Goal: Task Accomplishment & Management: Manage account settings

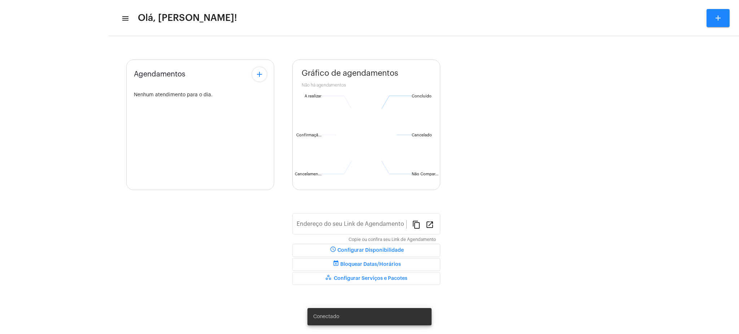
type input "[URL][DOMAIN_NAME][PERSON_NAME]"
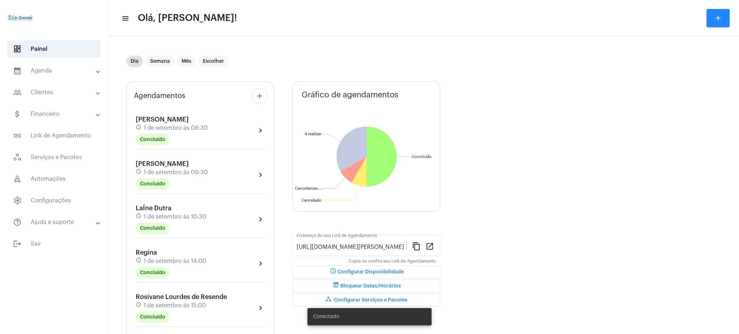
click at [26, 71] on mat-panel-title "calendar_month_outlined Agenda" at bounding box center [54, 70] width 83 height 9
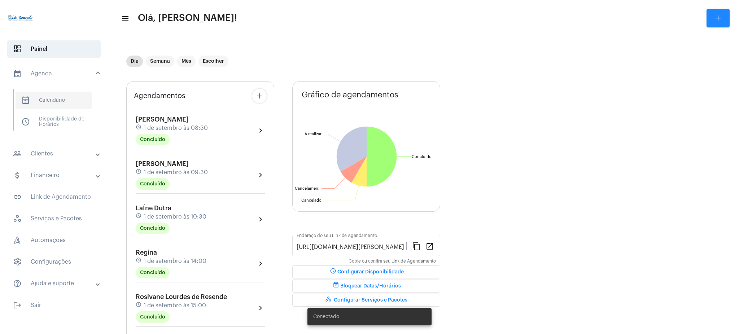
click at [49, 104] on span "calendar_month_outlined Calendário" at bounding box center [54, 100] width 76 height 17
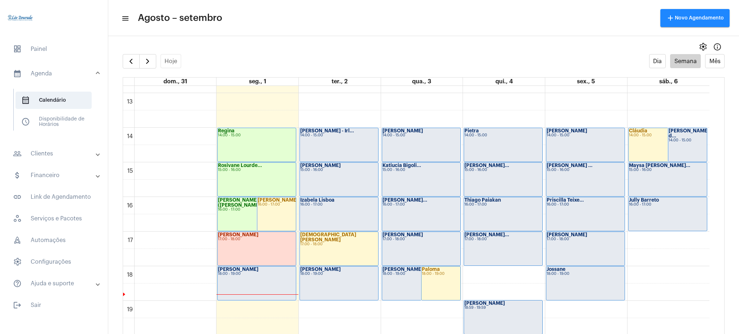
scroll to position [473, 0]
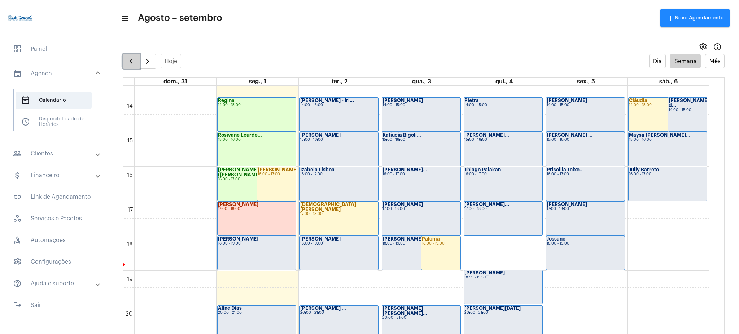
click at [128, 60] on span "button" at bounding box center [131, 61] width 9 height 9
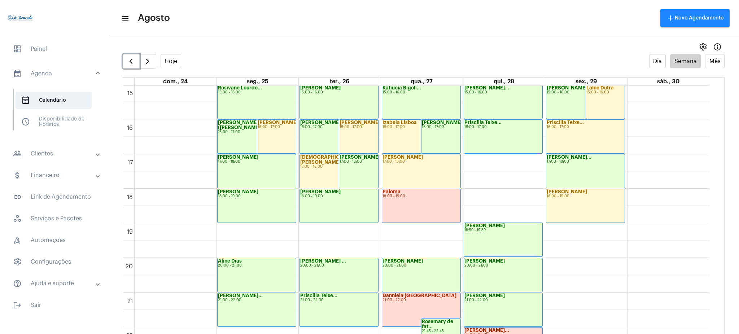
scroll to position [568, 0]
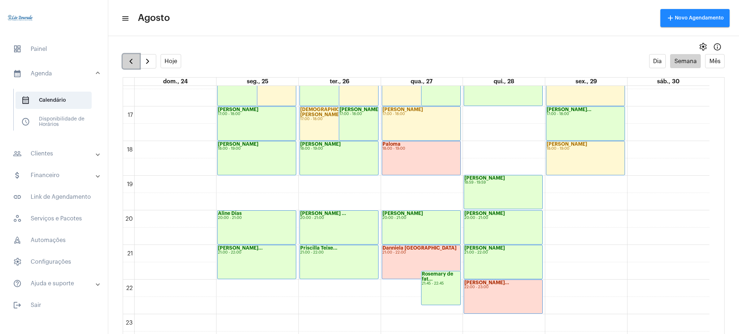
click at [123, 60] on button "button" at bounding box center [131, 61] width 17 height 14
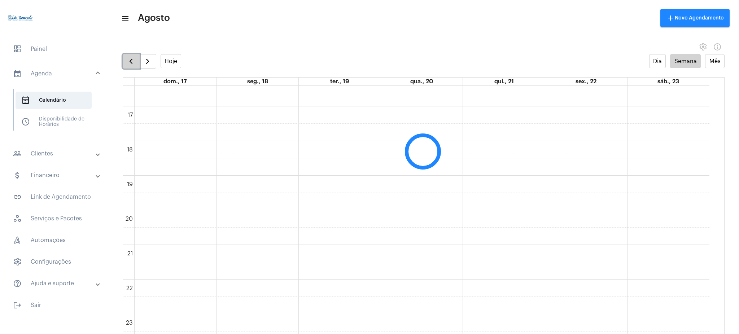
scroll to position [208, 0]
click at [123, 60] on button "button" at bounding box center [131, 61] width 17 height 14
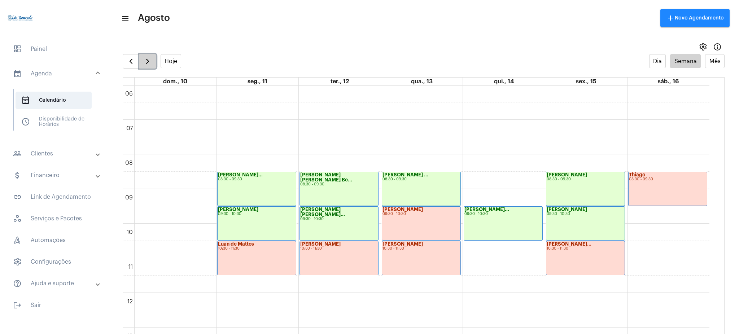
click at [142, 61] on button "button" at bounding box center [147, 61] width 17 height 14
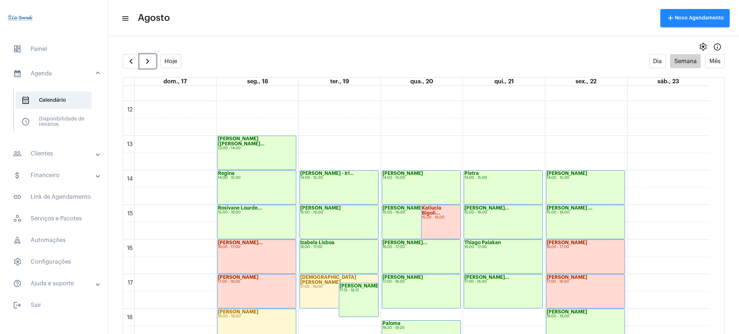
scroll to position [411, 0]
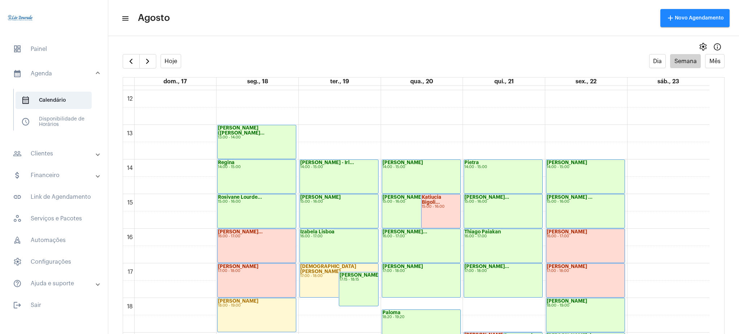
drag, startPoint x: 152, startPoint y: 72, endPoint x: 146, endPoint y: 53, distance: 19.2
click at [146, 53] on div "settings info_outlined Hoje Dia Semana Mês dom., 17 seg., 18 ter., 19 qua., 20 …" at bounding box center [423, 187] width 630 height 294
click at [146, 53] on div "settings info_outlined" at bounding box center [423, 47] width 630 height 14
click at [144, 57] on span "button" at bounding box center [147, 61] width 9 height 9
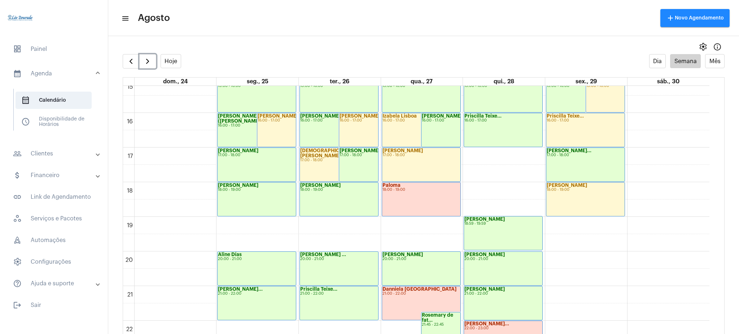
scroll to position [546, 0]
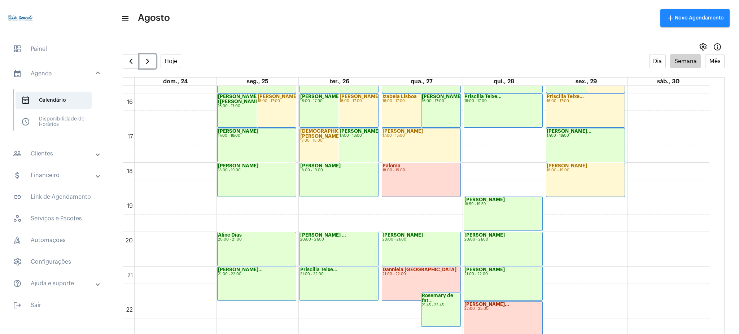
drag, startPoint x: 709, startPoint y: 269, endPoint x: 714, endPoint y: 272, distance: 6.0
click at [714, 272] on div "00 01 02 03 04 05 06 07 08 09 10 11 12 13 14 15 16 17 18 19 20 21 22 23 Arlete …" at bounding box center [423, 217] width 601 height 262
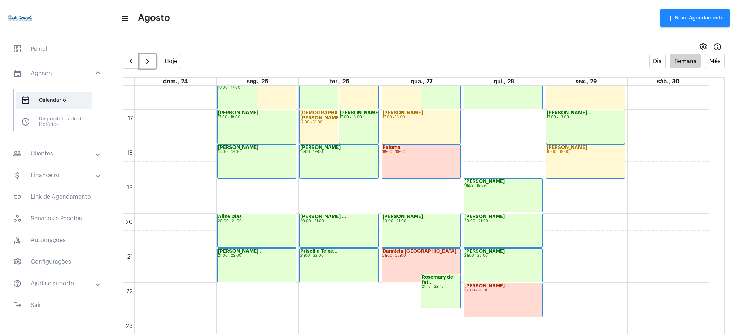
scroll to position [568, 0]
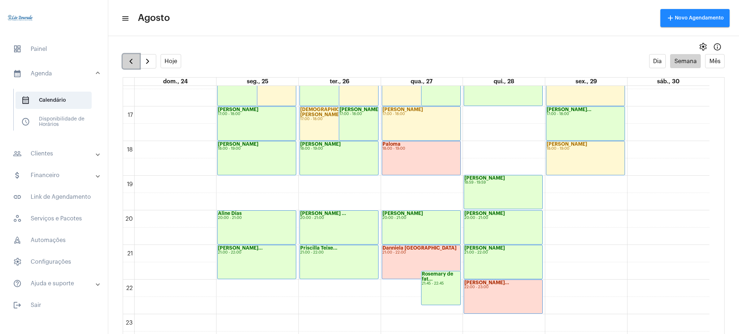
click at [129, 57] on span "button" at bounding box center [131, 61] width 9 height 9
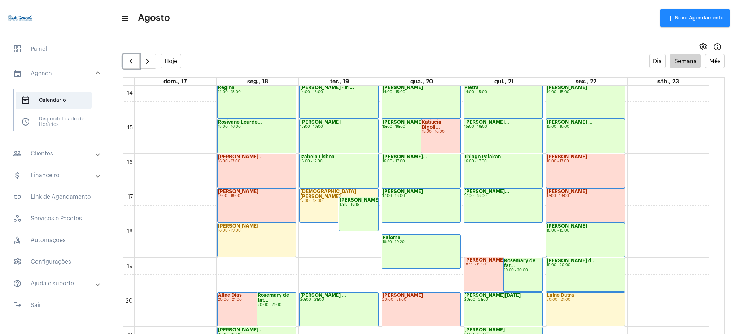
scroll to position [568, 0]
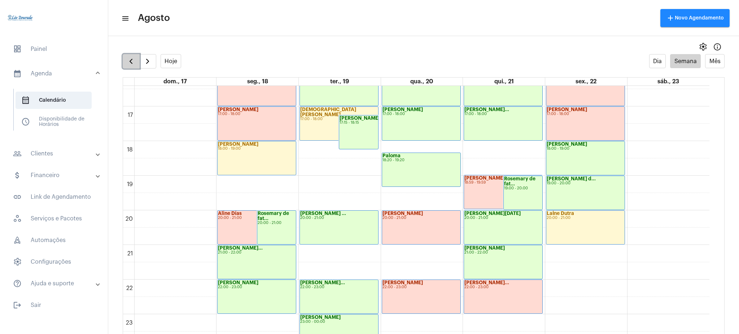
click at [132, 61] on span "button" at bounding box center [131, 61] width 9 height 9
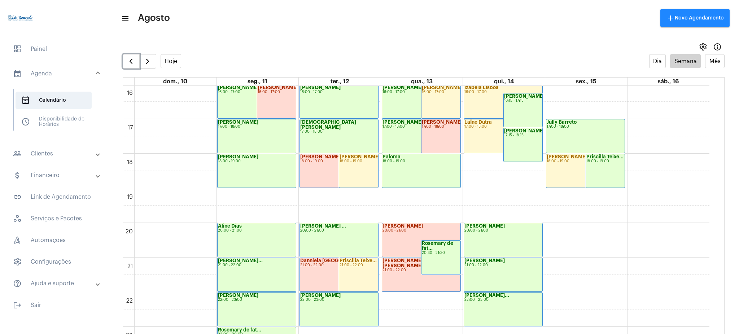
scroll to position [568, 0]
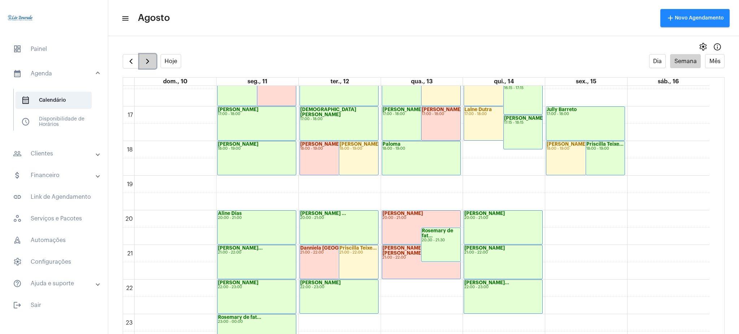
click at [148, 61] on span "button" at bounding box center [147, 61] width 9 height 9
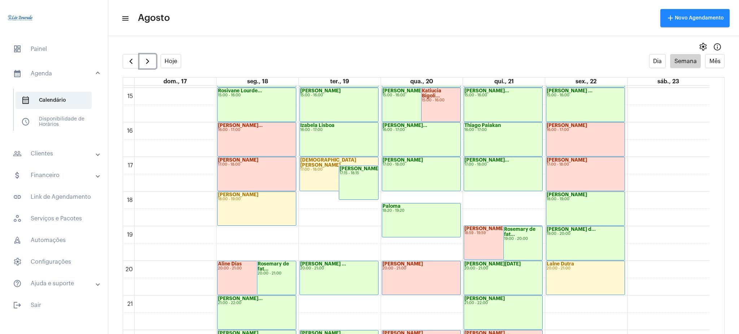
scroll to position [568, 0]
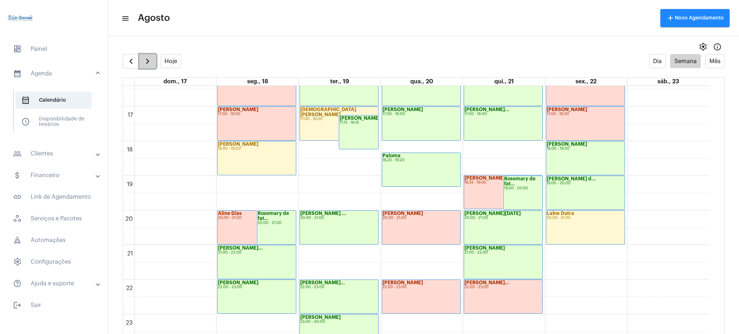
click at [145, 63] on span "button" at bounding box center [147, 61] width 9 height 9
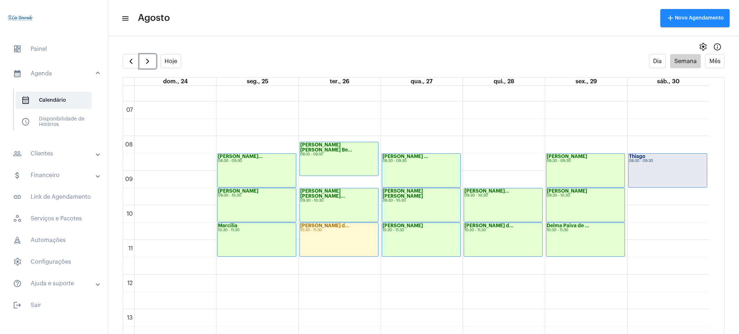
scroll to position [216, 0]
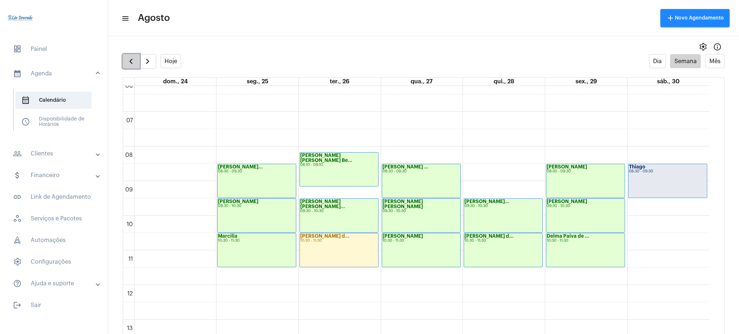
click at [129, 57] on span "button" at bounding box center [131, 61] width 9 height 9
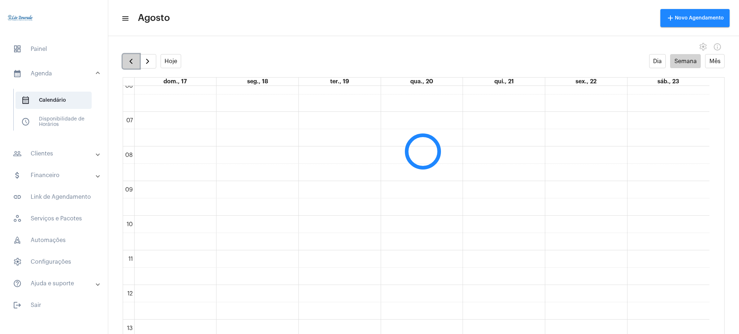
scroll to position [208, 0]
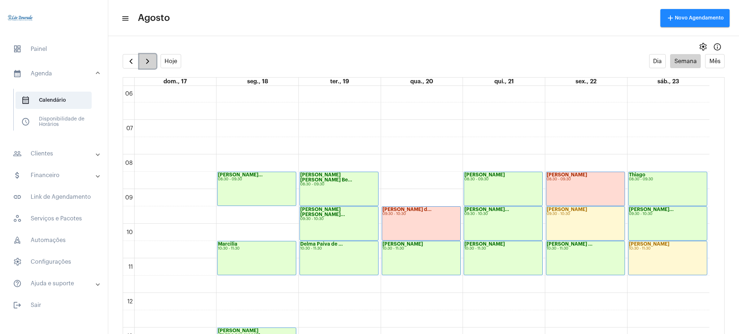
click at [155, 58] on button "button" at bounding box center [147, 61] width 17 height 14
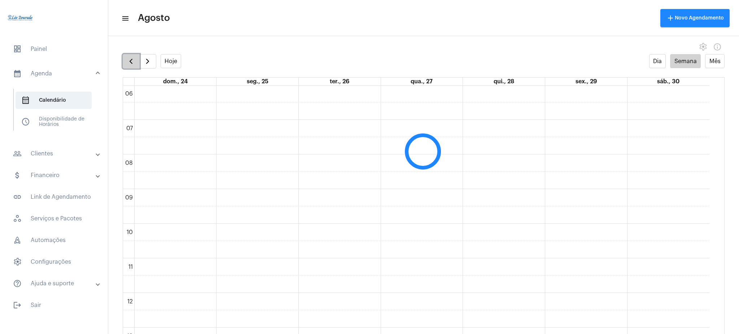
click at [128, 61] on span "button" at bounding box center [131, 61] width 9 height 9
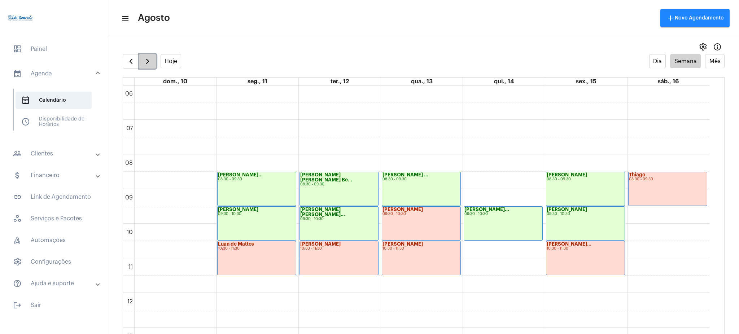
click at [145, 62] on span "button" at bounding box center [147, 61] width 9 height 9
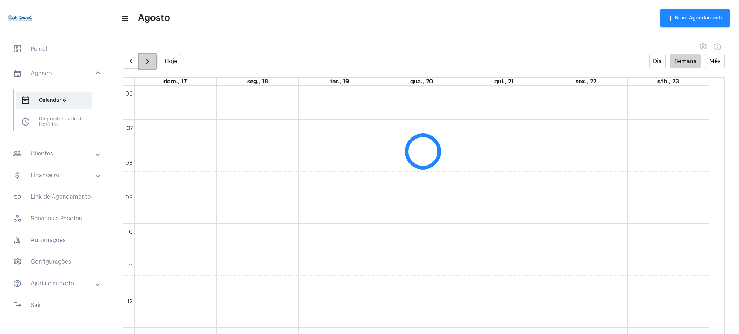
click at [145, 62] on span "button" at bounding box center [147, 61] width 9 height 9
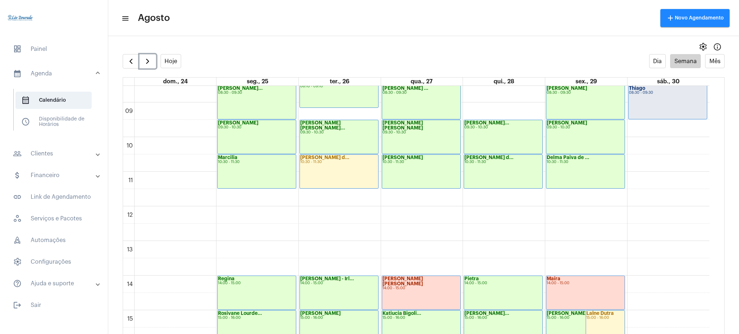
scroll to position [280, 0]
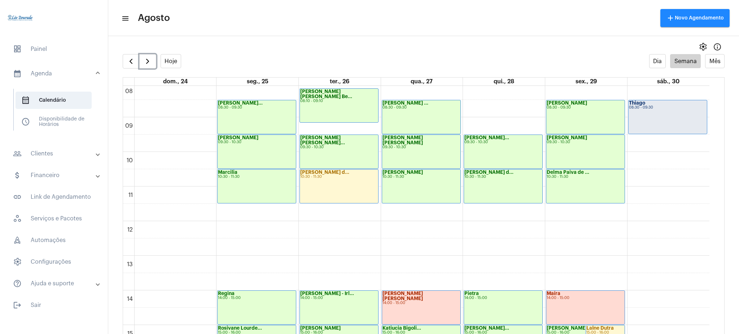
click at [594, 186] on div "Delma Paiva de ... 10:30 - 11:30" at bounding box center [585, 187] width 78 height 34
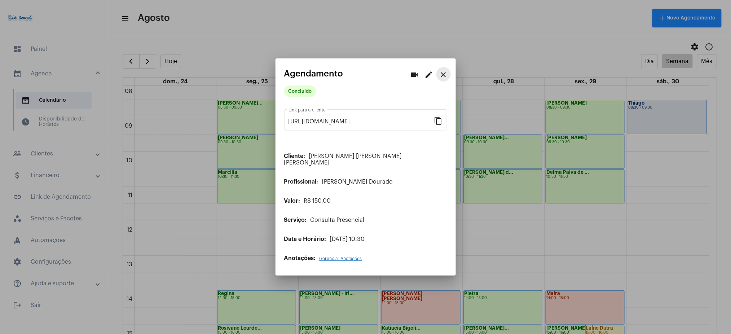
click at [445, 75] on mat-icon "close" at bounding box center [443, 74] width 9 height 9
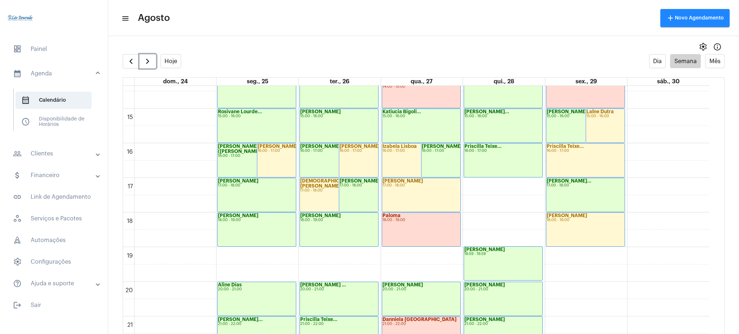
scroll to position [494, 0]
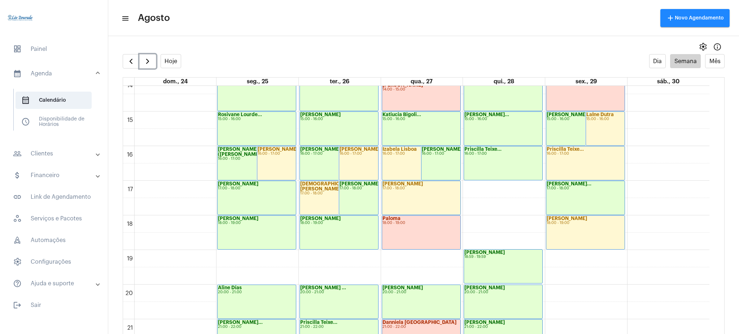
click at [584, 193] on div "Jéssica Cristin... 17:00 - 18:00" at bounding box center [585, 198] width 78 height 34
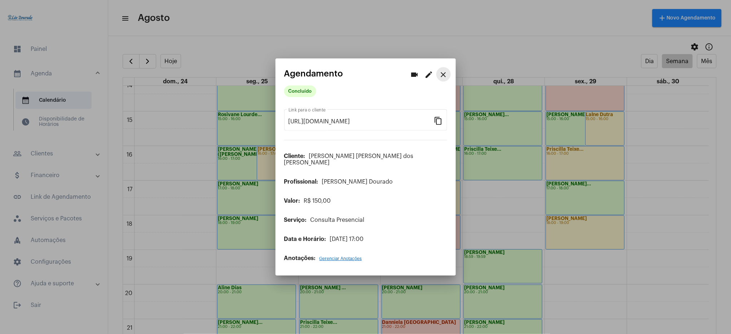
click at [447, 76] on mat-icon "close" at bounding box center [443, 74] width 9 height 9
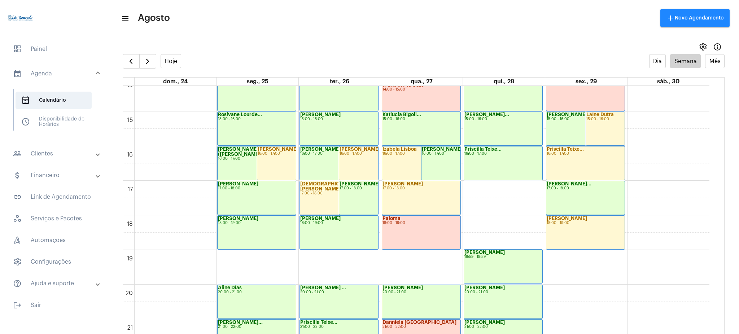
click at [66, 153] on mat-panel-title "people_outline Clientes" at bounding box center [54, 153] width 83 height 9
click at [62, 126] on span "people_outline Meus Clientes" at bounding box center [54, 123] width 76 height 17
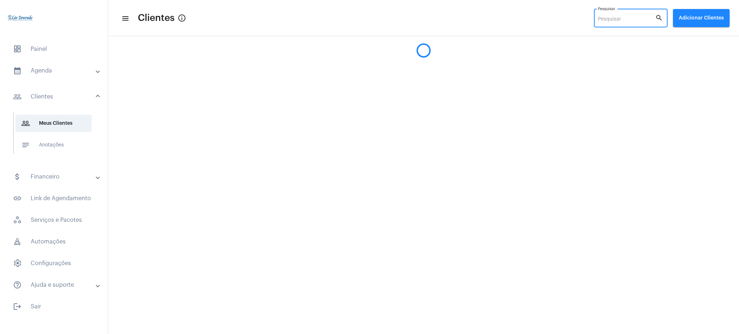
click at [614, 21] on input "Pesquisar" at bounding box center [626, 20] width 57 height 6
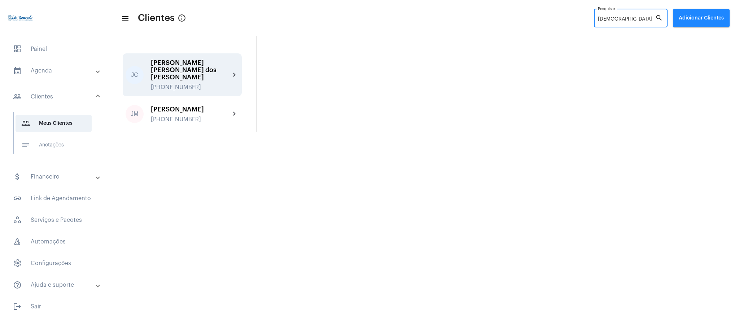
type input "jéssi"
click at [217, 65] on div "[PERSON_NAME] [PERSON_NAME] dos [PERSON_NAME]" at bounding box center [190, 70] width 79 height 22
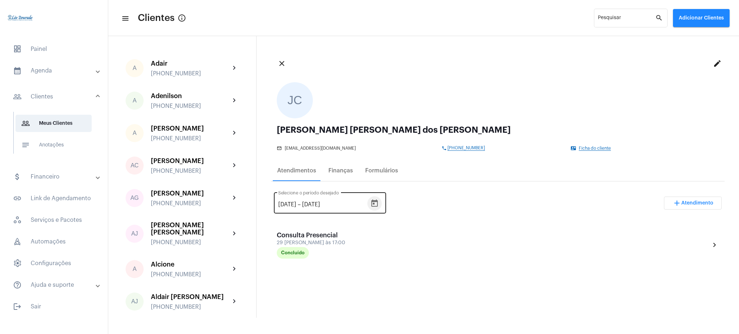
click at [376, 200] on button "Open calendar" at bounding box center [374, 203] width 14 height 14
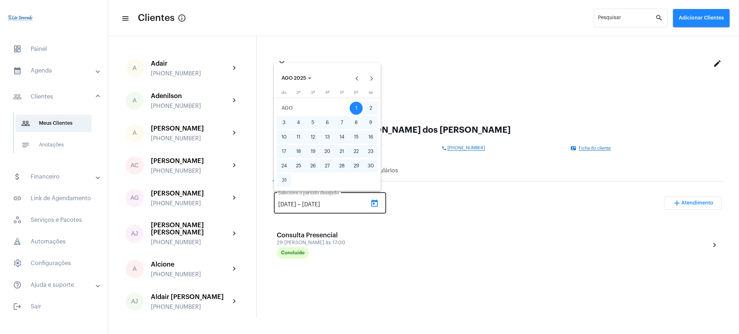
click at [376, 200] on div at bounding box center [369, 167] width 739 height 334
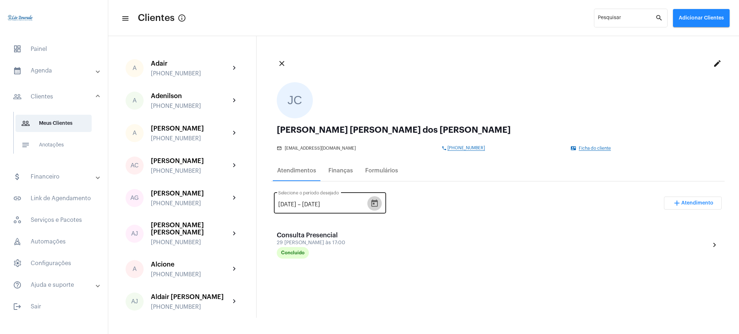
click at [378, 206] on icon "Open calendar" at bounding box center [374, 202] width 6 height 7
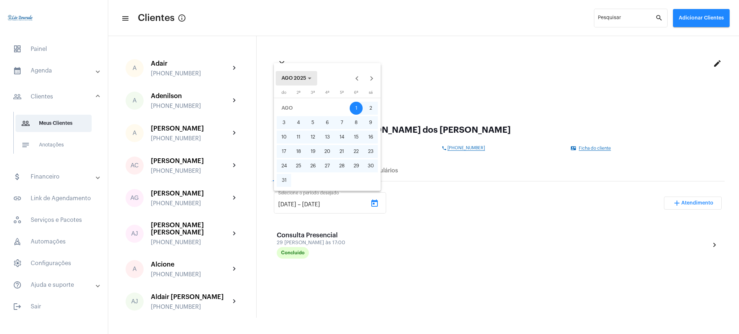
click at [304, 72] on button "AGO 2025" at bounding box center [296, 78] width 41 height 14
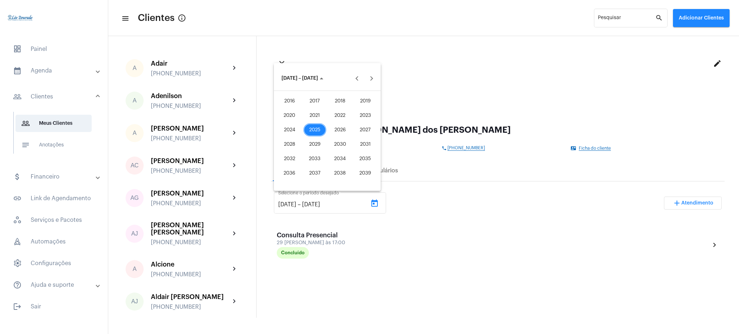
click at [308, 115] on div "2021" at bounding box center [314, 115] width 23 height 13
click at [290, 114] on div "JAN" at bounding box center [289, 115] width 23 height 13
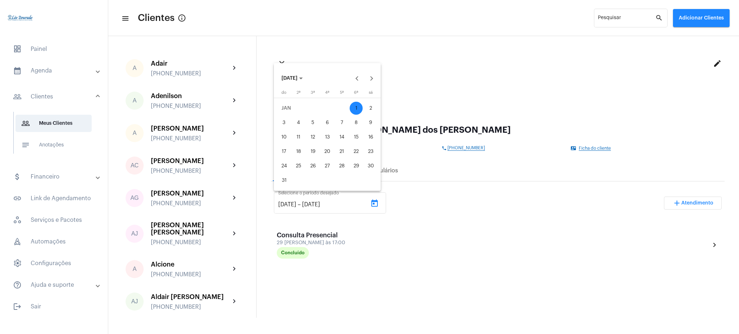
click at [359, 107] on div "1" at bounding box center [355, 108] width 13 height 13
type input "[DATE]"
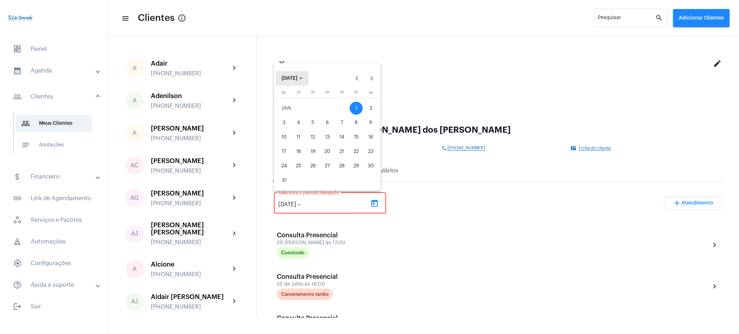
click at [291, 77] on span "[DATE]" at bounding box center [289, 78] width 16 height 5
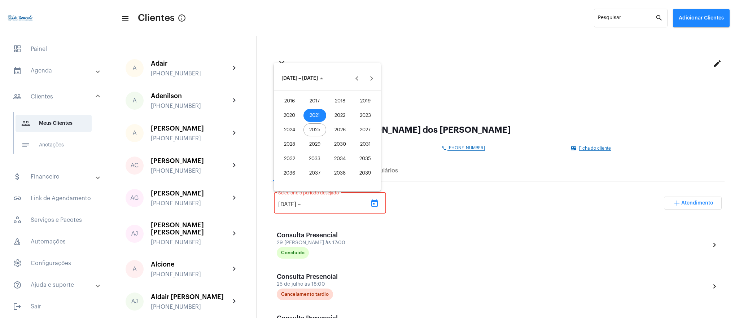
click at [318, 130] on div "2025" at bounding box center [314, 129] width 23 height 13
click at [296, 142] on div "SET" at bounding box center [289, 144] width 23 height 13
click at [314, 126] on div "2" at bounding box center [312, 122] width 13 height 13
type input "2/9/2025"
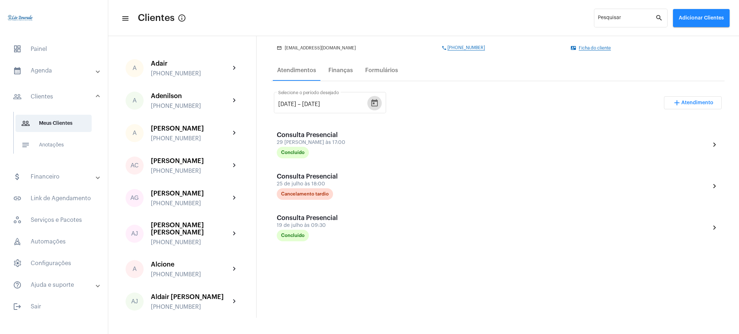
scroll to position [88, 0]
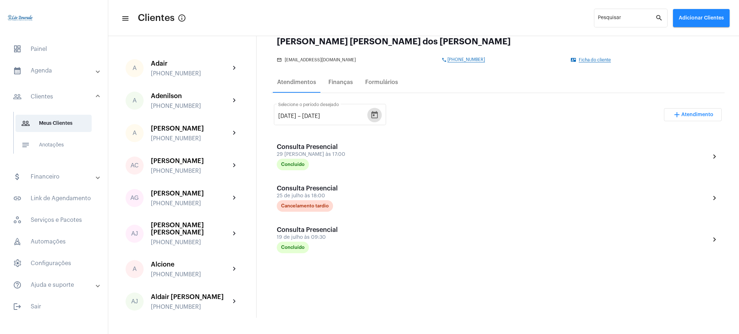
click at [33, 75] on mat-expansion-panel-header "calendar_month_outlined Agenda" at bounding box center [56, 70] width 104 height 17
click at [51, 102] on span "calendar_month_outlined Calendário" at bounding box center [54, 100] width 76 height 17
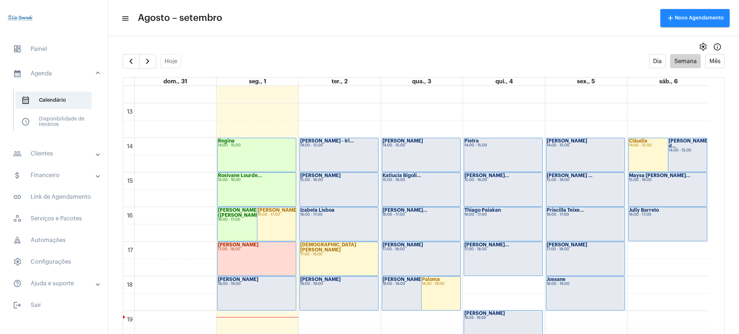
scroll to position [426, 0]
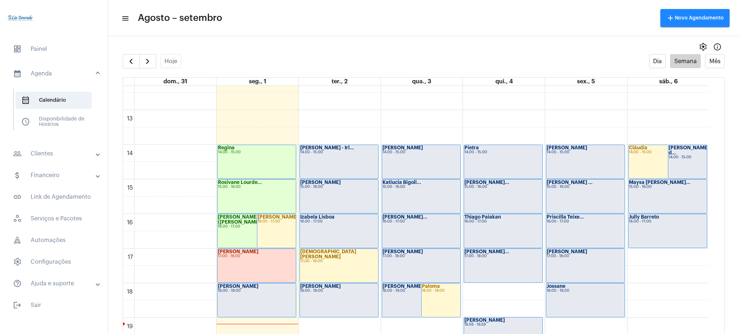
click at [334, 224] on div "Izabela Lisboa 16:00 - 17:00" at bounding box center [339, 231] width 78 height 34
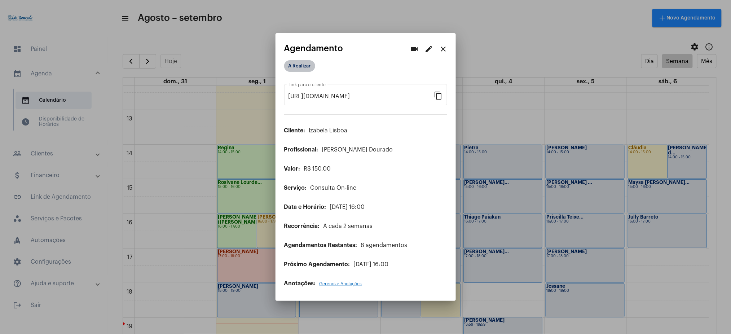
drag, startPoint x: 303, startPoint y: 62, endPoint x: 303, endPoint y: 70, distance: 7.9
click at [303, 70] on mat-chip "A Realizar" at bounding box center [299, 66] width 31 height 12
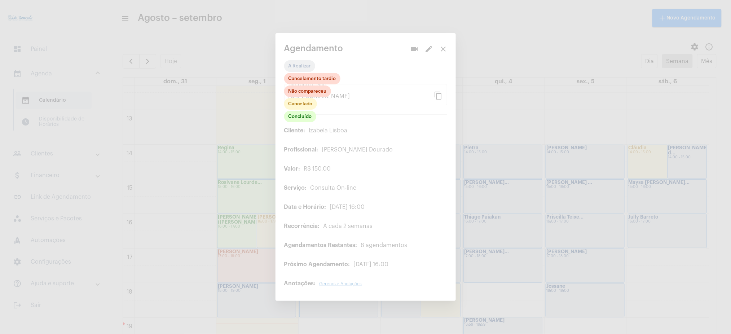
click at [303, 70] on div at bounding box center [365, 167] width 731 height 334
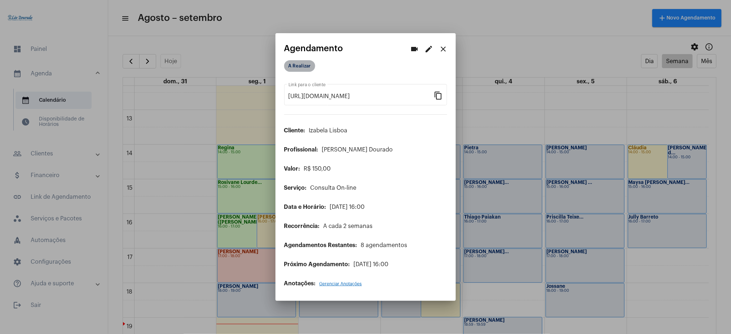
click at [303, 71] on mat-chip "A Realizar" at bounding box center [299, 66] width 31 height 12
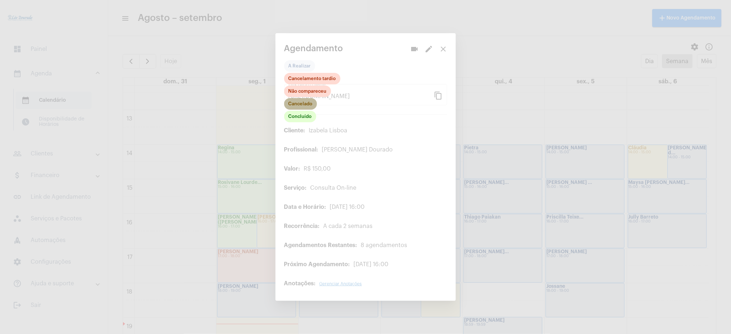
click at [300, 104] on mat-chip "Cancelado" at bounding box center [300, 104] width 33 height 12
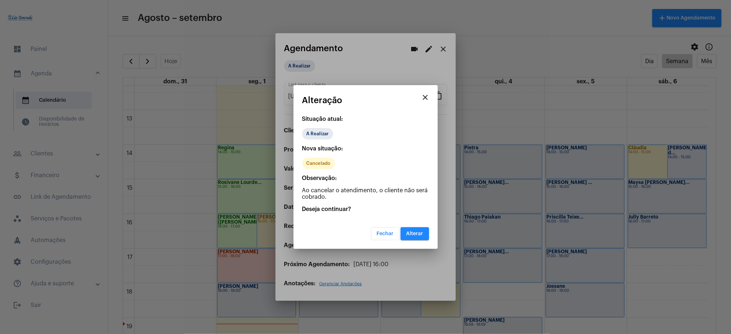
click at [418, 241] on mat-dialog-container "close Alteração Situação atual: A Realizar Nova situação: Cancelado Observação:…" at bounding box center [366, 167] width 144 height 164
click at [417, 233] on span "Alterar" at bounding box center [414, 233] width 17 height 5
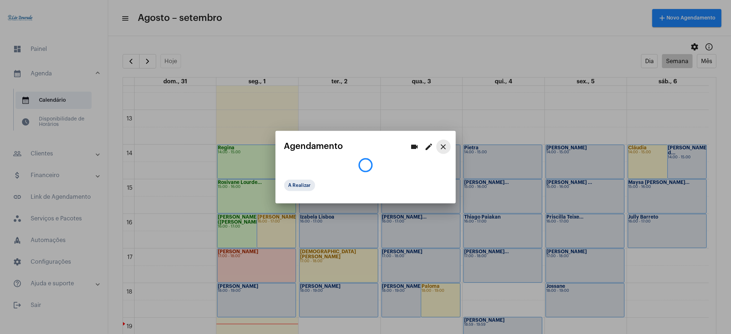
click at [444, 147] on mat-icon "close" at bounding box center [443, 146] width 9 height 9
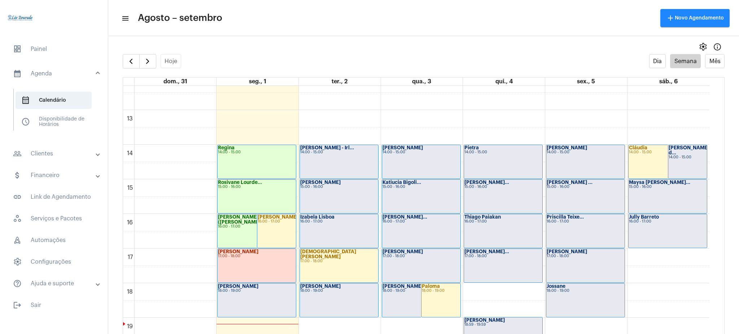
click at [327, 227] on div "Izabela Lisboa 16:00 - 17:00" at bounding box center [339, 231] width 78 height 34
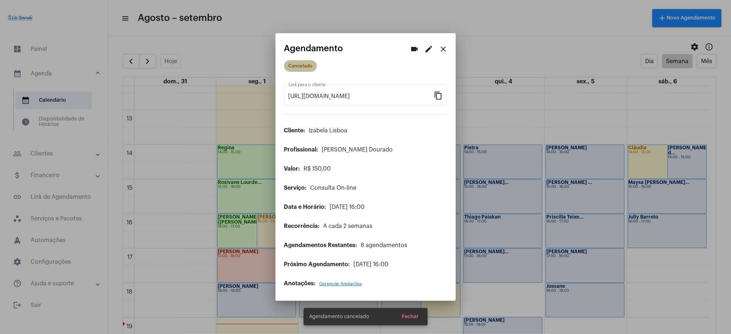
click at [303, 68] on mat-chip "Cancelado" at bounding box center [300, 66] width 33 height 12
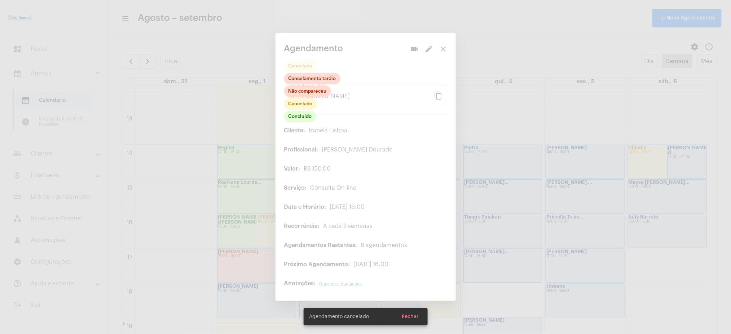
click at [442, 45] on div at bounding box center [365, 167] width 731 height 334
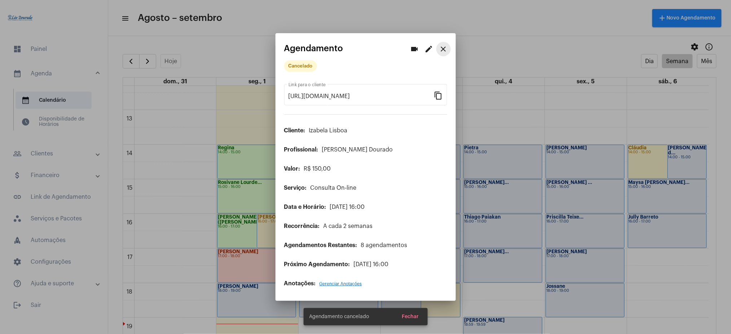
click at [442, 45] on mat-icon "close" at bounding box center [443, 49] width 9 height 9
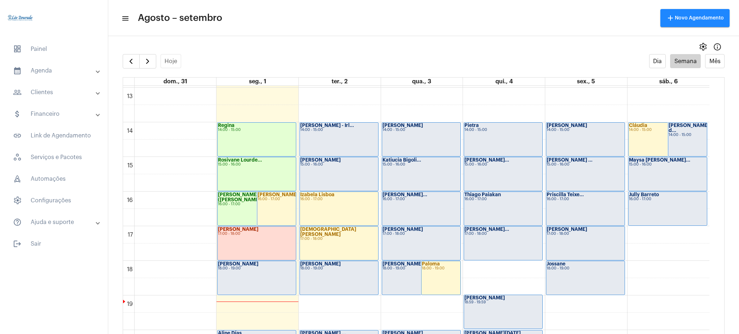
scroll to position [447, 0]
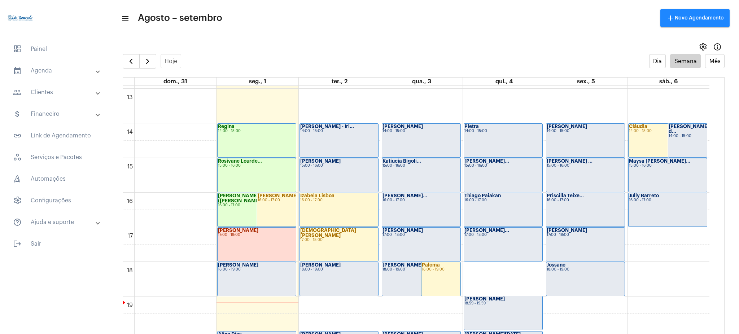
click at [333, 195] on strong "Izabela Lisboa" at bounding box center [317, 195] width 34 height 5
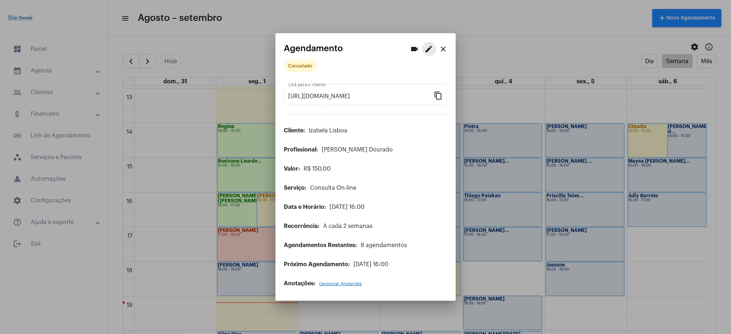
click at [430, 49] on mat-icon "edit" at bounding box center [429, 49] width 9 height 9
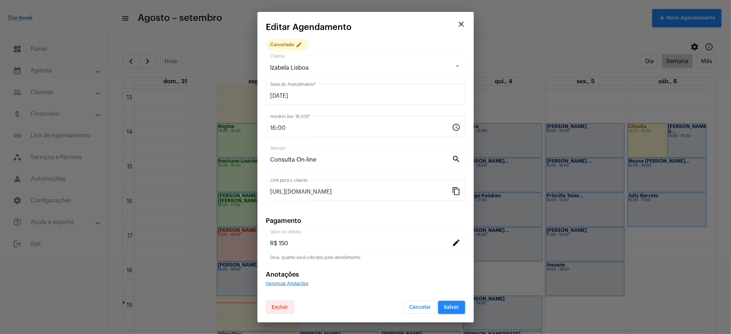
click at [284, 306] on span "Excluir" at bounding box center [280, 307] width 17 height 5
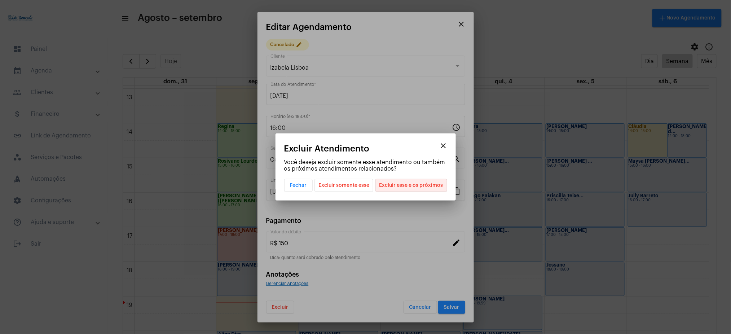
click at [414, 184] on span "Excluir esse e os próximos" at bounding box center [411, 185] width 64 height 12
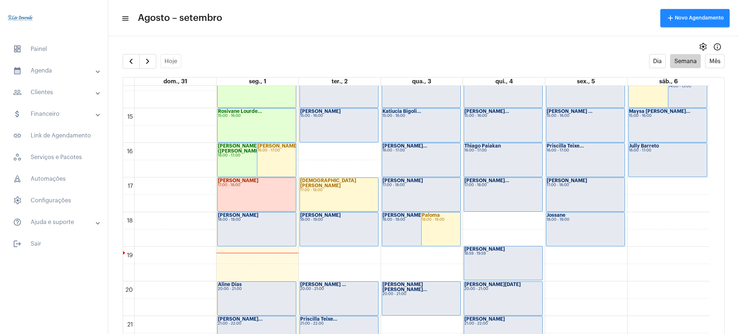
scroll to position [488, 0]
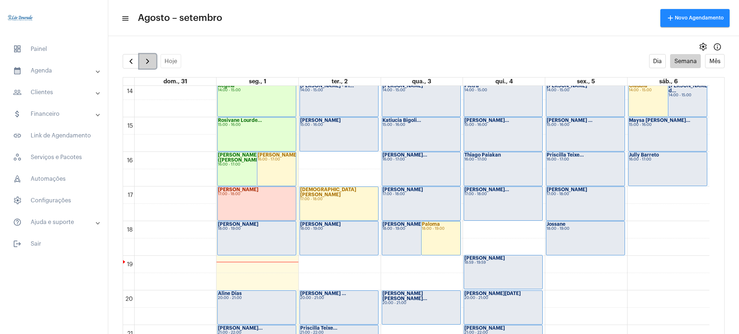
click at [150, 63] on span "button" at bounding box center [147, 61] width 9 height 9
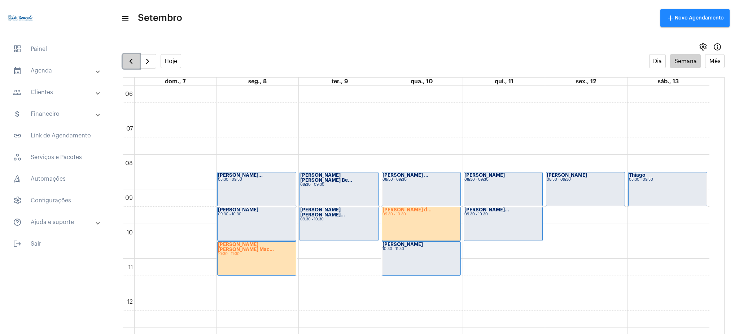
click at [136, 61] on button "button" at bounding box center [131, 61] width 17 height 14
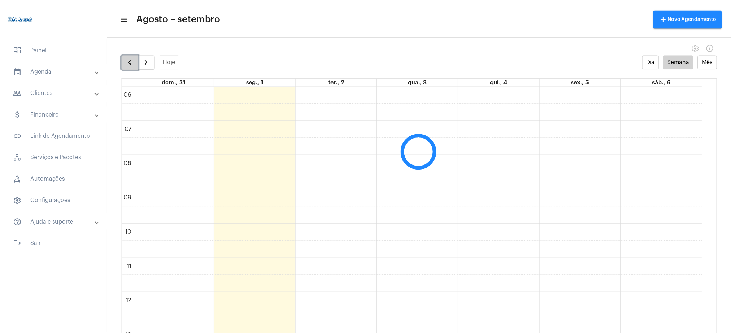
scroll to position [208, 0]
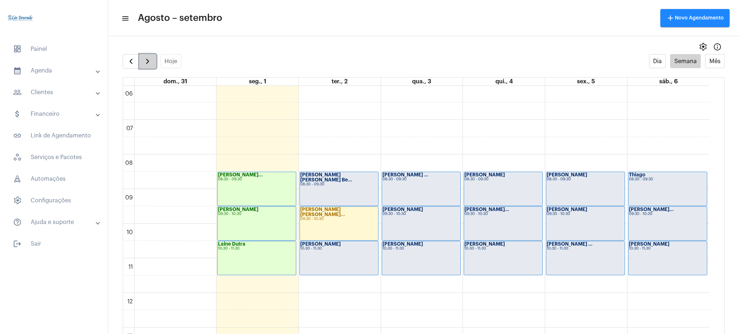
click at [150, 59] on span "button" at bounding box center [147, 61] width 9 height 9
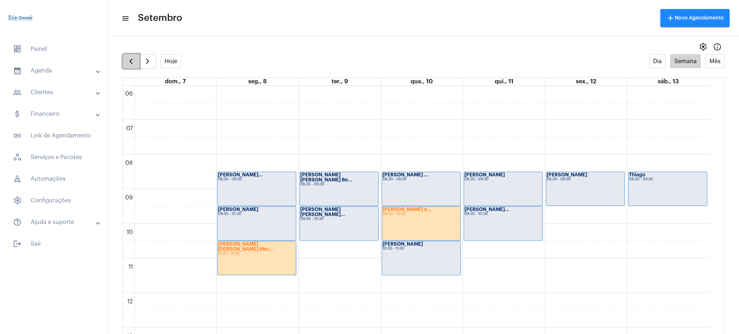
click at [129, 62] on span "button" at bounding box center [131, 61] width 9 height 9
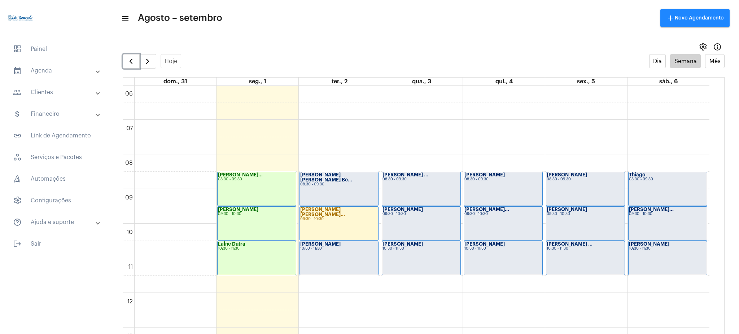
click at [238, 245] on strong "LaÍne Dutra" at bounding box center [231, 244] width 27 height 5
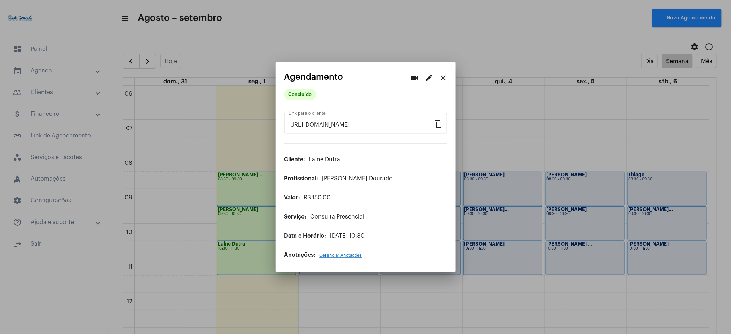
drag, startPoint x: 131, startPoint y: 69, endPoint x: 442, endPoint y: 76, distance: 311.0
click at [442, 76] on div "videocam edit close Agendamento Concluído [URL][DOMAIN_NAME] Link para o client…" at bounding box center [365, 167] width 731 height 334
click at [442, 76] on mat-icon "close" at bounding box center [443, 78] width 9 height 9
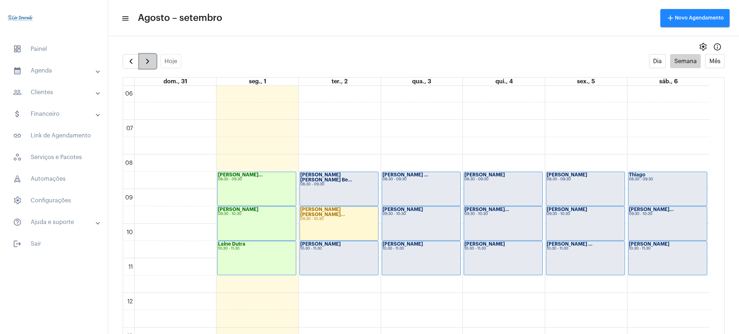
click at [146, 57] on span "button" at bounding box center [147, 61] width 9 height 9
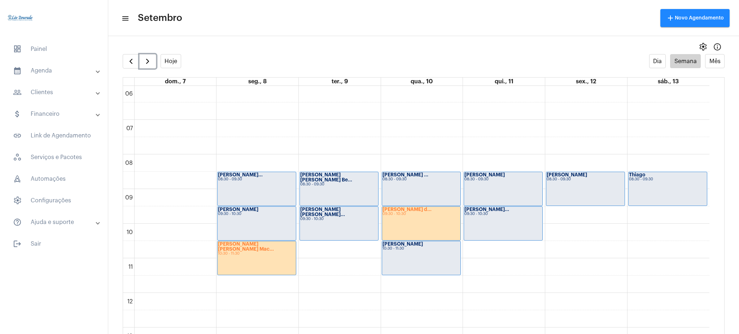
click at [262, 260] on div "[PERSON_NAME] [PERSON_NAME] Mac... 10:30 - 11:30" at bounding box center [256, 258] width 78 height 34
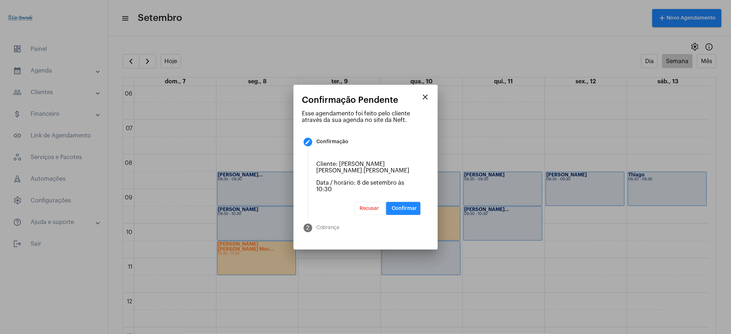
click at [434, 102] on mat-dialog-container "close Confirmação Pendente Esse agendamento foi feito pelo cliente através da s…" at bounding box center [366, 167] width 144 height 165
click at [420, 111] on app-confirm-external-schedule-dialog "close Confirmação Pendente Esse agendamento foi feito pelo cliente através da s…" at bounding box center [365, 168] width 127 height 146
click at [426, 101] on mat-icon "close" at bounding box center [425, 97] width 9 height 9
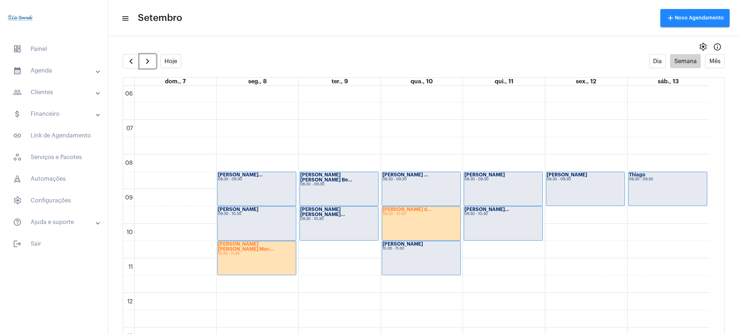
click at [415, 216] on div "[PERSON_NAME] d... 09:30 - 10:30" at bounding box center [421, 224] width 78 height 34
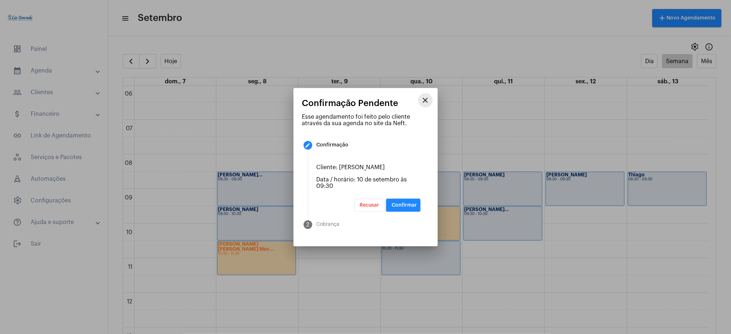
click at [424, 100] on mat-icon "close" at bounding box center [425, 100] width 9 height 9
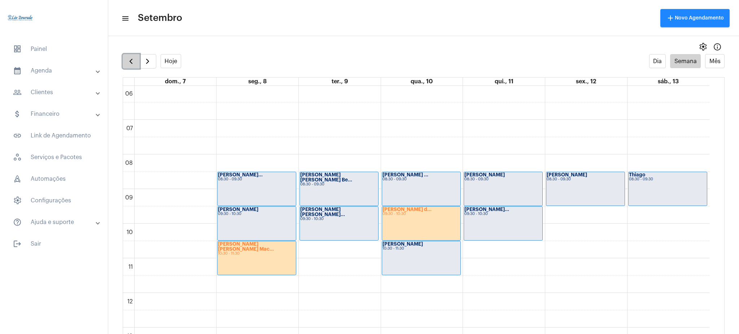
click at [131, 62] on span "button" at bounding box center [131, 61] width 9 height 9
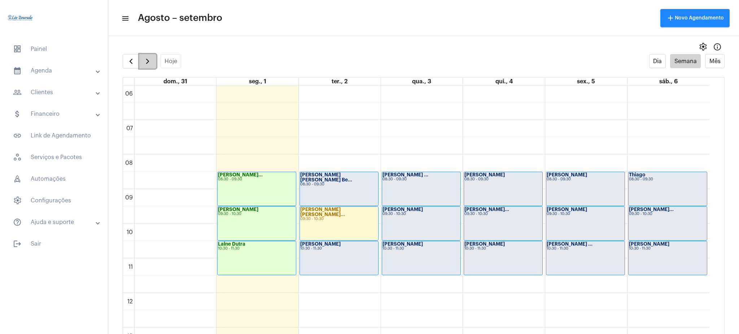
click at [151, 64] on span "button" at bounding box center [147, 61] width 9 height 9
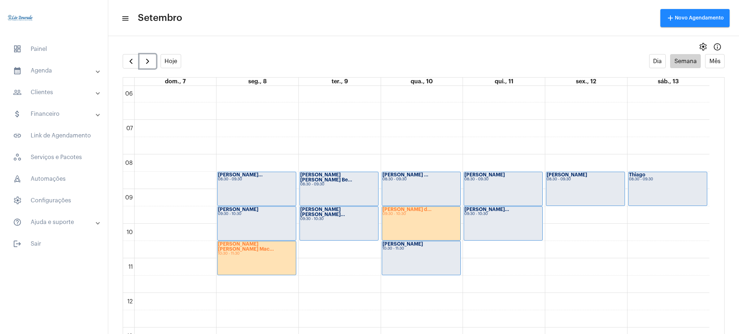
click at [419, 224] on div "[PERSON_NAME] d... 09:30 - 10:30" at bounding box center [421, 224] width 78 height 34
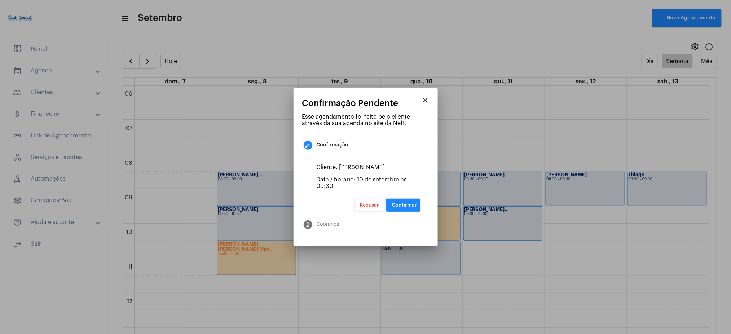
click at [413, 208] on button "Confirmar" at bounding box center [403, 205] width 34 height 13
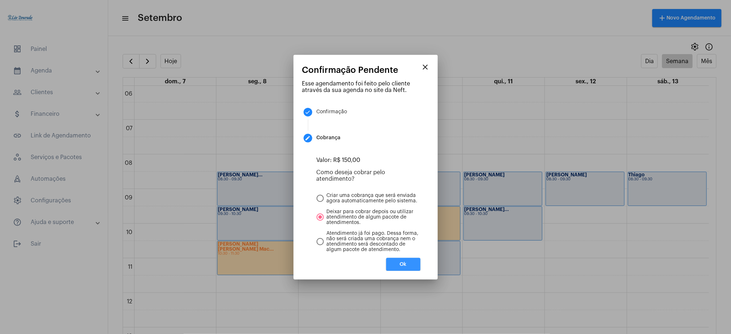
click at [407, 263] on button "Ok" at bounding box center [403, 264] width 34 height 13
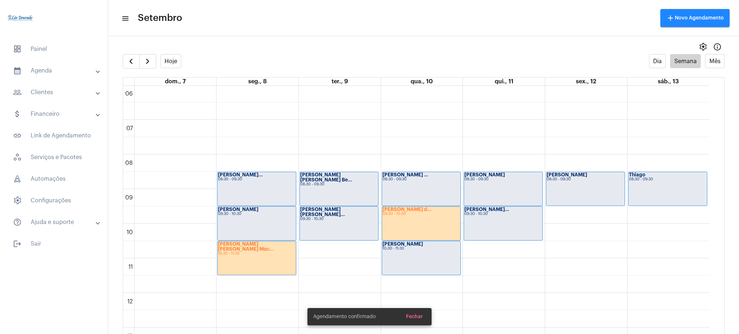
click at [122, 57] on full-calendar "Hoje Dia Semana Mês dom., 7 seg., 8 ter., 9 qua., 10 qui., 11 sex., 12 sáb., 13…" at bounding box center [423, 201] width 630 height 294
click at [135, 60] on span "button" at bounding box center [131, 61] width 9 height 9
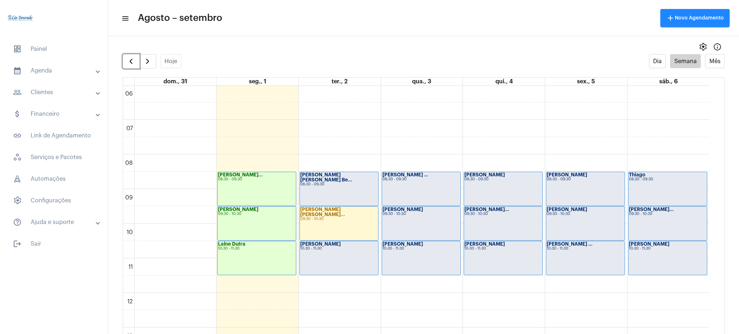
click at [599, 225] on div "[PERSON_NAME] 09:30 - 10:30" at bounding box center [585, 224] width 78 height 34
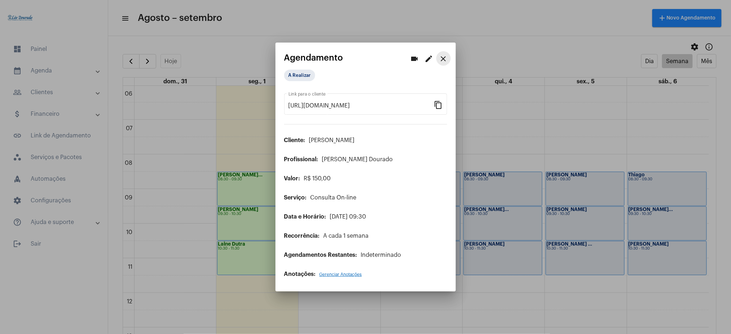
click at [442, 56] on mat-icon "close" at bounding box center [443, 58] width 9 height 9
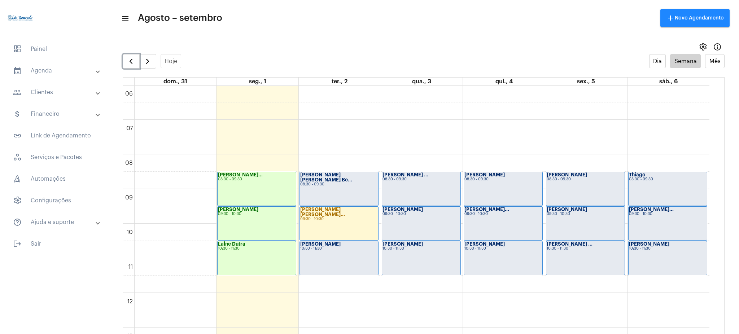
click at [580, 188] on div "[PERSON_NAME] 08:30 - 09:30" at bounding box center [585, 189] width 78 height 34
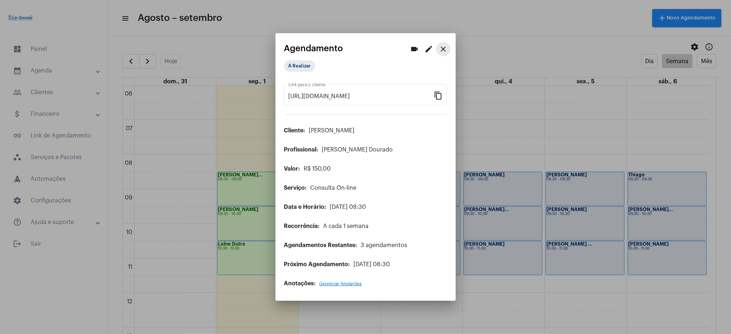
click at [440, 50] on mat-icon "close" at bounding box center [443, 49] width 9 height 9
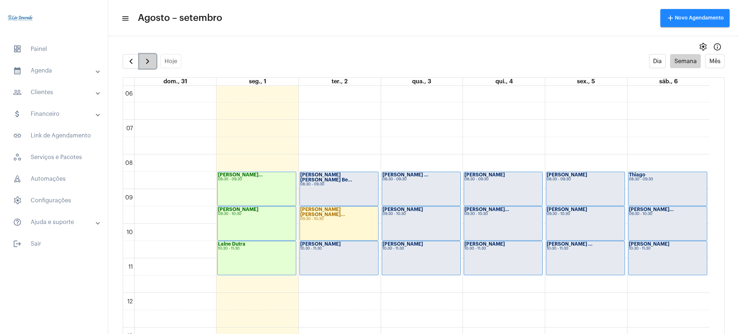
click at [148, 60] on span "button" at bounding box center [147, 61] width 9 height 9
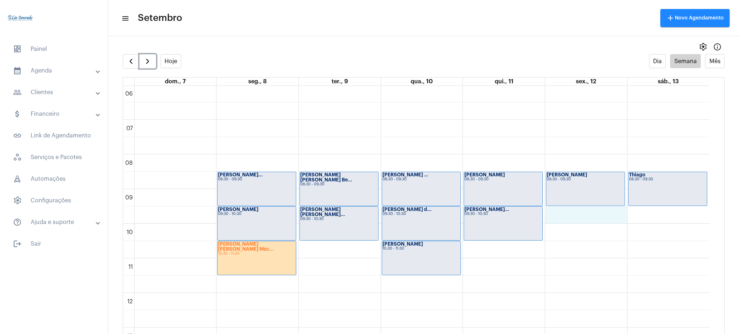
click at [561, 216] on div "00 01 02 03 04 05 06 07 08 09 10 11 12 13 14 15 16 17 18 19 20 21 22 23 [PERSON…" at bounding box center [416, 292] width 586 height 831
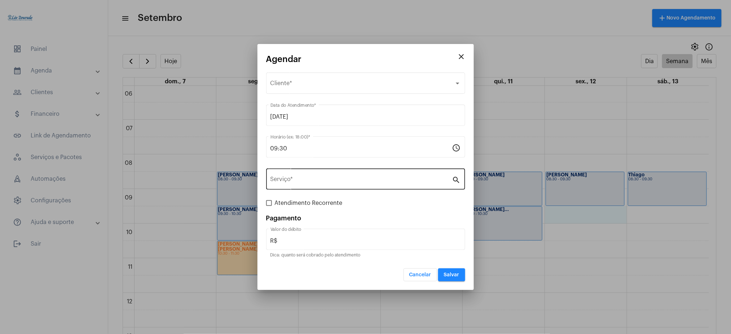
click at [312, 186] on div "Serviço *" at bounding box center [362, 178] width 182 height 23
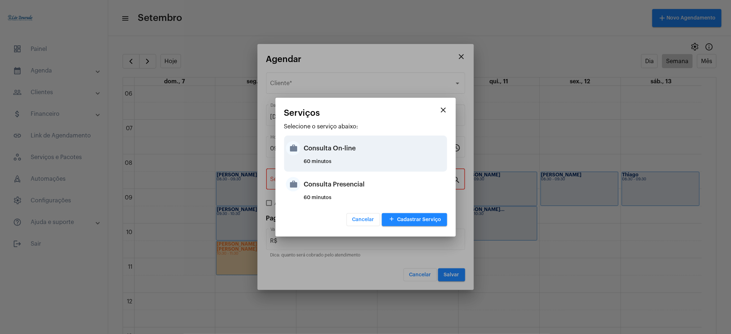
click at [321, 159] on div "60 minutos" at bounding box center [374, 164] width 141 height 11
type input "Consulta On-line"
type input "R$ 150"
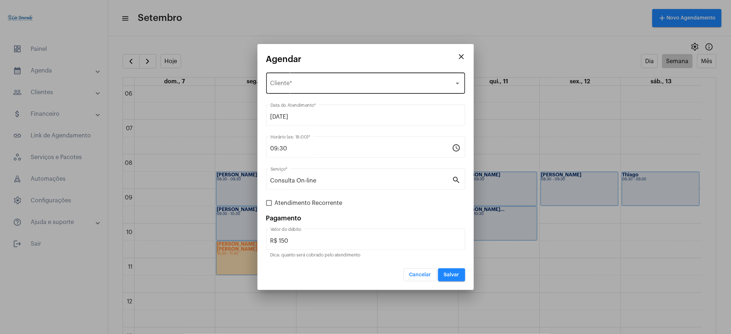
click at [307, 77] on div "Selecione o Cliente Cliente *" at bounding box center [366, 82] width 190 height 23
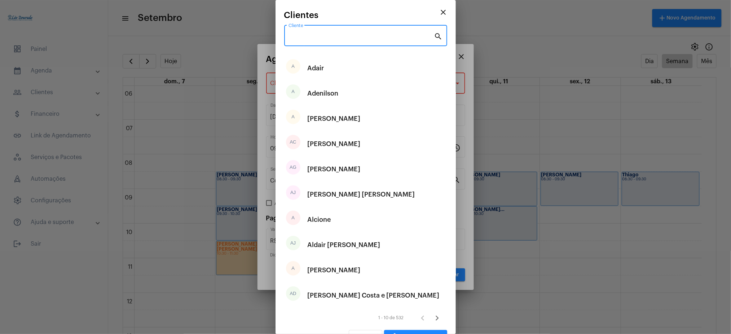
click at [318, 38] on input "Cliente" at bounding box center [362, 37] width 146 height 6
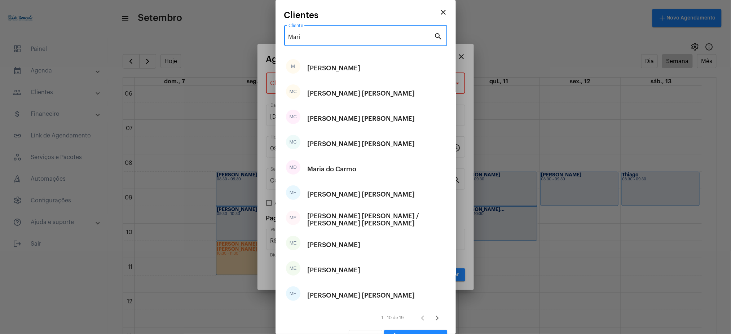
click at [305, 35] on input "Mari" at bounding box center [362, 37] width 146 height 6
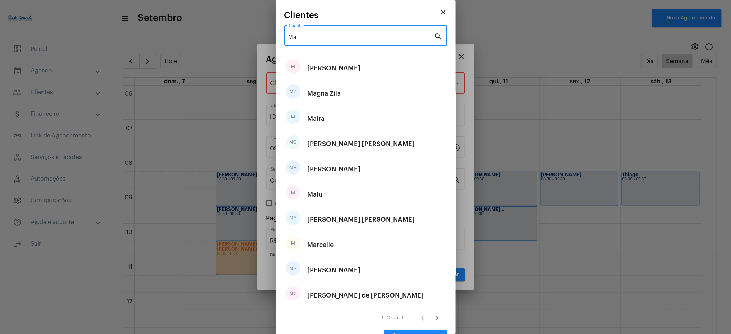
type input "M"
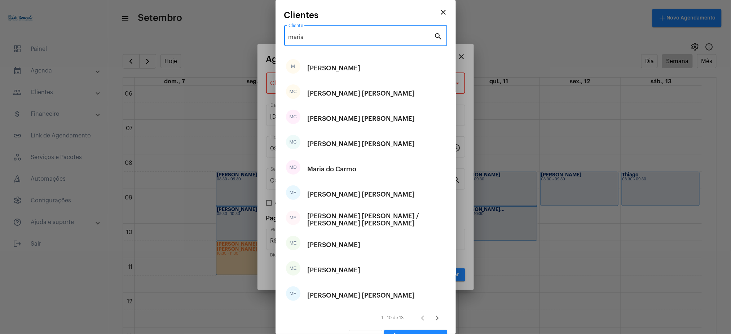
type input "maria"
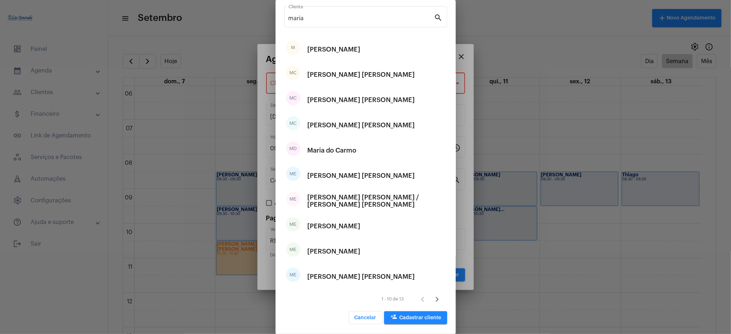
scroll to position [13, 0]
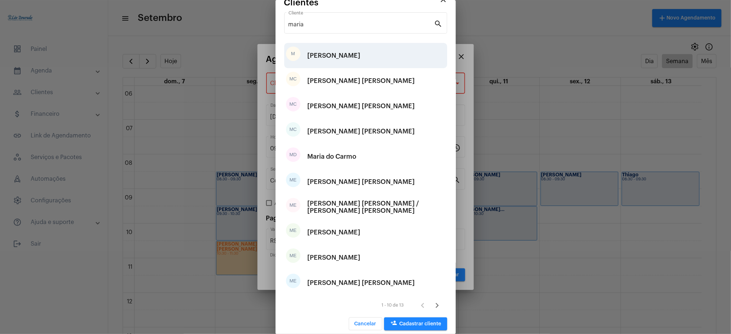
click at [345, 57] on div "M [PERSON_NAME]" at bounding box center [365, 55] width 163 height 25
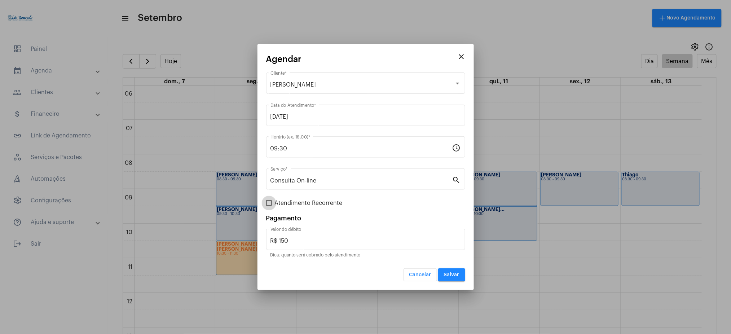
click at [275, 200] on span "Atendimento Recorrente" at bounding box center [309, 203] width 68 height 9
click at [269, 206] on input "Atendimento Recorrente" at bounding box center [269, 206] width 0 height 0
checkbox input "true"
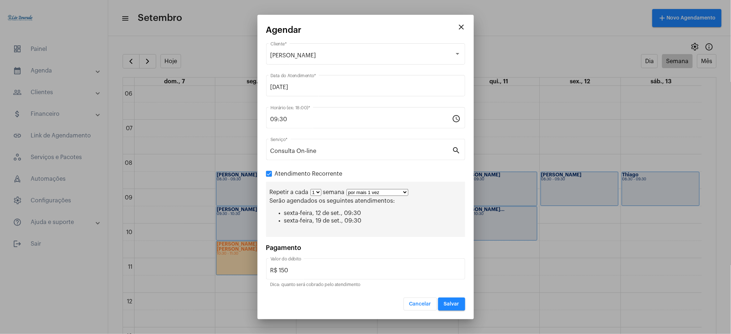
click at [275, 200] on span "Serão agendados os seguintes atendimentos:" at bounding box center [333, 201] width 126 height 6
click at [382, 189] on div "Repetir a cada 1 2 3 4 5 6 7 8 semana por mais 1 vez por mais 2 vezes por mais …" at bounding box center [366, 192] width 192 height 7
click at [384, 190] on select "por mais 1 vez por mais 2 vezes por mais 3 vezes por mais 4 vezes por mais 5 ve…" at bounding box center [378, 192] width 62 height 7
select select "10: 0"
click at [347, 189] on select "por mais 1 vez por mais 2 vezes por mais 3 vezes por mais 4 vezes por mais 5 ve…" at bounding box center [378, 192] width 62 height 7
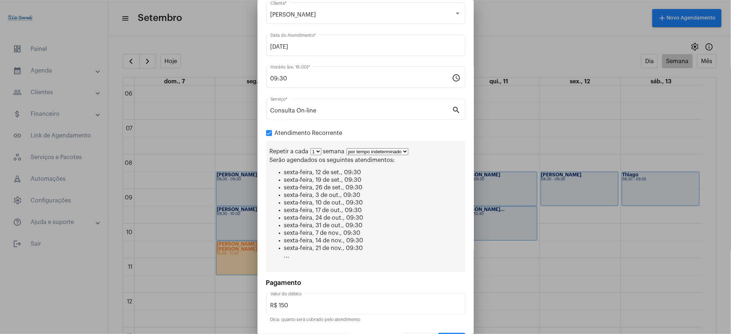
scroll to position [45, 0]
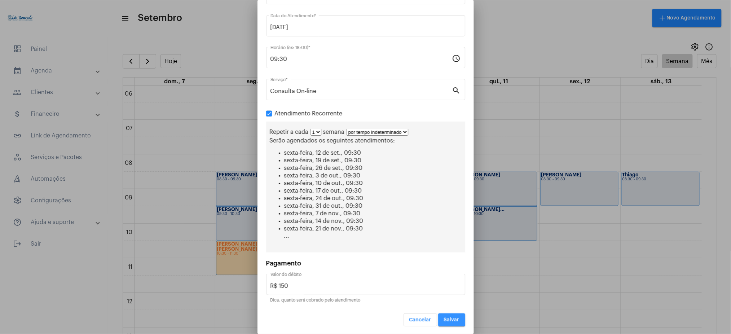
click at [444, 317] on span "Salvar" at bounding box center [452, 319] width 16 height 5
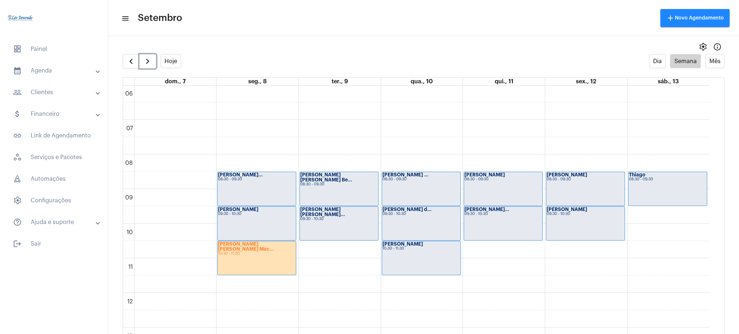
click at [579, 186] on div "[PERSON_NAME] 08:30 - 09:30" at bounding box center [585, 189] width 78 height 34
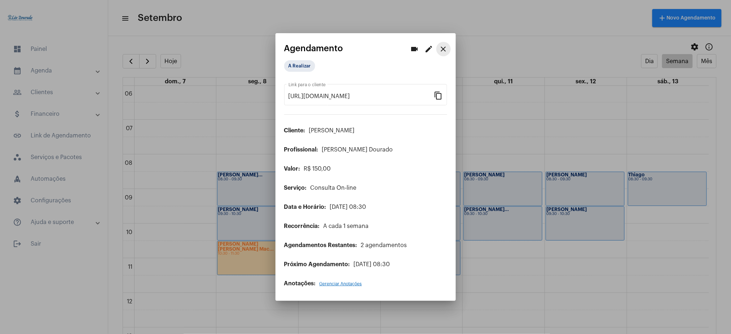
click at [443, 47] on mat-icon "close" at bounding box center [443, 49] width 9 height 9
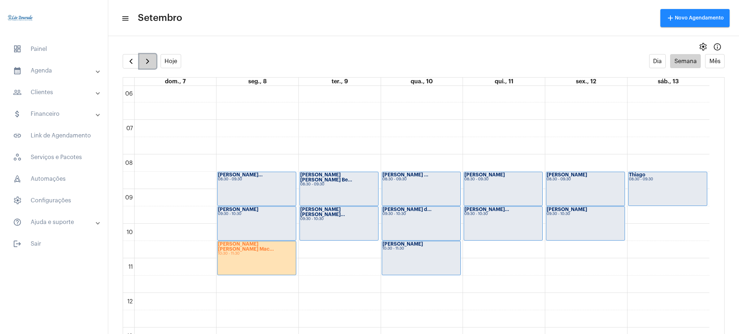
click at [149, 62] on span "button" at bounding box center [147, 61] width 9 height 9
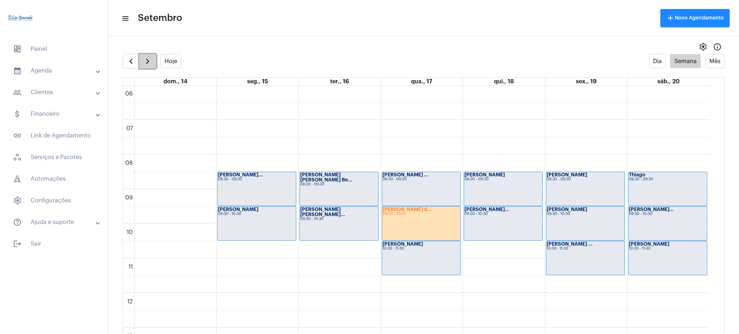
click at [143, 58] on span "button" at bounding box center [147, 61] width 9 height 9
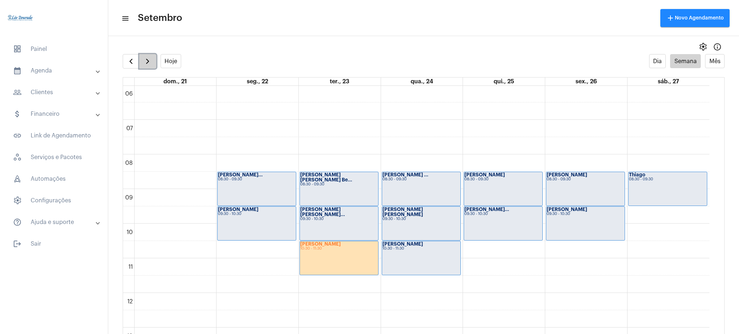
click at [154, 62] on button "button" at bounding box center [147, 61] width 17 height 14
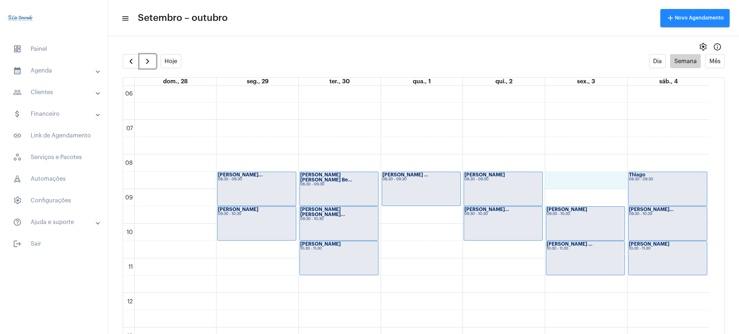
click at [561, 178] on div "00 01 02 03 04 05 06 07 08 09 10 11 12 13 14 15 16 17 18 19 20 21 22 23 [PERSON…" at bounding box center [416, 292] width 586 height 831
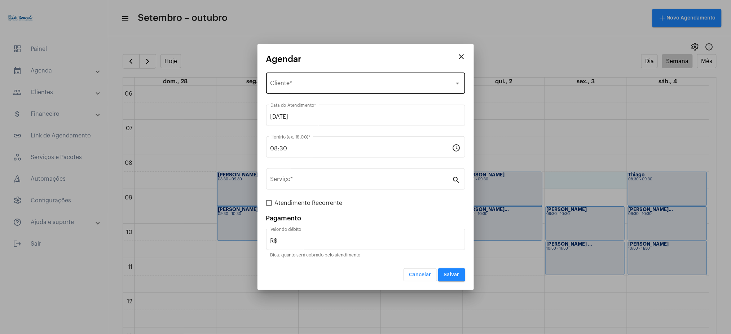
click at [300, 81] on div "Selecione o Cliente Cliente *" at bounding box center [366, 82] width 190 height 23
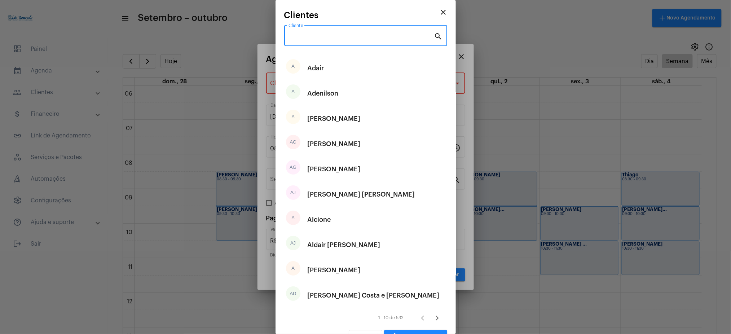
click at [292, 39] on input "Cliente" at bounding box center [362, 37] width 146 height 6
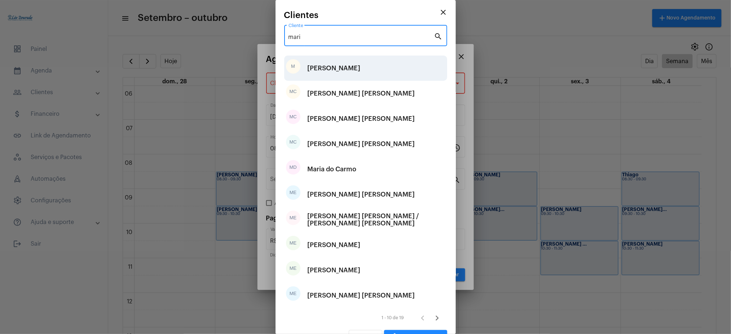
type input "mari"
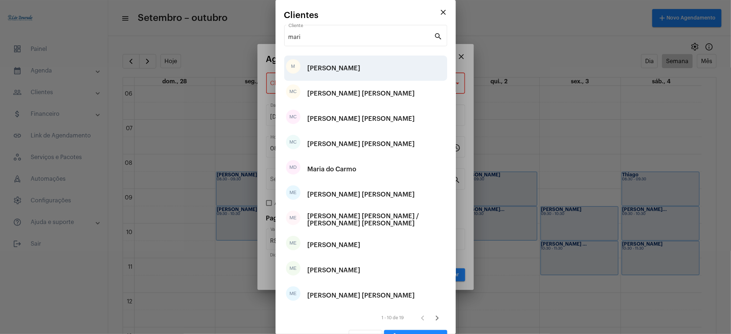
click at [329, 74] on div "M [PERSON_NAME]" at bounding box center [365, 68] width 163 height 25
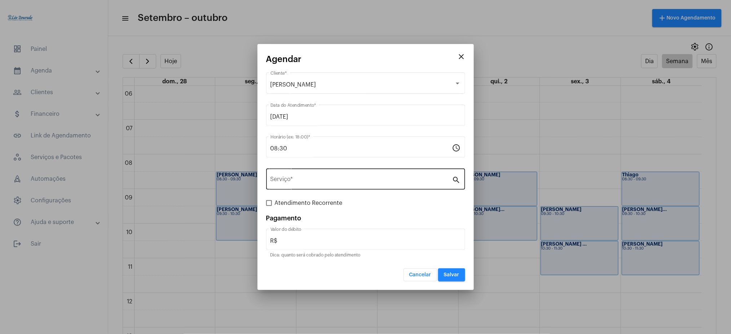
click at [324, 176] on div "Serviço *" at bounding box center [362, 178] width 182 height 23
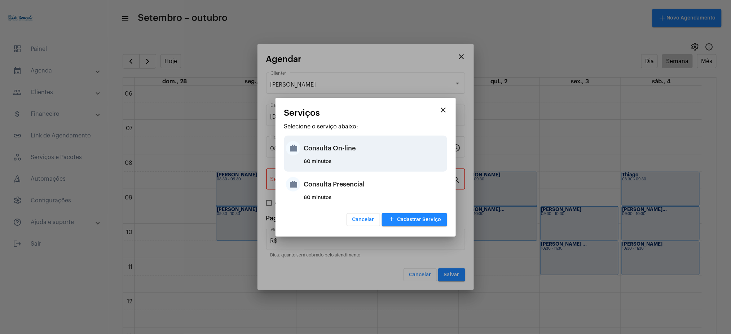
click at [338, 152] on div "Consulta On-line" at bounding box center [374, 148] width 141 height 22
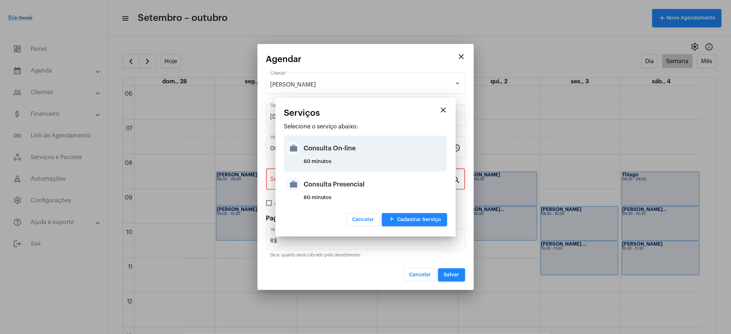
type input "Consulta On-line"
type input "R$ 150"
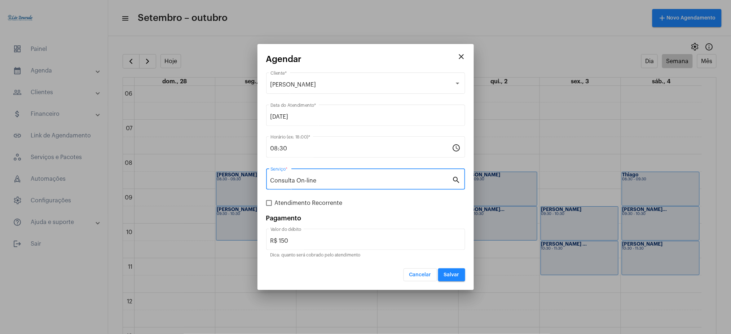
click at [276, 203] on span "Atendimento Recorrente" at bounding box center [309, 203] width 68 height 9
click at [269, 206] on input "Atendimento Recorrente" at bounding box center [269, 206] width 0 height 0
checkbox input "true"
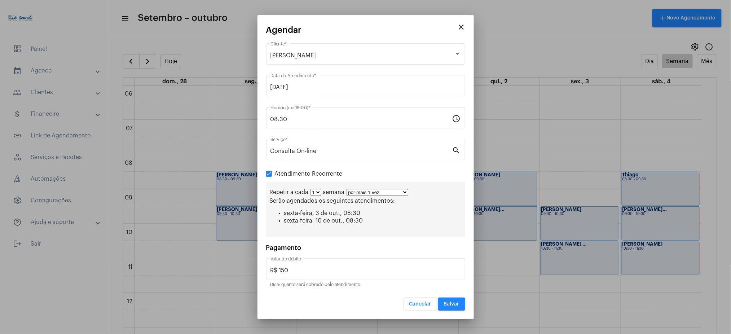
click at [367, 193] on select "por mais 1 vez por mais 2 vezes por mais 3 vezes por mais 4 vezes por mais 5 ve…" at bounding box center [378, 192] width 62 height 7
select select "10: 0"
click at [347, 189] on select "por mais 1 vez por mais 2 vezes por mais 3 vezes por mais 4 vezes por mais 5 ve…" at bounding box center [378, 192] width 62 height 7
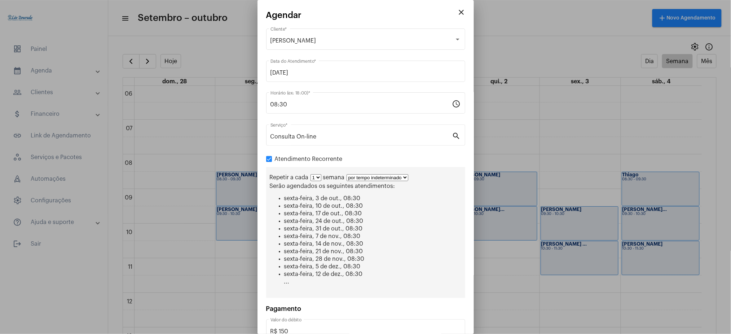
scroll to position [45, 0]
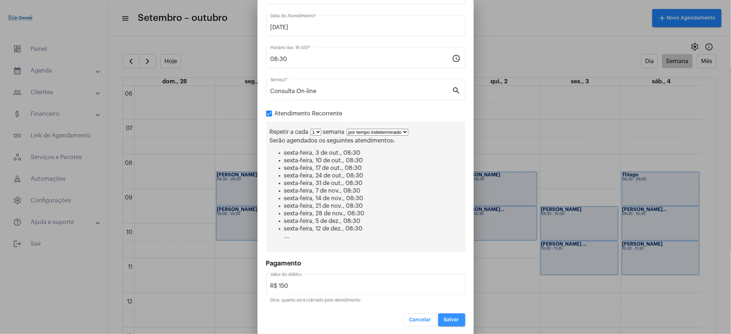
click at [438, 320] on button "Salvar" at bounding box center [451, 319] width 27 height 13
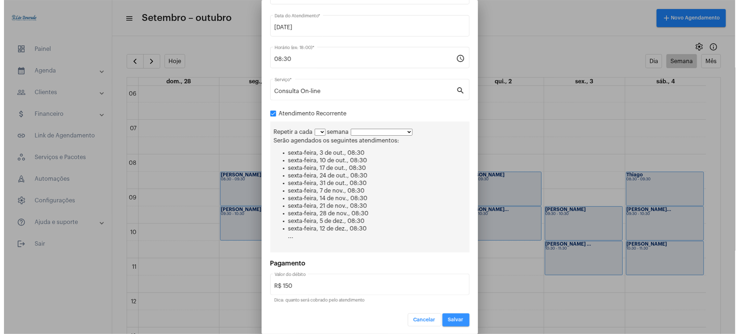
scroll to position [0, 0]
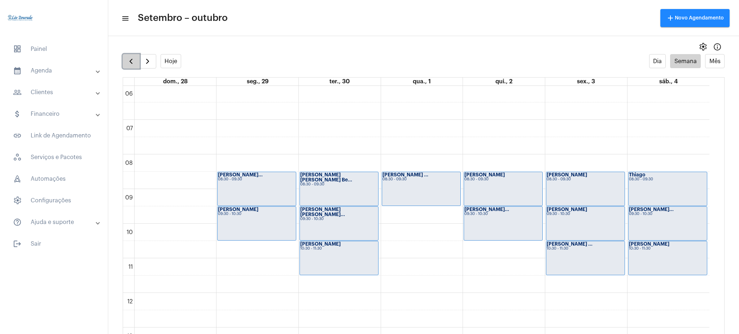
click at [128, 56] on button "button" at bounding box center [131, 61] width 17 height 14
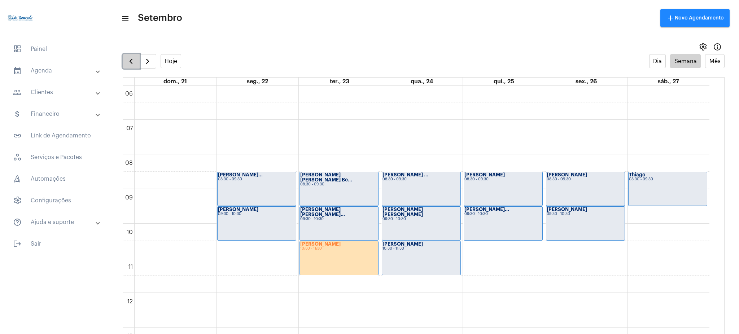
click at [128, 56] on button "button" at bounding box center [131, 61] width 17 height 14
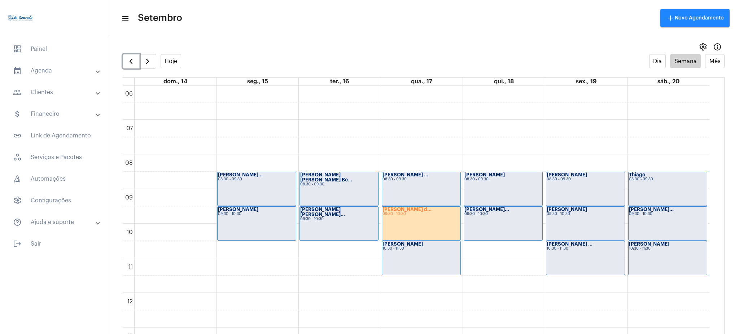
click at [401, 217] on div "[PERSON_NAME] d... 09:30 - 10:30" at bounding box center [421, 224] width 78 height 34
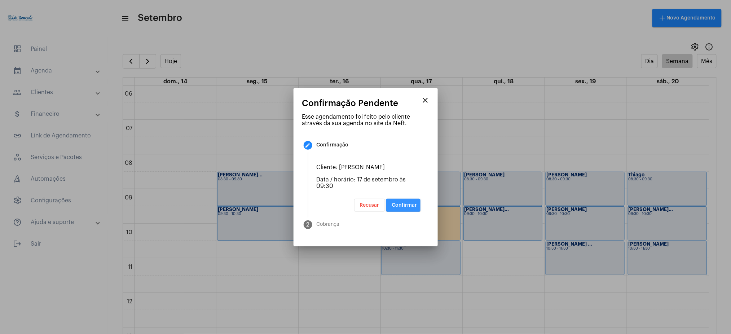
click at [399, 201] on button "Confirmar" at bounding box center [403, 205] width 34 height 13
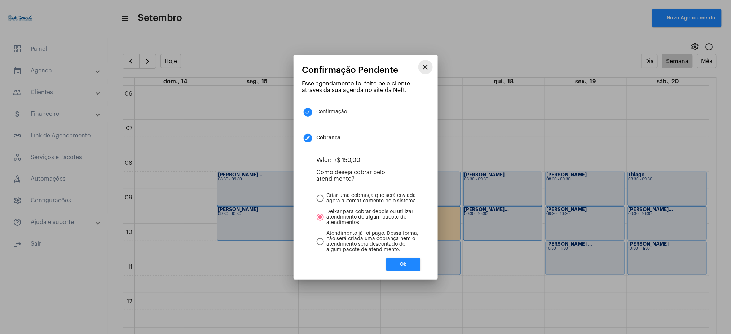
click at [425, 68] on mat-icon "close" at bounding box center [425, 67] width 9 height 9
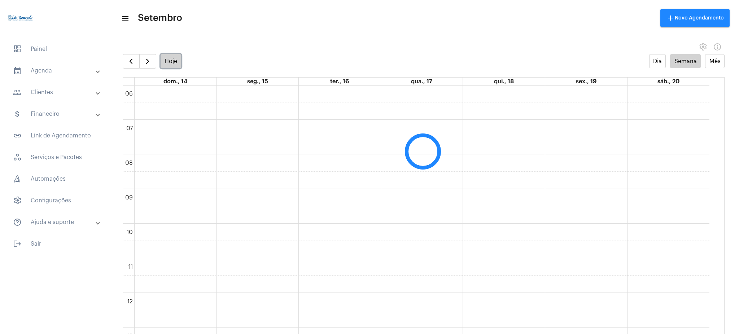
click at [172, 64] on button "Hoje" at bounding box center [171, 61] width 21 height 14
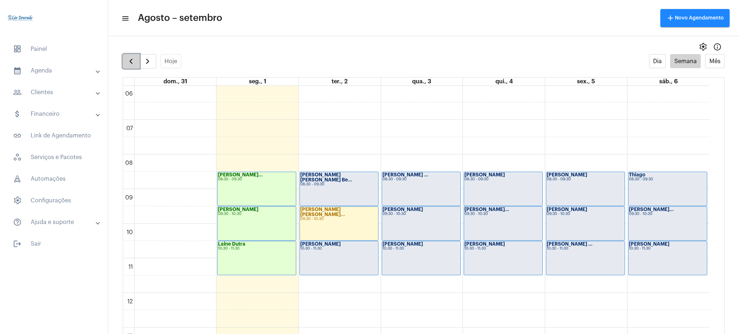
click at [125, 60] on button "button" at bounding box center [131, 61] width 17 height 14
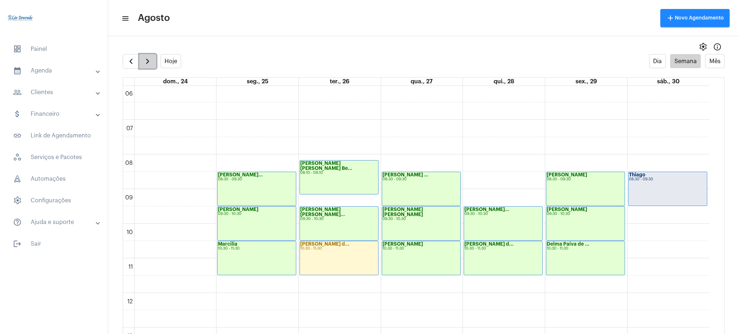
click at [150, 61] on span "button" at bounding box center [147, 61] width 9 height 9
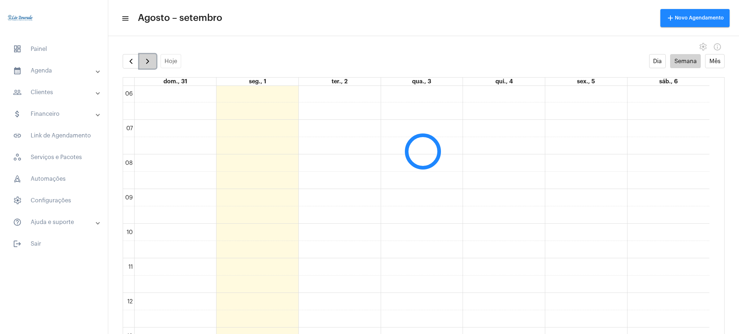
click at [150, 61] on span "button" at bounding box center [147, 61] width 9 height 9
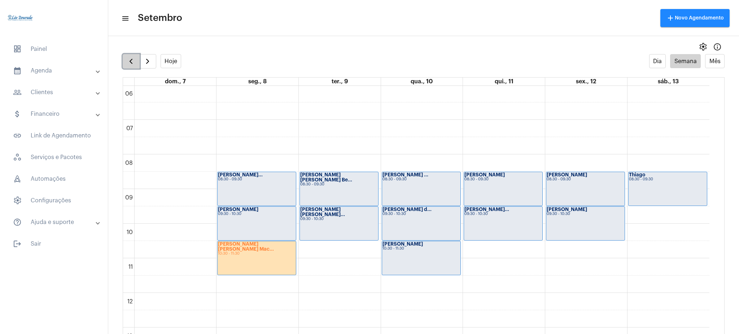
click at [131, 60] on span "button" at bounding box center [131, 61] width 9 height 9
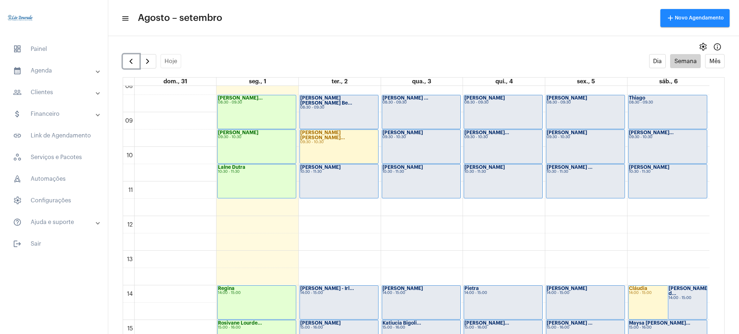
scroll to position [315, 0]
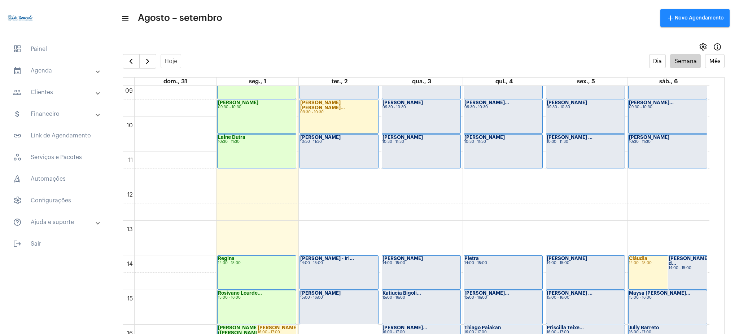
click at [58, 91] on mat-panel-title "people_outline Clientes" at bounding box center [54, 92] width 83 height 9
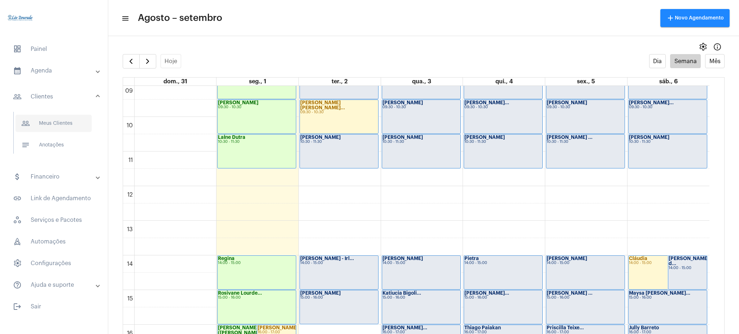
click at [78, 124] on span "people_outline Meus Clientes" at bounding box center [54, 123] width 76 height 17
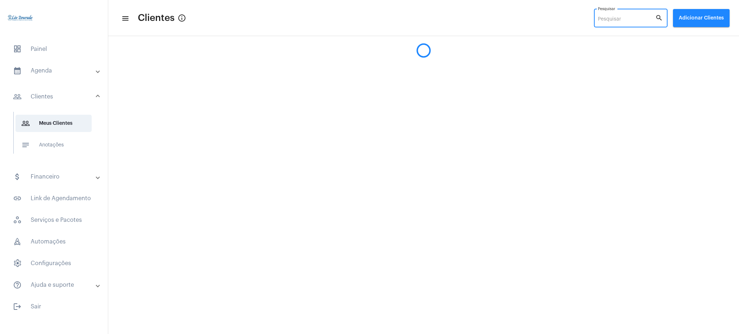
click at [632, 20] on input "Pesquisar" at bounding box center [626, 20] width 57 height 6
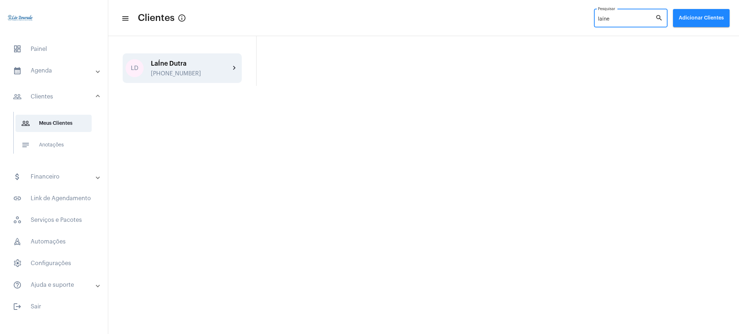
type input "laíne"
click at [220, 61] on div "LaÍne Dutra" at bounding box center [190, 63] width 79 height 7
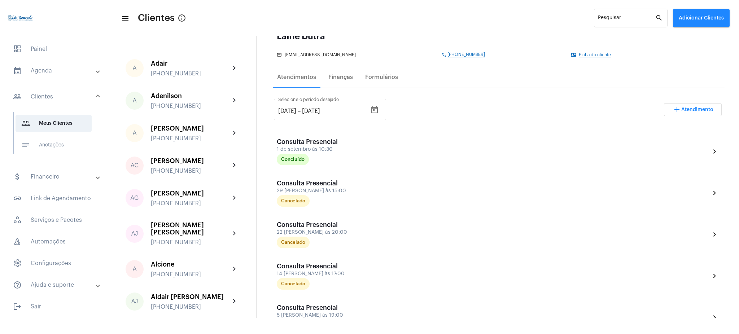
scroll to position [97, 0]
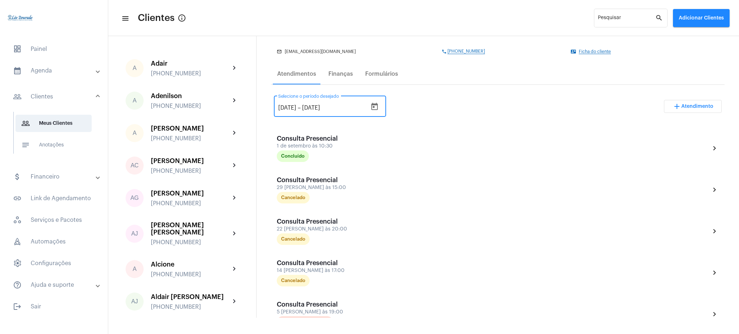
click at [286, 105] on input "[DATE]" at bounding box center [287, 108] width 18 height 6
type input "[DATE]"
click at [416, 97] on div "[DATE] [DATE] – [DATE] Selecione o período desejado add Atendimento" at bounding box center [498, 109] width 448 height 34
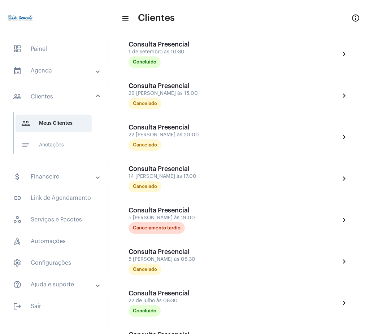
scroll to position [187, 0]
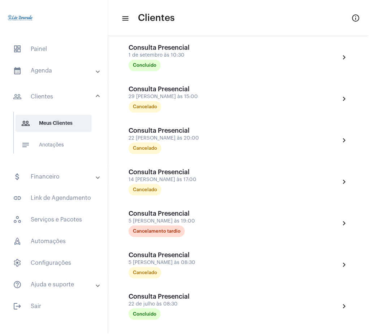
click at [44, 66] on mat-expansion-panel-header "calendar_month_outlined Agenda" at bounding box center [56, 70] width 104 height 17
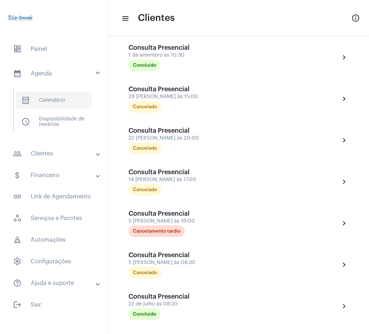
click at [59, 101] on span "calendar_month_outlined Calendário" at bounding box center [54, 100] width 76 height 17
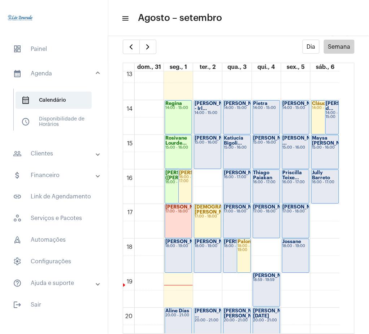
scroll to position [452, 0]
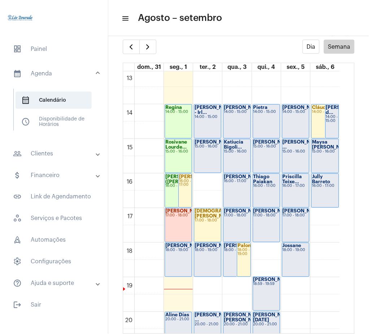
click at [72, 161] on mat-expansion-panel-header "people_outline Clientes" at bounding box center [56, 153] width 104 height 17
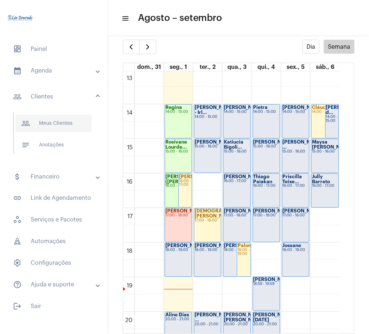
click at [74, 120] on span "people_outline Meus Clientes" at bounding box center [54, 123] width 76 height 17
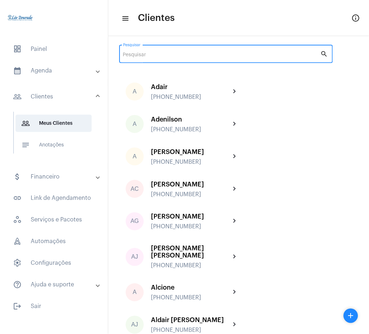
click at [203, 54] on input "Pesquisar" at bounding box center [221, 55] width 197 height 6
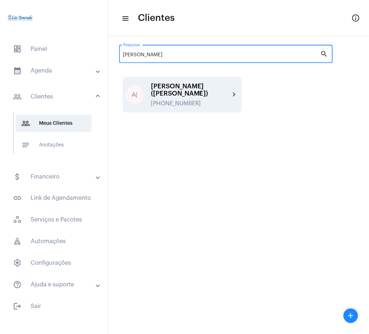
type input "[PERSON_NAME]"
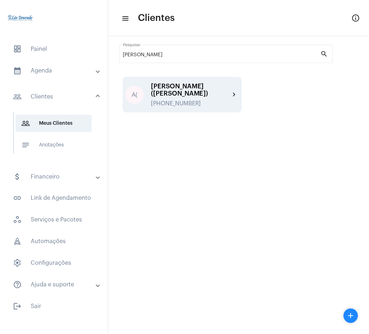
click at [228, 89] on div "[PERSON_NAME] ([PERSON_NAME])" at bounding box center [190, 90] width 79 height 14
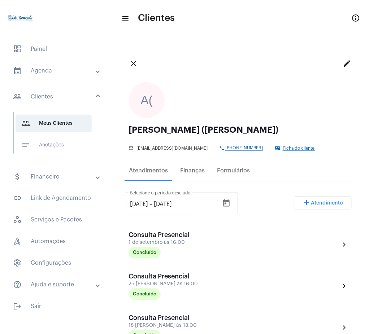
scroll to position [10, 0]
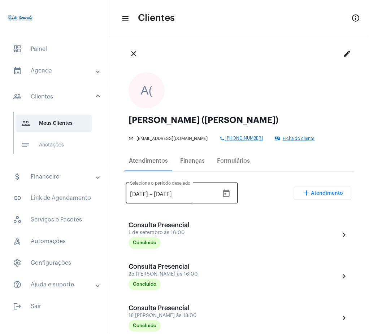
click at [230, 193] on icon "Open calendar" at bounding box center [226, 193] width 9 height 9
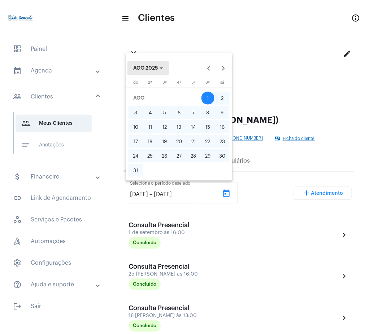
click at [152, 68] on span "AGO 2025" at bounding box center [145, 68] width 25 height 5
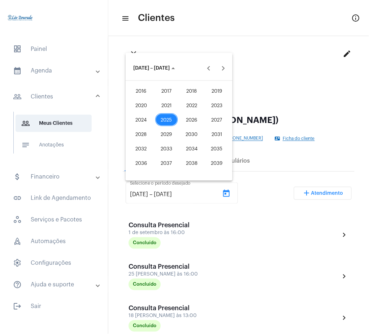
drag, startPoint x: 166, startPoint y: 97, endPoint x: 170, endPoint y: 104, distance: 7.6
click at [170, 104] on tbody "[DEMOGRAPHIC_DATA] [DEMOGRAPHIC_DATA] 2018 2019 2020 2021 2022 2023 2024 2025 2…" at bounding box center [178, 127] width 101 height 87
click at [170, 104] on div "2021" at bounding box center [166, 105] width 23 height 13
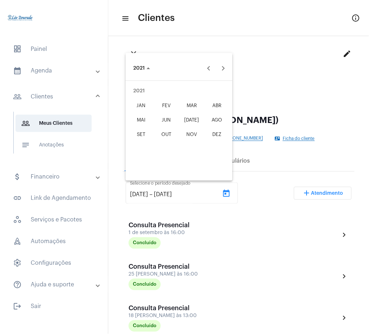
drag, startPoint x: 143, startPoint y: 110, endPoint x: 141, endPoint y: 105, distance: 5.7
click at [141, 105] on div "JAN" at bounding box center [141, 105] width 23 height 13
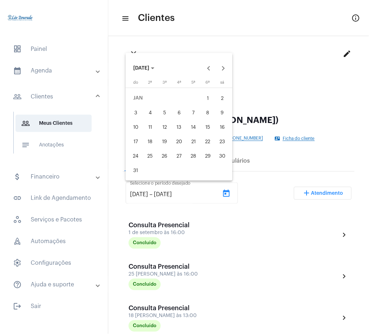
click at [141, 105] on td "JAN" at bounding box center [164, 98] width 72 height 14
click at [214, 97] on div "1" at bounding box center [207, 98] width 13 height 13
type input "[DATE]"
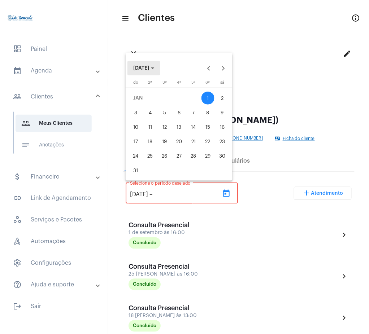
click at [148, 71] on span "[DATE]" at bounding box center [141, 68] width 16 height 5
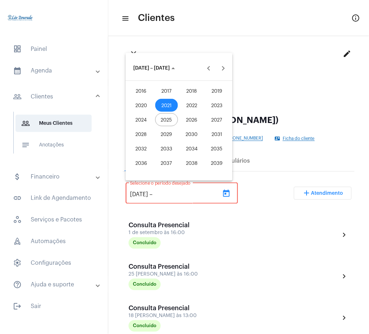
click at [161, 104] on div "2021" at bounding box center [166, 105] width 23 height 13
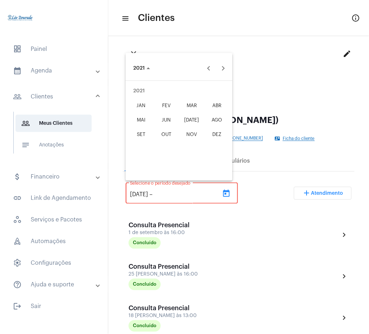
click at [211, 135] on div "DEZ" at bounding box center [217, 134] width 23 height 13
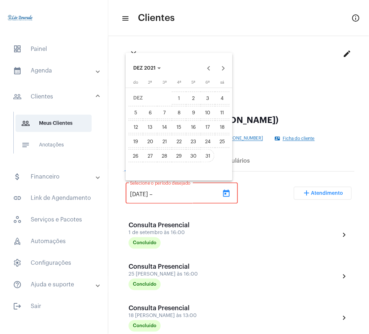
click at [209, 157] on div "31" at bounding box center [207, 155] width 13 height 13
type input "[DATE]"
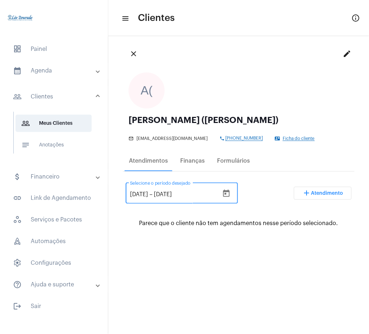
click at [148, 194] on input "[DATE]" at bounding box center [139, 195] width 18 height 6
click at [148, 195] on input "[DATE]" at bounding box center [139, 195] width 18 height 6
type input "[DATE]"
click at [186, 194] on input "[DATE]" at bounding box center [175, 195] width 43 height 6
click at [261, 210] on div "[DATE] [DATE] – [DATE] Selecione o período desejado add Atendimento" at bounding box center [239, 196] width 226 height 34
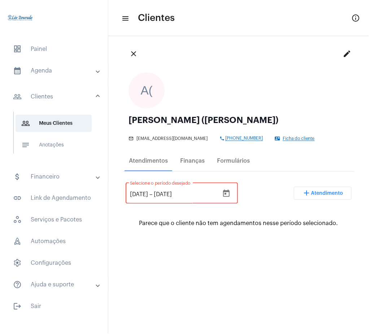
click at [261, 210] on div "[DATE] [DATE] – [DATE] Selecione o período desejado add Atendimento" at bounding box center [239, 196] width 226 height 34
click at [185, 193] on input "[DATE]" at bounding box center [175, 195] width 43 height 6
type input "[DATE]"
click at [148, 194] on input "[DATE]" at bounding box center [139, 195] width 18 height 6
type input "[DATE]"
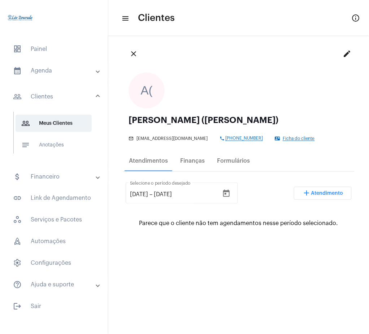
click at [264, 199] on div "[DATE] [DATE] – [DATE] Selecione o período desejado add Atendimento" at bounding box center [239, 196] width 226 height 34
drag, startPoint x: 264, startPoint y: 199, endPoint x: 231, endPoint y: 193, distance: 33.4
click at [231, 193] on div "[DATE] [DATE] – [DATE] Selecione o período desejado add Atendimento" at bounding box center [239, 196] width 226 height 34
click at [229, 193] on icon "Open calendar" at bounding box center [226, 193] width 6 height 7
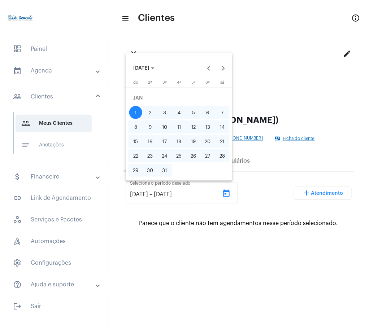
click at [133, 109] on div "1" at bounding box center [135, 112] width 13 height 13
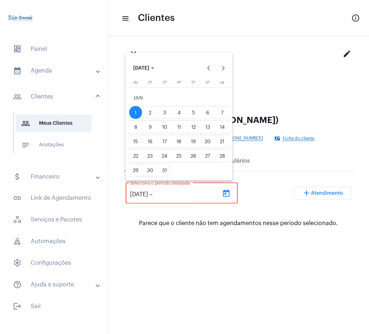
click at [165, 168] on div "31" at bounding box center [164, 170] width 13 height 13
type input "[DATE]"
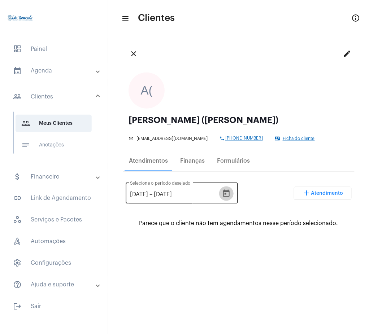
click at [229, 193] on icon "Open calendar" at bounding box center [226, 193] width 6 height 7
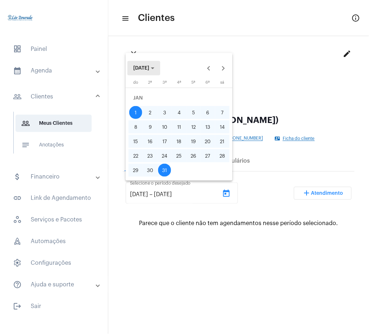
click at [154, 74] on button "[DATE]" at bounding box center [143, 68] width 33 height 14
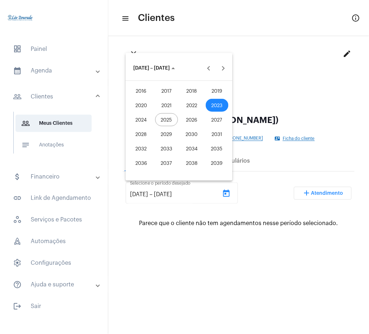
click at [171, 119] on div "2025" at bounding box center [166, 119] width 23 height 13
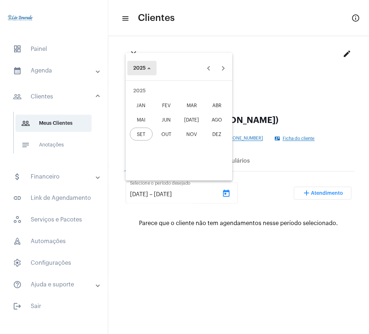
click at [148, 68] on icon "Choose date" at bounding box center [149, 68] width 4 height 2
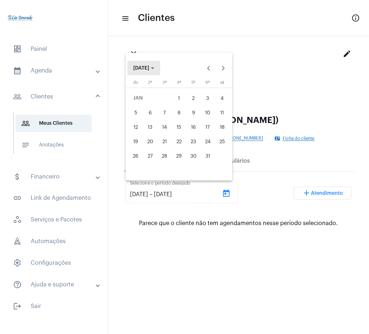
click at [154, 68] on polygon "Choose month and year" at bounding box center [153, 68] width 4 height 2
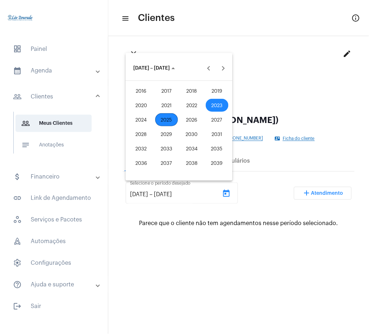
click at [140, 110] on div "2020" at bounding box center [141, 105] width 23 height 13
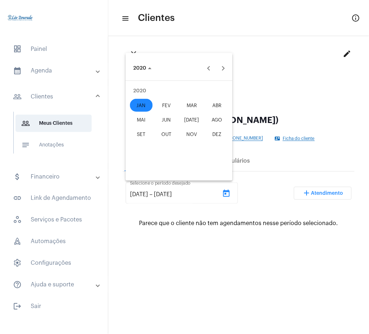
click at [140, 110] on div "JAN" at bounding box center [141, 105] width 23 height 13
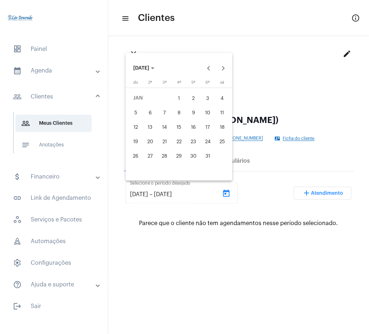
click at [140, 110] on div "5" at bounding box center [135, 112] width 13 height 13
type input "[DATE]"
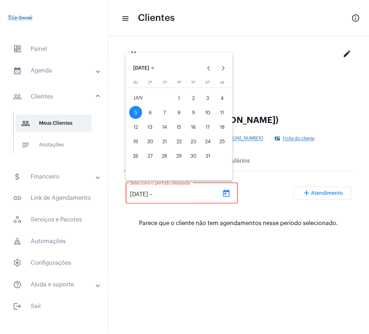
click at [177, 98] on div "1" at bounding box center [178, 98] width 13 height 13
type input "[DATE]"
click at [154, 73] on button "[DATE]" at bounding box center [143, 68] width 33 height 14
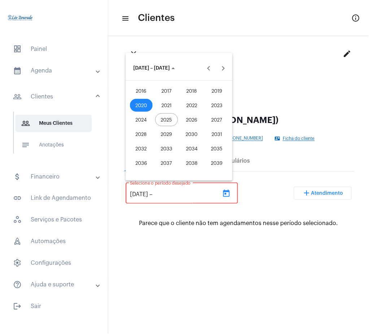
click at [168, 120] on div "2025" at bounding box center [166, 119] width 23 height 13
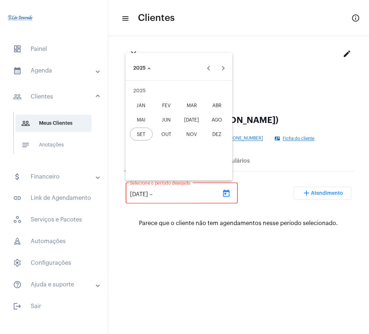
click at [144, 138] on div "SET" at bounding box center [141, 134] width 23 height 13
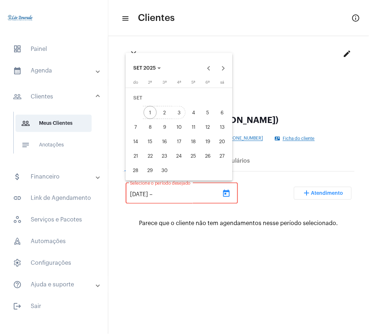
click at [181, 112] on div "3" at bounding box center [178, 112] width 13 height 13
type input "[DATE]"
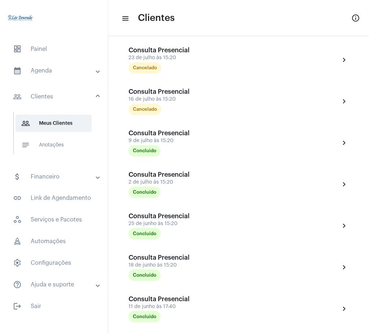
scroll to position [1043, 0]
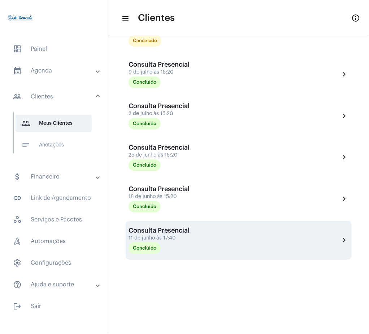
click at [340, 240] on mat-icon "chevron_right" at bounding box center [344, 240] width 9 height 9
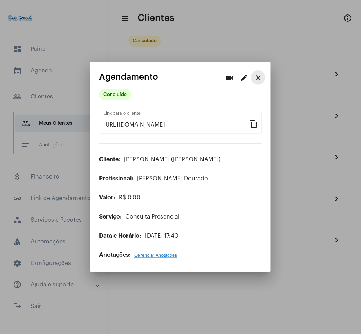
click at [261, 79] on mat-icon "close" at bounding box center [258, 78] width 9 height 9
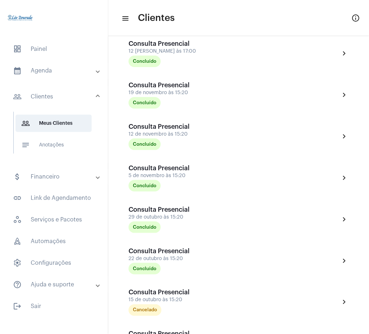
scroll to position [315, 0]
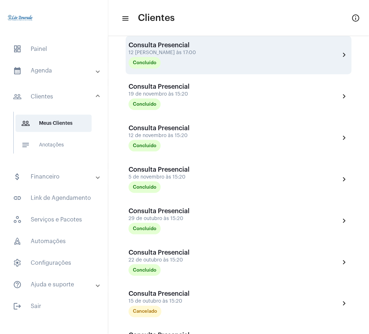
click at [331, 47] on div "Consulta Presencial 12 [PERSON_NAME] às 17:00 Concluído chevron_right" at bounding box center [238, 54] width 220 height 27
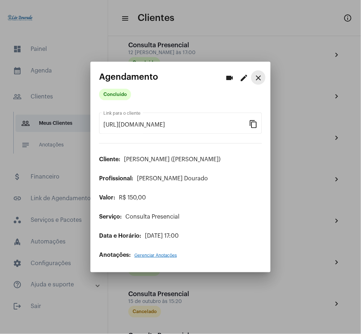
click at [261, 75] on mat-icon "close" at bounding box center [258, 78] width 9 height 9
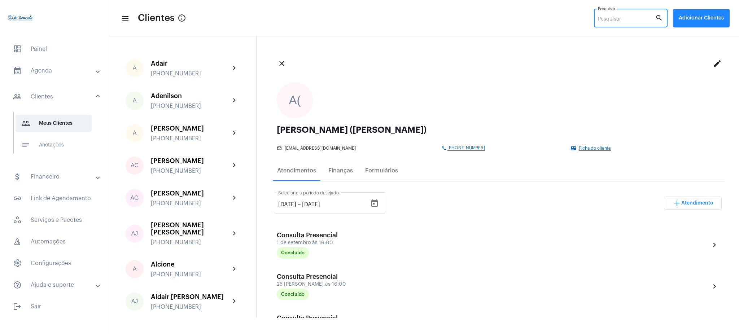
click at [631, 17] on input "Pesquisar" at bounding box center [626, 20] width 57 height 6
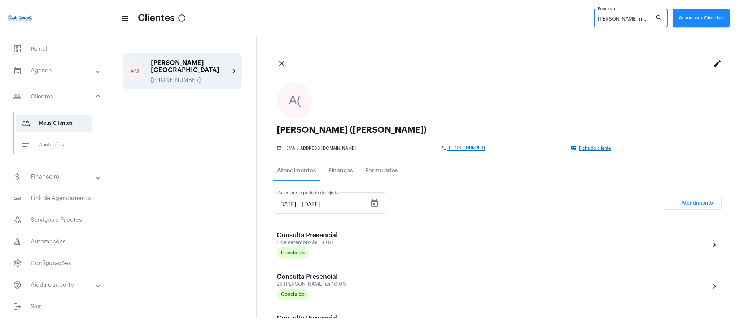
type input "[PERSON_NAME] me"
click at [236, 67] on mat-icon "chevron_right" at bounding box center [234, 71] width 9 height 9
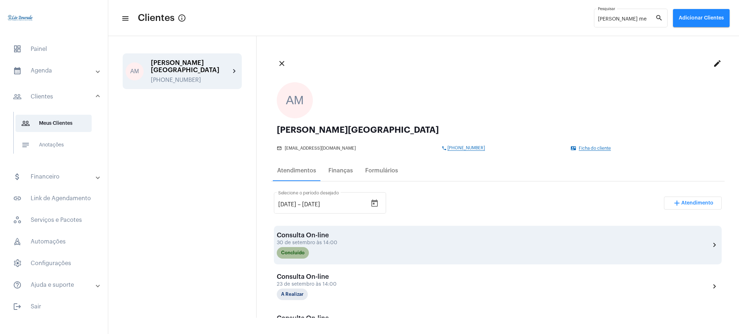
click at [296, 252] on mat-chip "Concluído" at bounding box center [293, 253] width 32 height 12
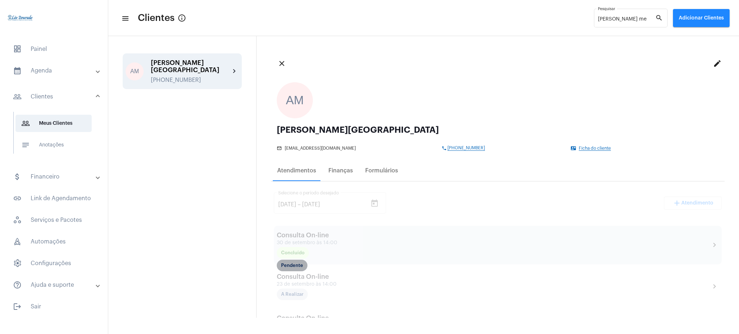
click at [292, 263] on mat-chip "Pendente" at bounding box center [292, 266] width 31 height 12
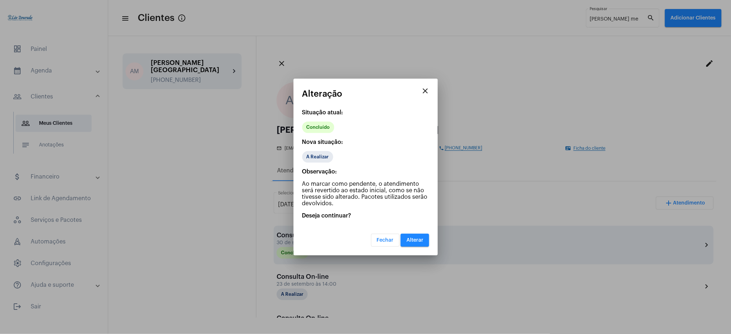
click at [418, 243] on button "Alterar" at bounding box center [415, 240] width 28 height 13
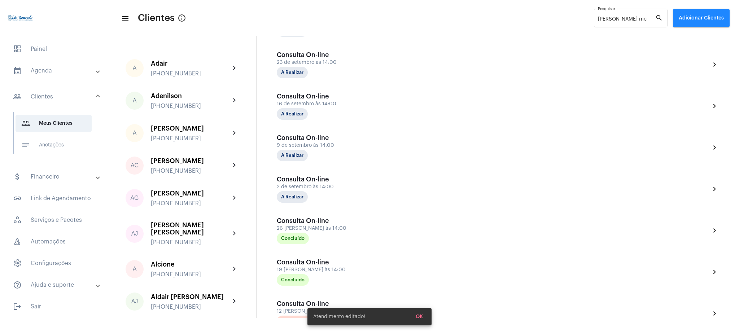
scroll to position [227, 0]
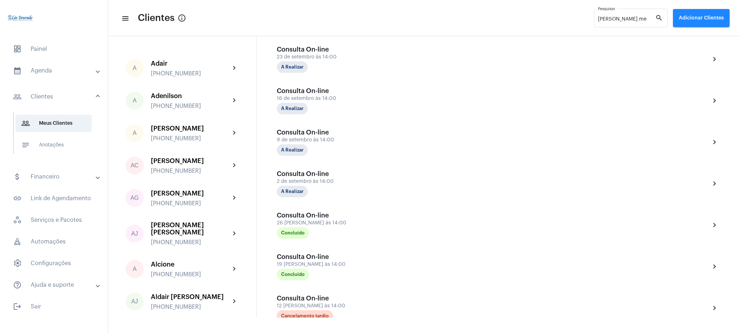
click at [49, 72] on mat-panel-title "calendar_month_outlined Agenda" at bounding box center [54, 70] width 83 height 9
click at [57, 107] on span "calendar_month_outlined Calendário" at bounding box center [54, 100] width 76 height 17
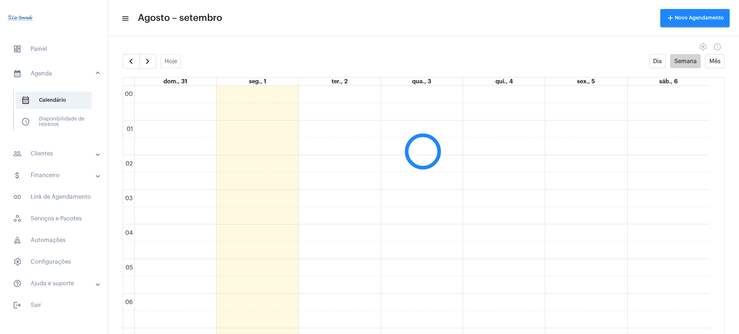
scroll to position [208, 0]
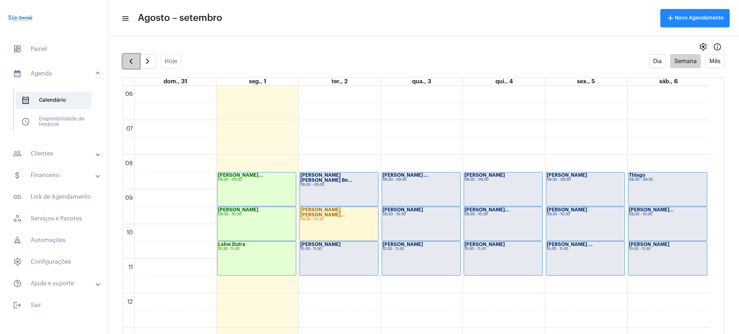
click at [136, 66] on button "button" at bounding box center [131, 61] width 17 height 14
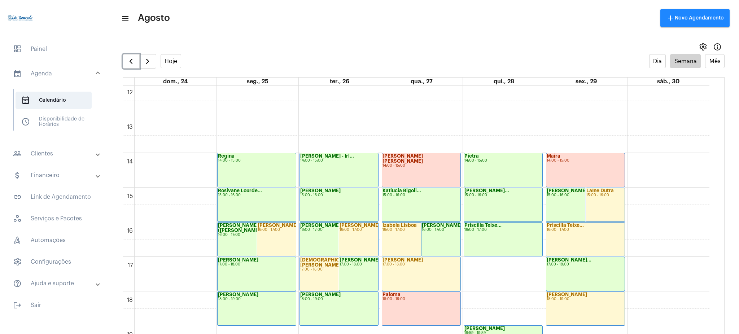
scroll to position [420, 0]
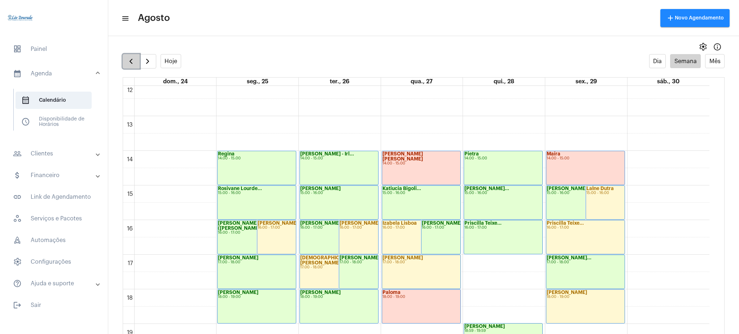
click at [125, 62] on button "button" at bounding box center [131, 61] width 17 height 14
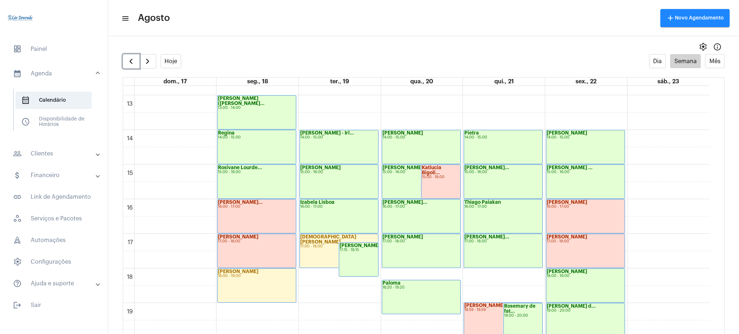
scroll to position [445, 0]
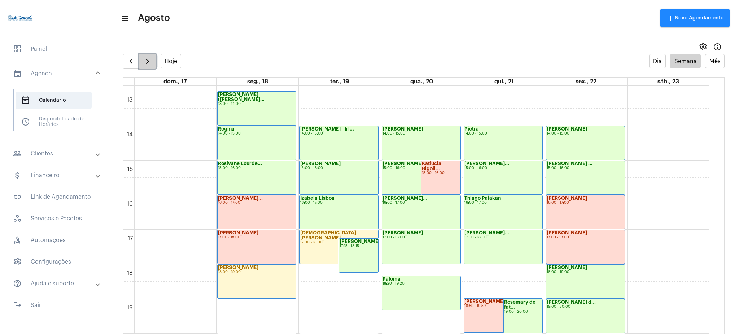
click at [149, 55] on button "button" at bounding box center [147, 61] width 17 height 14
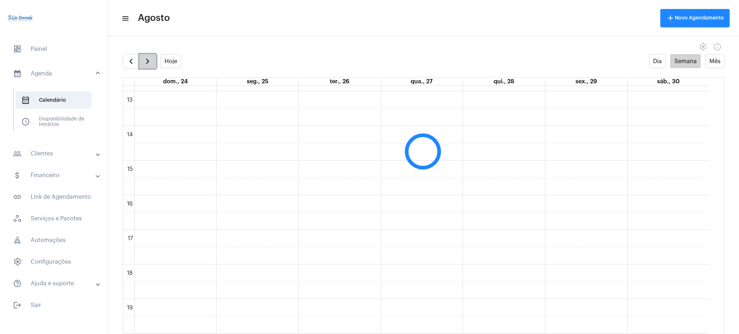
scroll to position [208, 0]
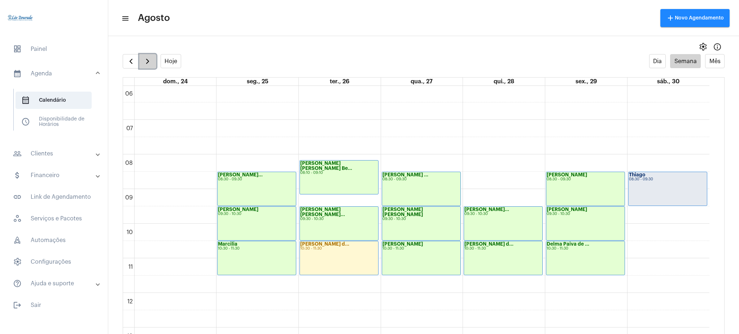
click at [149, 55] on button "button" at bounding box center [147, 61] width 17 height 14
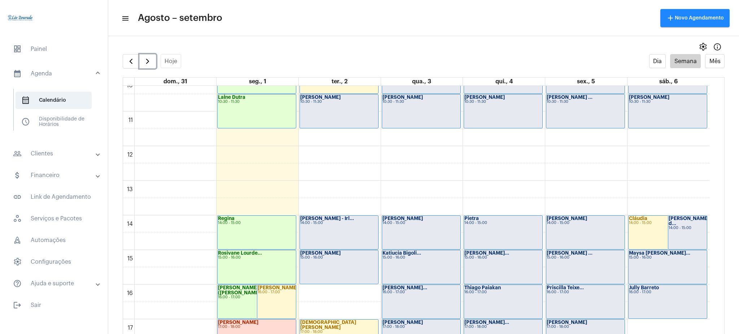
scroll to position [358, 0]
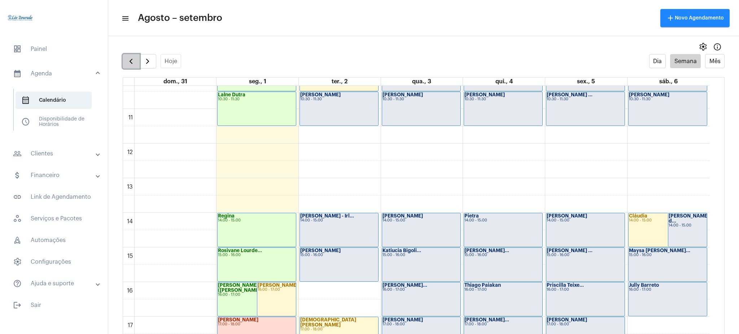
click at [137, 60] on button "button" at bounding box center [131, 61] width 17 height 14
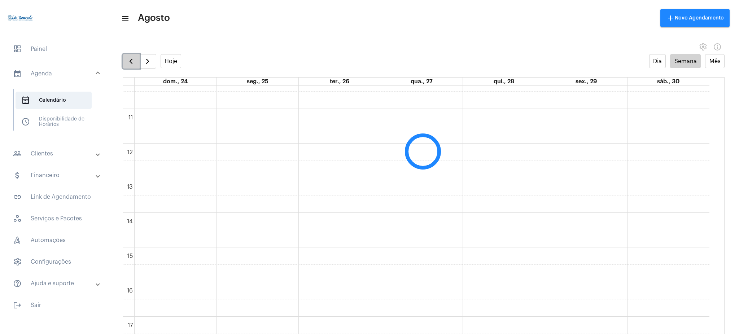
scroll to position [208, 0]
click at [143, 58] on span "button" at bounding box center [147, 61] width 9 height 9
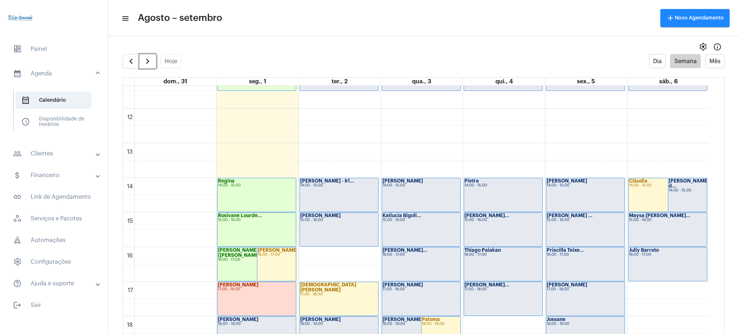
scroll to position [376, 0]
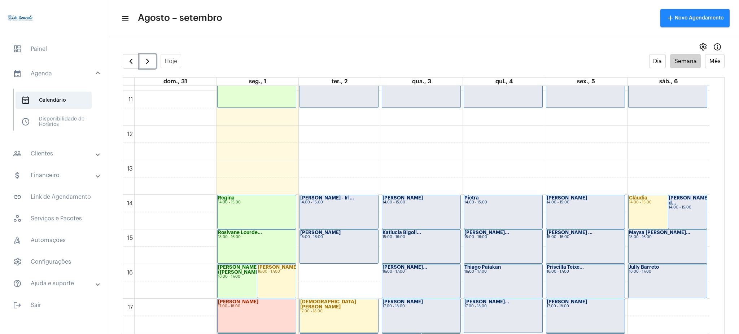
click at [581, 246] on div "[PERSON_NAME] ... 15:00 - 16:00" at bounding box center [585, 247] width 78 height 34
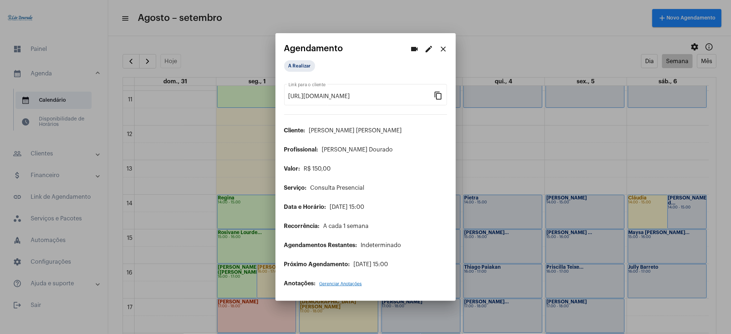
click at [445, 50] on mat-icon "close" at bounding box center [443, 49] width 9 height 9
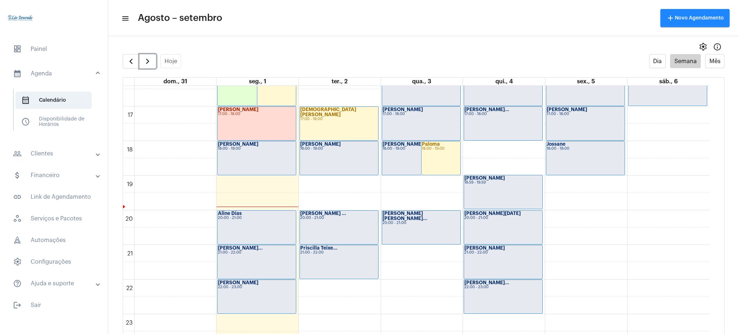
scroll to position [568, 0]
click at [129, 55] on button "button" at bounding box center [131, 61] width 17 height 14
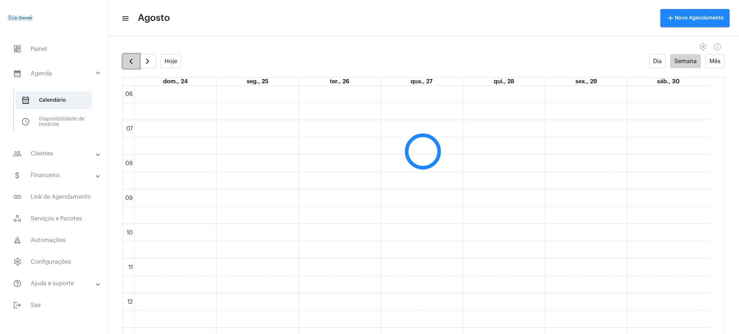
click at [129, 55] on button "button" at bounding box center [131, 61] width 17 height 14
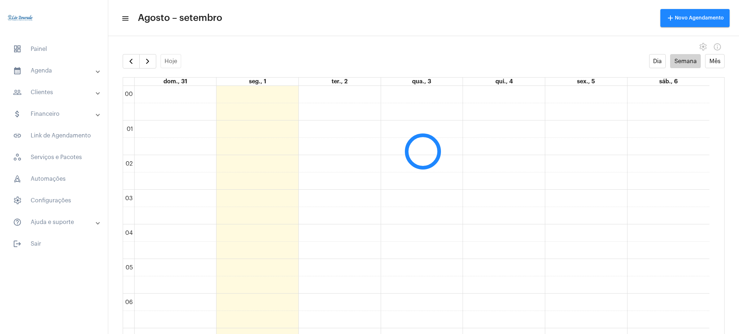
scroll to position [208, 0]
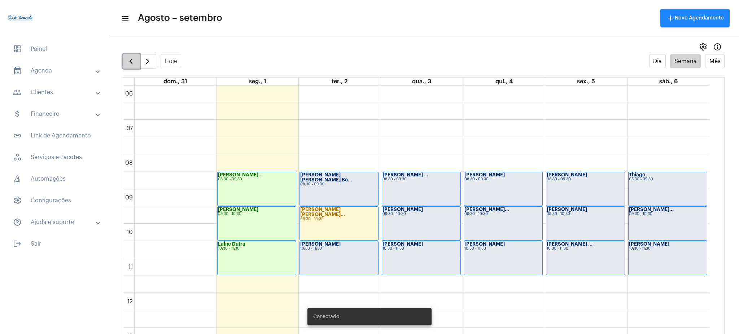
click at [129, 62] on span "button" at bounding box center [131, 61] width 9 height 9
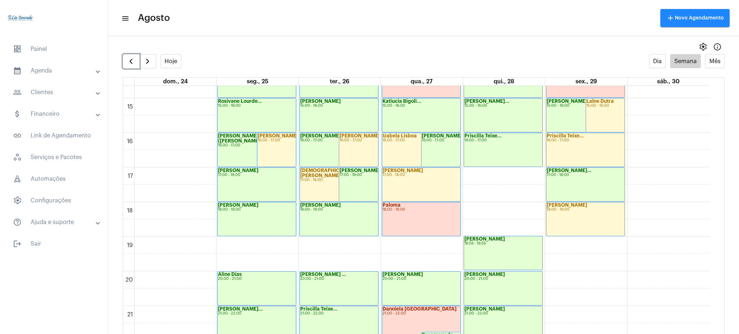
scroll to position [509, 0]
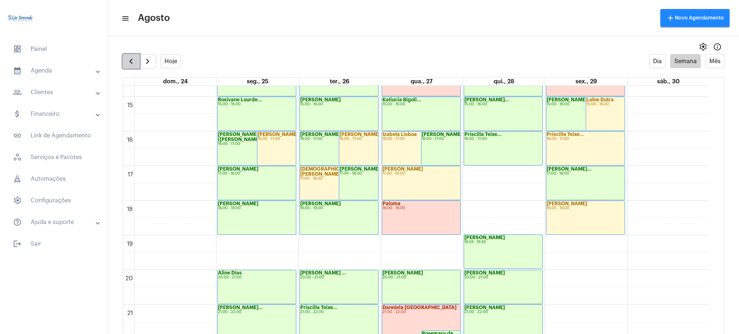
click at [136, 63] on button "button" at bounding box center [131, 61] width 17 height 14
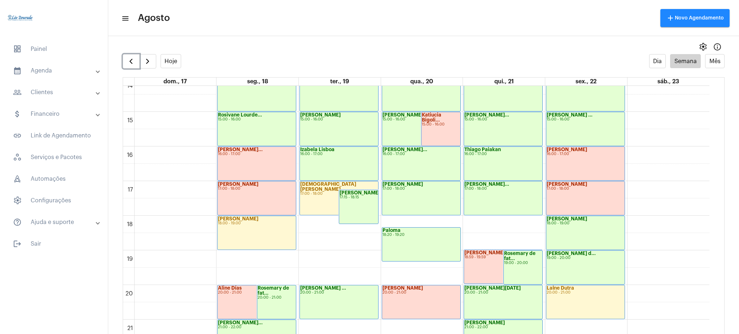
scroll to position [504, 0]
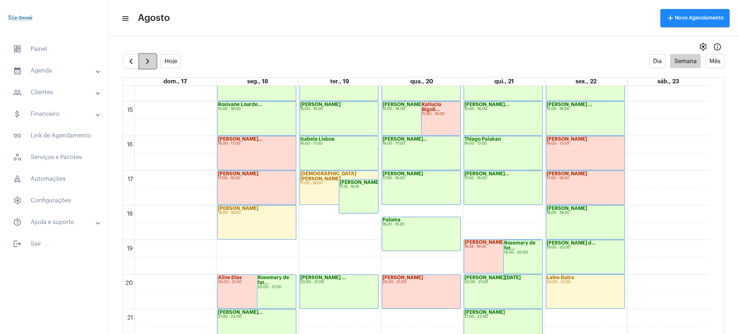
click at [148, 62] on span "button" at bounding box center [147, 61] width 9 height 9
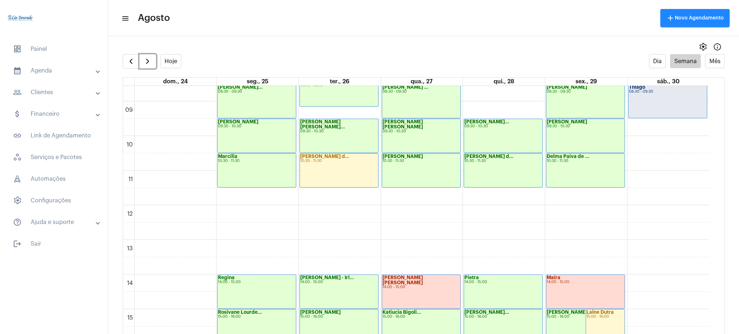
scroll to position [317, 0]
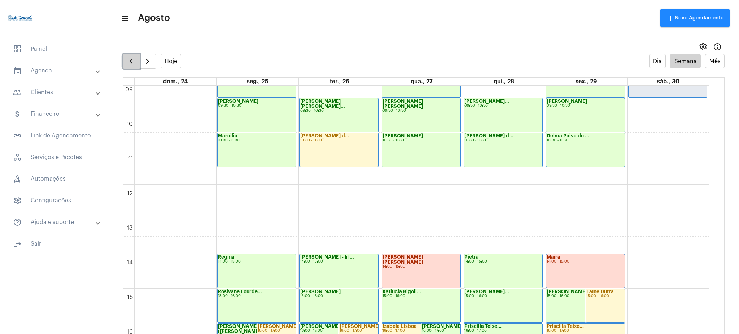
click at [124, 58] on button "button" at bounding box center [131, 61] width 17 height 14
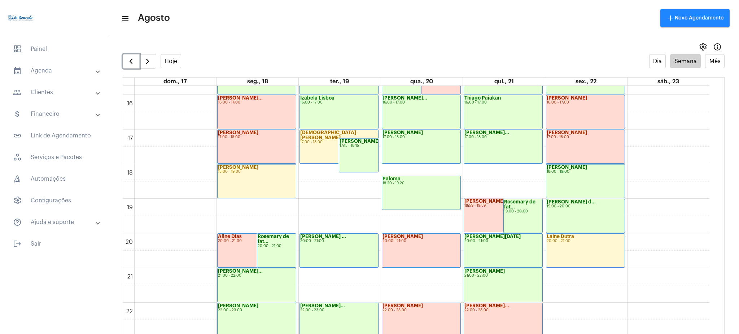
scroll to position [544, 0]
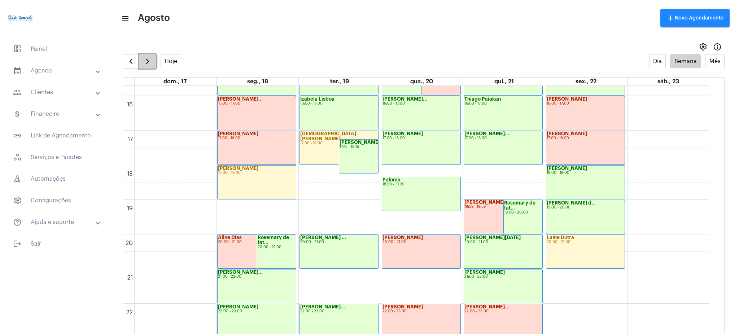
click at [146, 56] on button "button" at bounding box center [147, 61] width 17 height 14
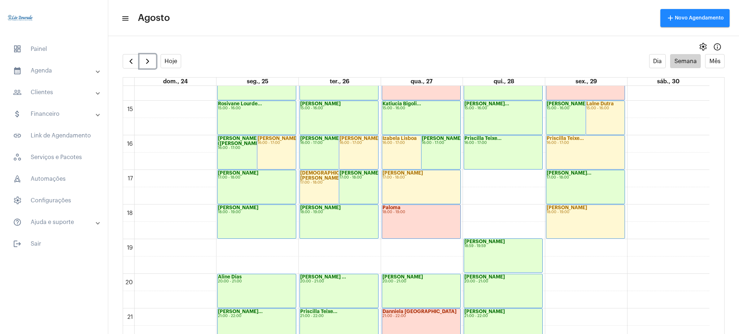
scroll to position [486, 0]
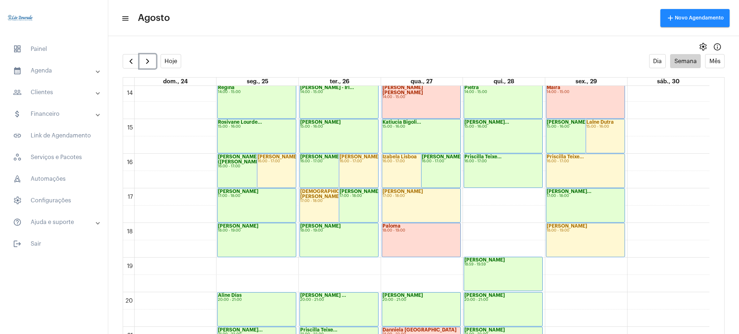
click at [239, 168] on div "Arlete (Luiz Gu... 16:00 - 17:00" at bounding box center [256, 171] width 78 height 34
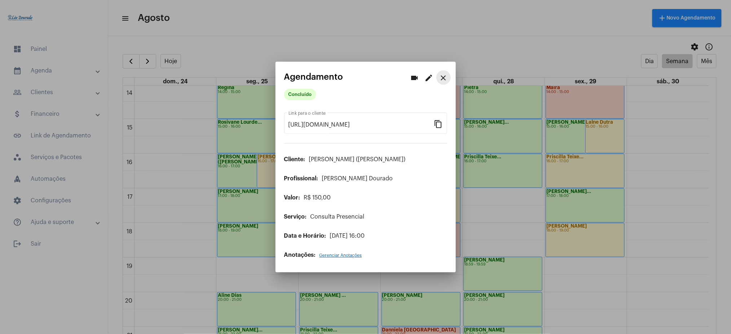
click at [445, 83] on button "close" at bounding box center [443, 77] width 14 height 14
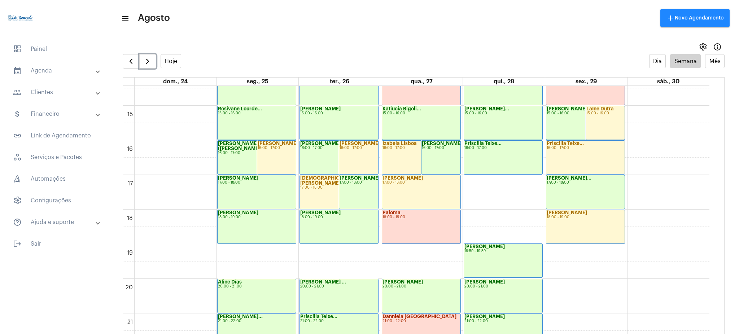
scroll to position [568, 0]
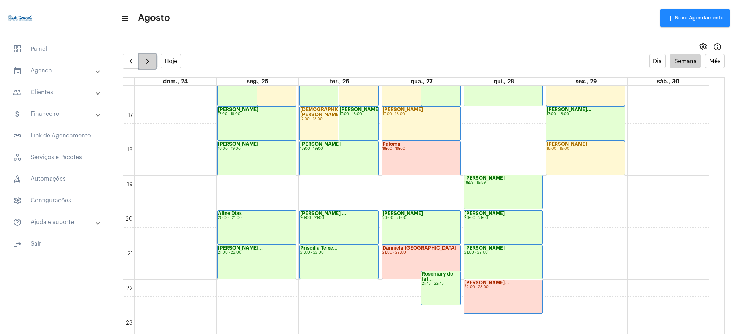
click at [141, 58] on button "button" at bounding box center [147, 61] width 17 height 14
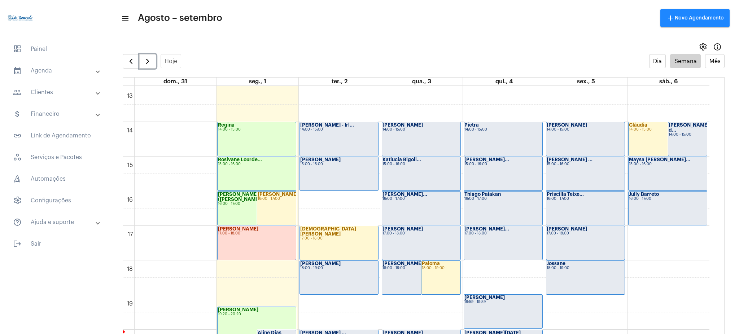
scroll to position [448, 0]
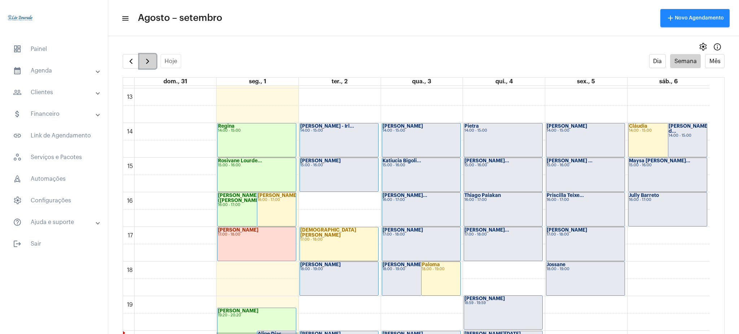
click at [146, 66] on button "button" at bounding box center [147, 61] width 17 height 14
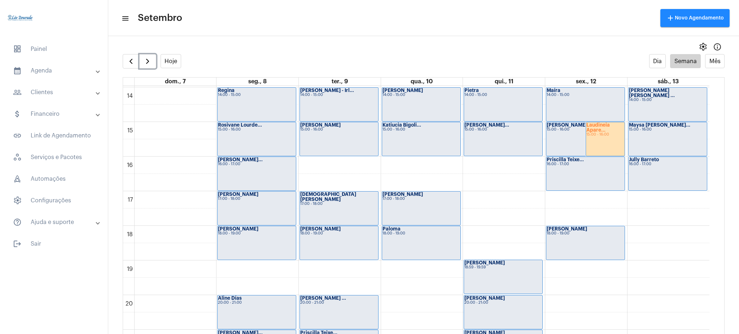
scroll to position [470, 0]
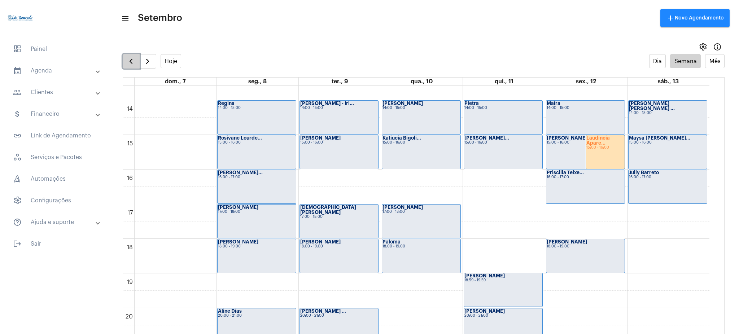
click at [131, 65] on span "button" at bounding box center [131, 61] width 9 height 9
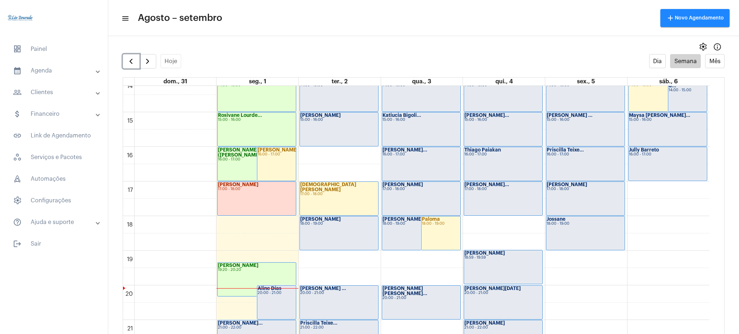
scroll to position [568, 0]
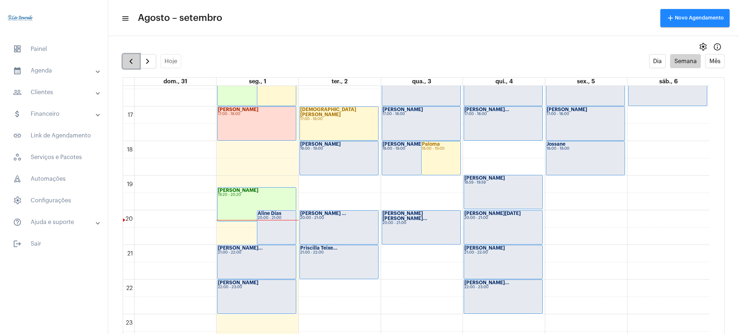
click at [133, 55] on button "button" at bounding box center [131, 61] width 17 height 14
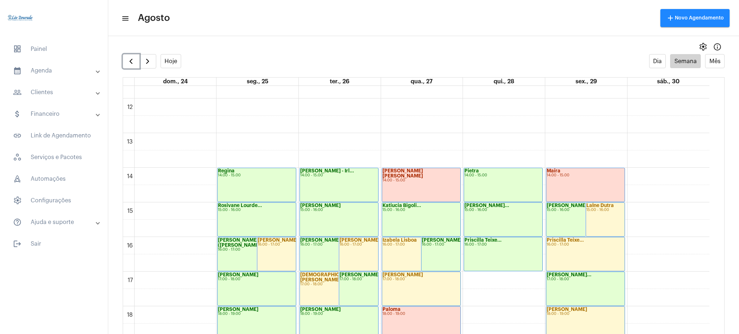
scroll to position [407, 0]
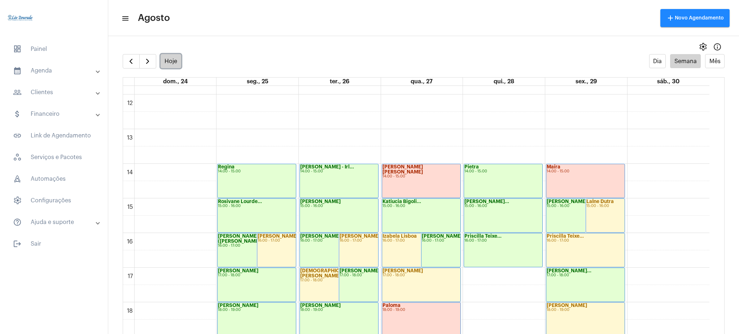
click at [168, 64] on button "Hoje" at bounding box center [171, 61] width 21 height 14
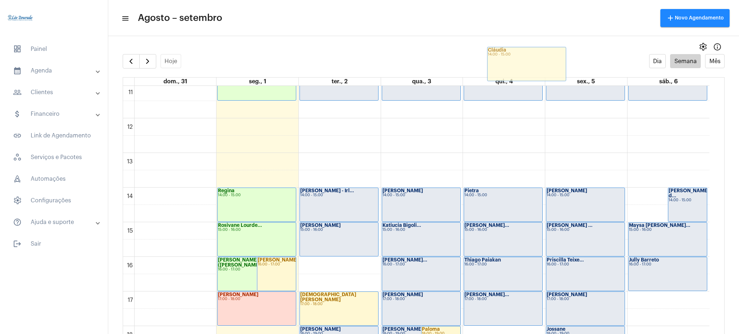
scroll to position [382, 0]
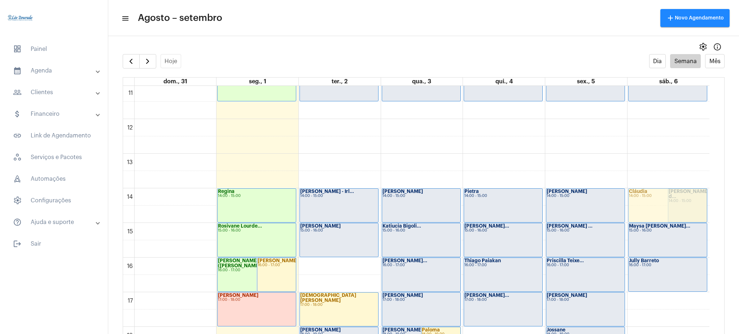
drag, startPoint x: 652, startPoint y: 192, endPoint x: 636, endPoint y: 190, distance: 16.7
click at [636, 190] on div "Cláudia 14:00 - 15:00 Natália Alves d... 14:00 - 15:00 Thiago 08:30 - 09:30 Ros…" at bounding box center [668, 119] width 82 height 831
click at [146, 58] on span "button" at bounding box center [147, 61] width 9 height 9
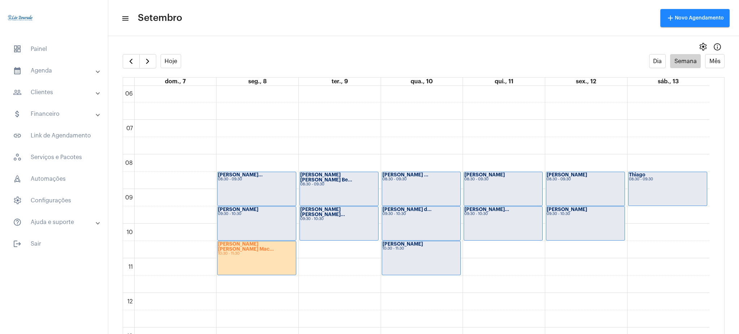
click at [61, 78] on mat-expansion-panel-header "calendar_month_outlined Agenda" at bounding box center [56, 70] width 104 height 17
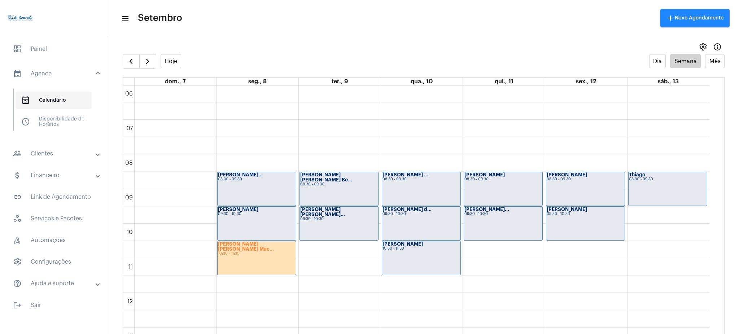
click at [67, 108] on span "calendar_month_outlined Calendário" at bounding box center [54, 100] width 76 height 17
click at [48, 156] on mat-panel-title "people_outline Clientes" at bounding box center [54, 153] width 83 height 9
click at [59, 124] on span "people_outline Meus Clientes" at bounding box center [54, 123] width 76 height 17
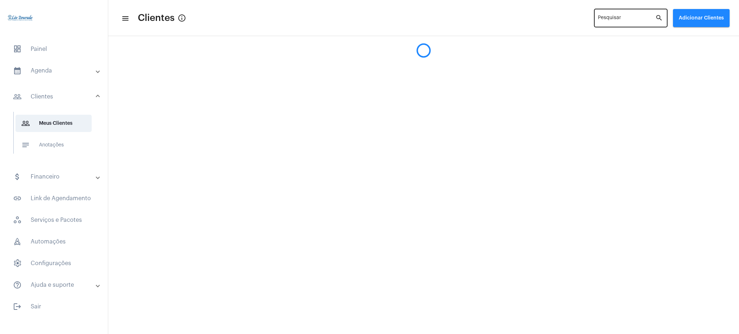
click at [610, 19] on input "Pesquisar" at bounding box center [626, 20] width 57 height 6
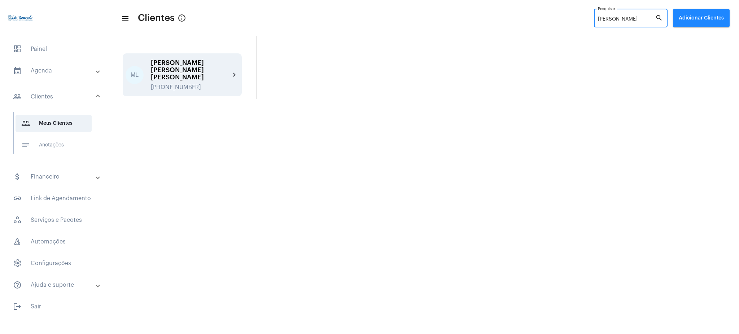
type input "Maria lui"
click at [233, 66] on div "ML Maria Luiza Machado moura +5531998628447 chevron_right" at bounding box center [182, 74] width 119 height 43
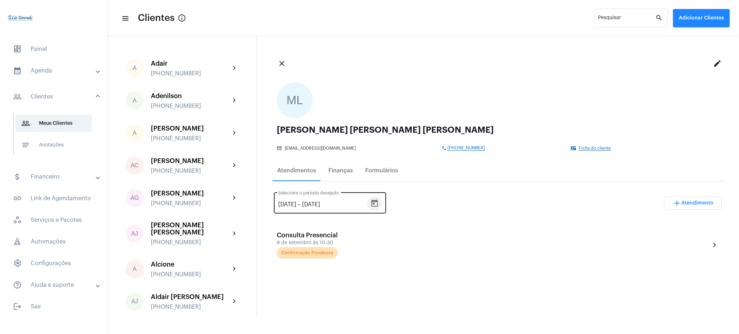
click at [374, 199] on button "Open calendar" at bounding box center [374, 203] width 14 height 14
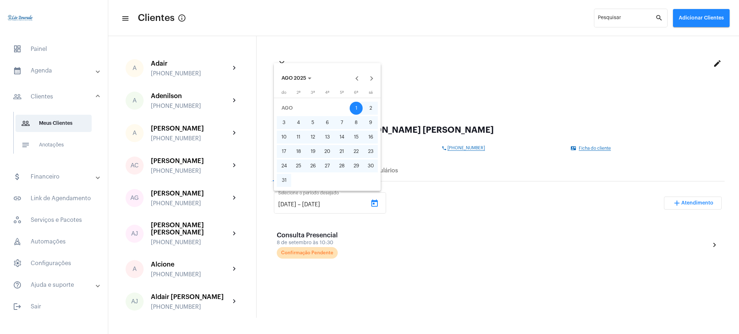
click at [307, 82] on button "AGO 2025" at bounding box center [296, 78] width 41 height 14
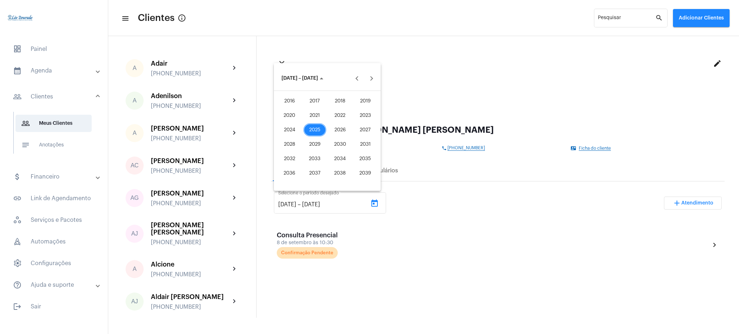
drag, startPoint x: 314, startPoint y: 111, endPoint x: 321, endPoint y: 119, distance: 9.9
click at [321, 119] on div "2021" at bounding box center [314, 115] width 23 height 13
click at [321, 119] on div "FEV" at bounding box center [314, 115] width 23 height 13
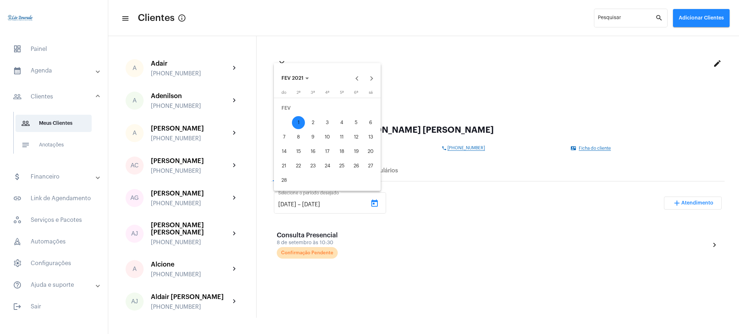
click at [304, 120] on div "1" at bounding box center [298, 122] width 13 height 13
type input "1/2/2021"
click at [304, 84] on button "FEV 2021" at bounding box center [295, 78] width 39 height 14
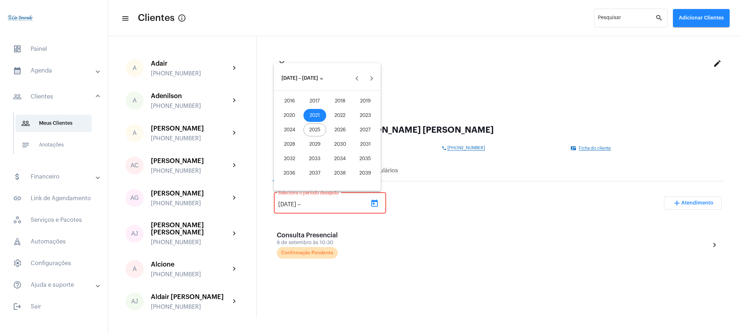
click at [314, 132] on div "2025" at bounding box center [314, 129] width 23 height 13
click at [315, 150] on div "OUT" at bounding box center [314, 144] width 23 height 13
click at [326, 106] on div "1" at bounding box center [327, 108] width 13 height 13
type input "[DATE]"
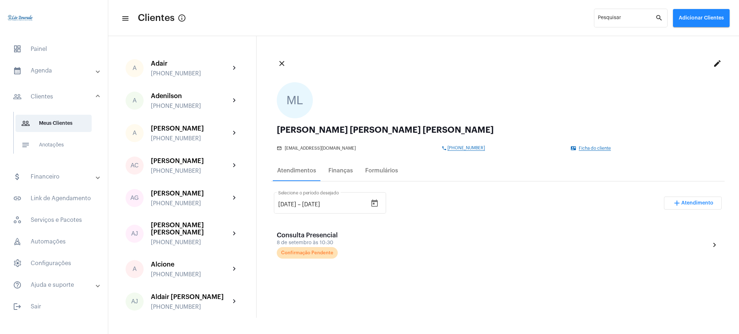
click at [463, 148] on span "[PHONE_NUMBER]" at bounding box center [466, 148] width 38 height 5
click at [463, 152] on div "ML Maria Luiza Machado moura mail_outline Luizamachadomoura@outlook.com phone +…" at bounding box center [497, 116] width 453 height 80
click at [462, 146] on span "[PHONE_NUMBER]" at bounding box center [466, 148] width 38 height 5
drag, startPoint x: 65, startPoint y: 78, endPoint x: 62, endPoint y: 87, distance: 9.4
click at [62, 87] on mat-accordion "calendar_month_outlined Agenda calendar_month_outlined Calendário schedule Disp…" at bounding box center [54, 178] width 108 height 232
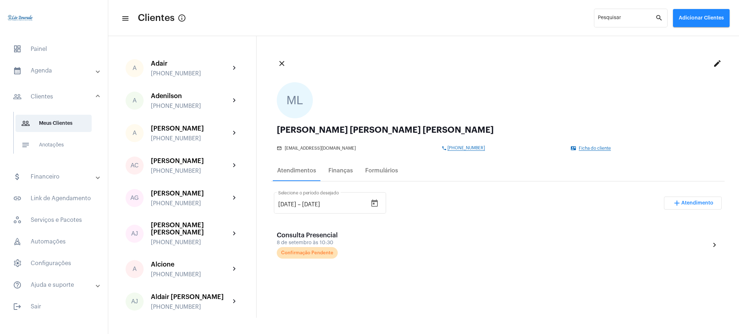
click at [60, 74] on mat-panel-title "calendar_month_outlined Agenda" at bounding box center [54, 70] width 83 height 9
click at [65, 105] on span "calendar_month_outlined Calendário" at bounding box center [54, 100] width 76 height 17
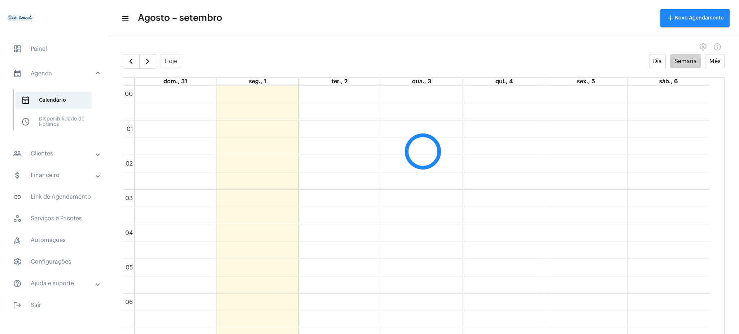
scroll to position [208, 0]
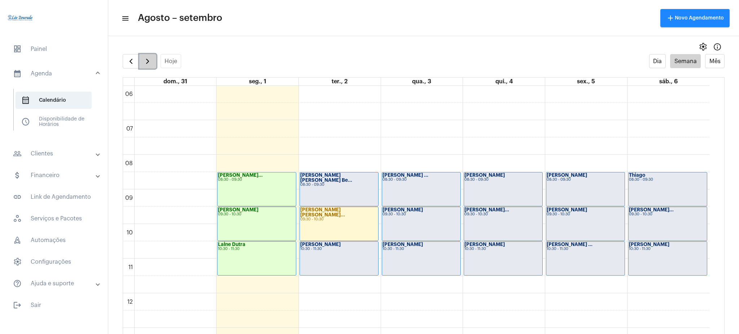
click at [146, 62] on span "button" at bounding box center [147, 61] width 9 height 9
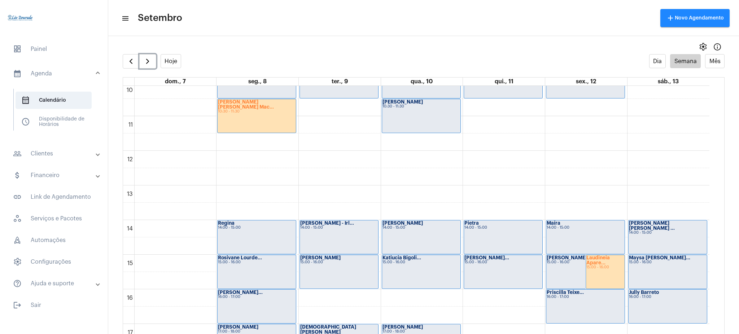
scroll to position [362, 0]
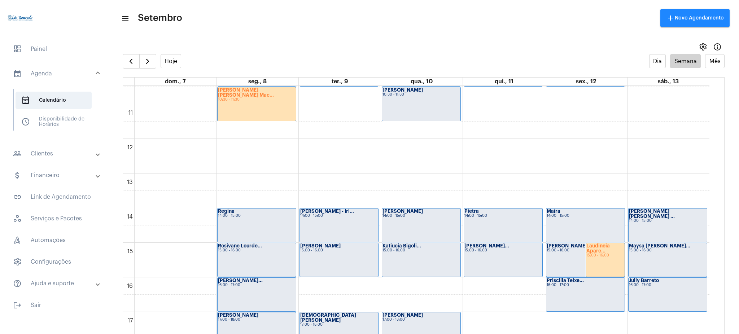
click at [66, 148] on mat-expansion-panel-header "people_outline Clientes" at bounding box center [56, 153] width 104 height 17
click at [57, 119] on span "people_outline Meus Clientes" at bounding box center [54, 123] width 76 height 17
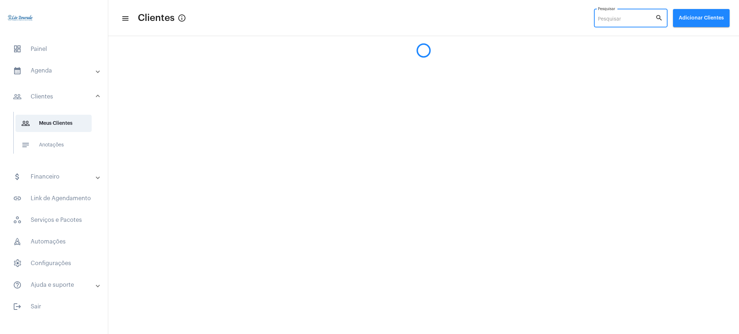
click at [623, 21] on input "Pesquisar" at bounding box center [626, 20] width 57 height 6
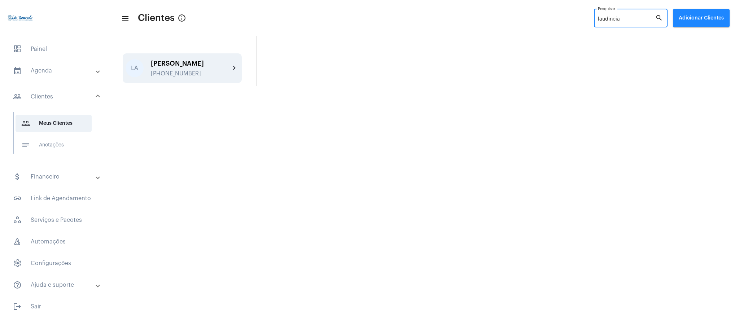
type input "laudineia"
click at [238, 72] on mat-icon "chevron_right" at bounding box center [234, 68] width 9 height 9
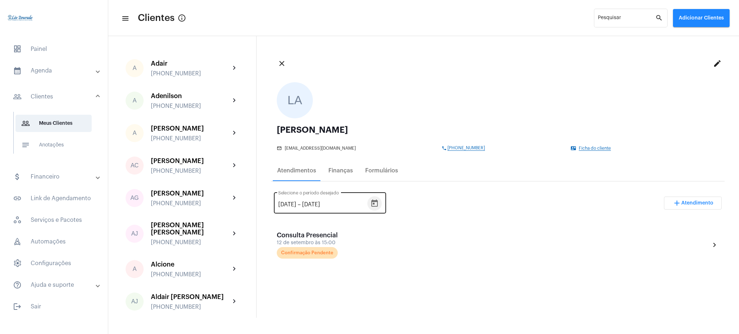
click at [378, 201] on icon "Open calendar" at bounding box center [374, 202] width 6 height 7
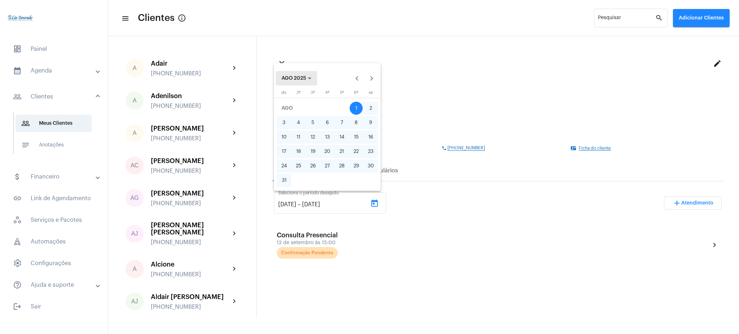
click at [296, 73] on button "AGO 2025" at bounding box center [296, 78] width 41 height 14
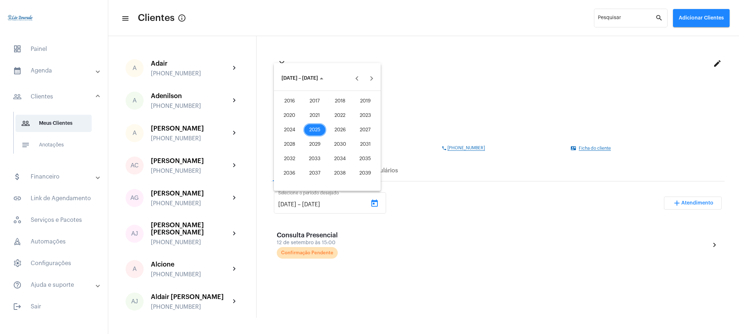
click at [314, 113] on div "2021" at bounding box center [314, 115] width 23 height 13
click at [291, 114] on div "JAN" at bounding box center [289, 115] width 23 height 13
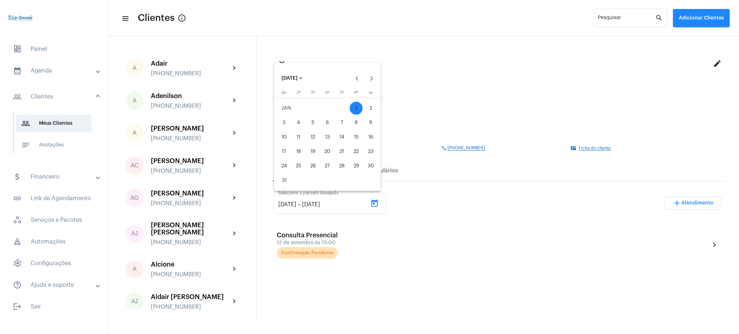
click at [356, 112] on div "1" at bounding box center [355, 108] width 13 height 13
type input "[DATE]"
click at [308, 75] on button "[DATE]" at bounding box center [292, 78] width 33 height 14
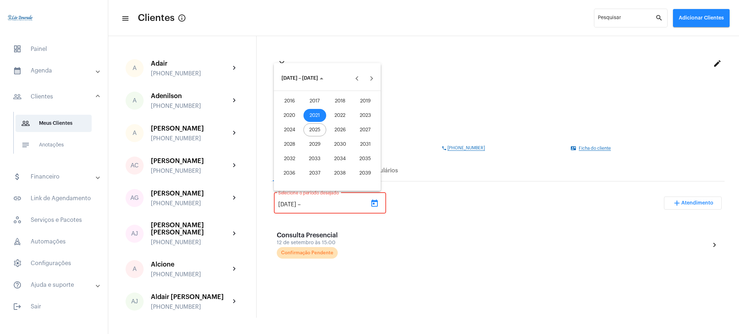
click at [313, 128] on div "2025" at bounding box center [314, 129] width 23 height 13
click at [289, 139] on div "SET" at bounding box center [289, 144] width 23 height 13
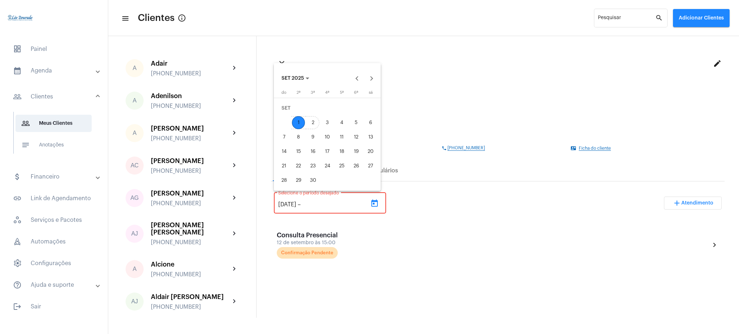
click at [311, 126] on div "2" at bounding box center [312, 122] width 13 height 13
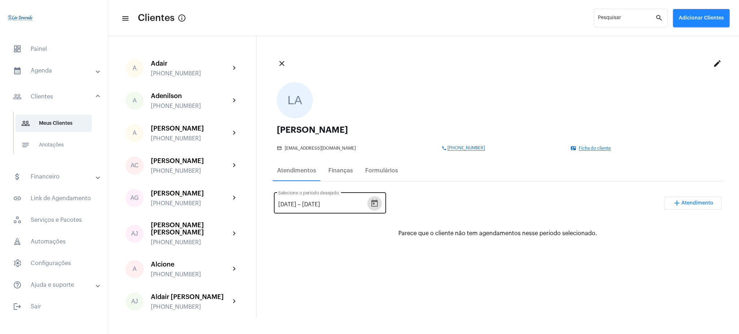
click at [308, 205] on input "2/9/2025" at bounding box center [323, 204] width 43 height 6
type input "20/9/2025"
click at [391, 194] on div "1/1/2021 1/1/2021 – 20/9/2025 Selecione o período desejado add Atendimento" at bounding box center [498, 206] width 448 height 34
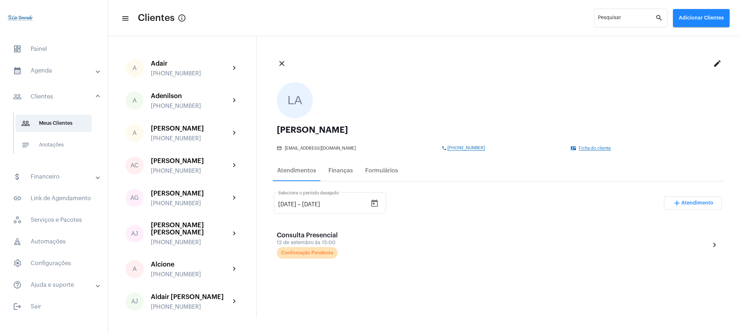
click at [463, 149] on span "[PHONE_NUMBER]" at bounding box center [466, 148] width 38 height 5
drag, startPoint x: 316, startPoint y: 129, endPoint x: 277, endPoint y: 129, distance: 39.0
click at [277, 129] on div "[PERSON_NAME]" at bounding box center [498, 130] width 442 height 9
click at [40, 69] on mat-panel-title "calendar_month_outlined Agenda" at bounding box center [54, 70] width 83 height 9
click at [43, 100] on span "calendar_month_outlined Calendário" at bounding box center [54, 100] width 76 height 17
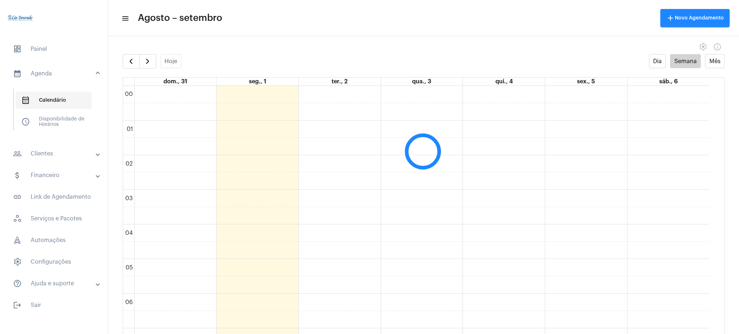
scroll to position [208, 0]
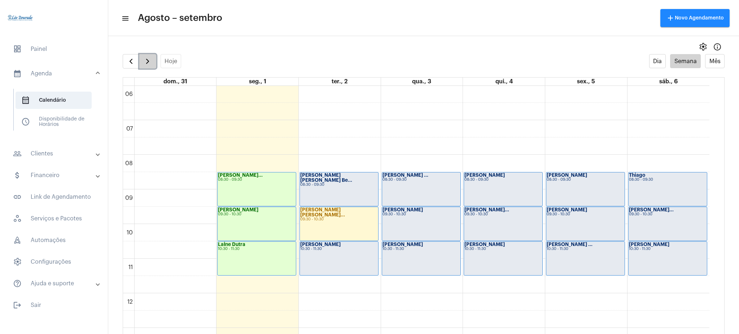
click at [153, 64] on button "button" at bounding box center [147, 61] width 17 height 14
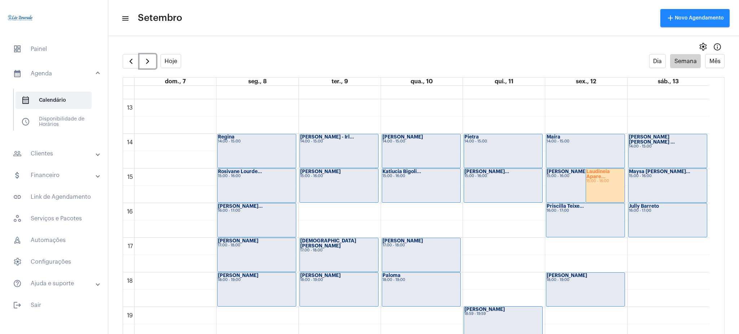
scroll to position [435, 0]
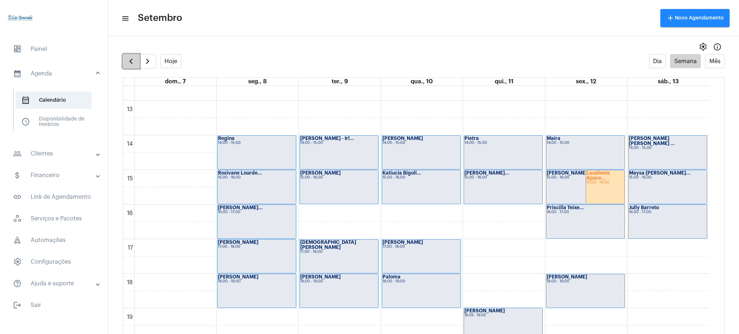
click at [131, 57] on span "button" at bounding box center [131, 61] width 9 height 9
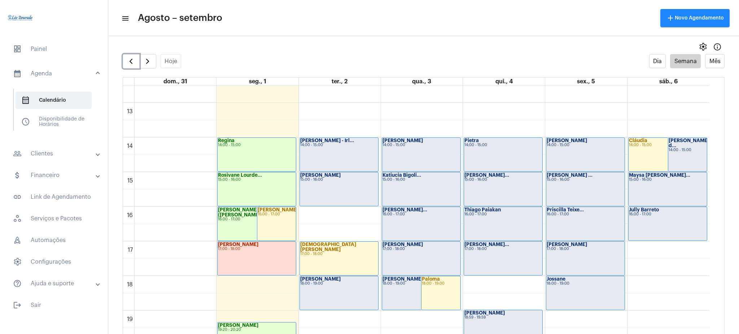
scroll to position [431, 0]
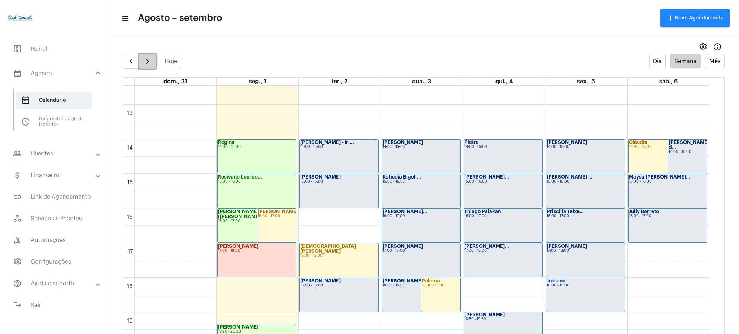
click at [146, 65] on span "button" at bounding box center [147, 61] width 9 height 9
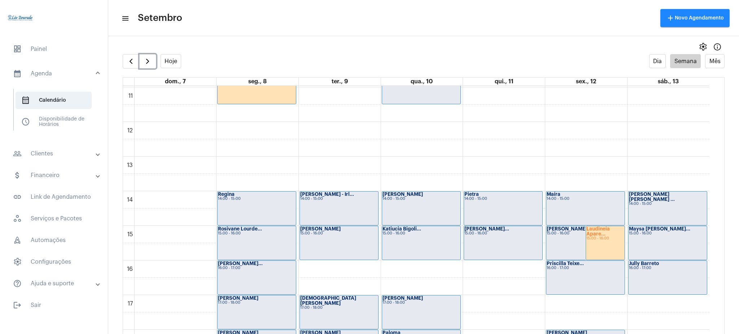
scroll to position [407, 0]
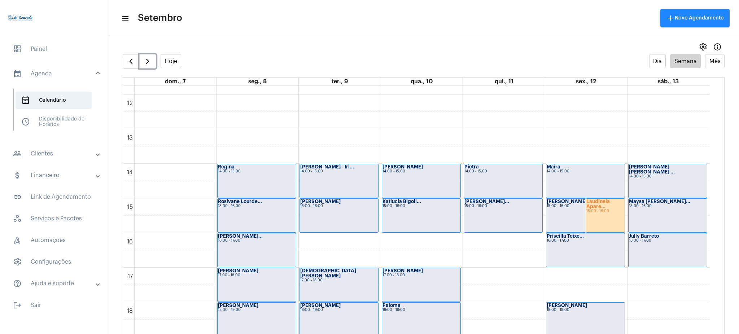
click at [602, 208] on strong "Laudineia Apare..." at bounding box center [597, 204] width 23 height 10
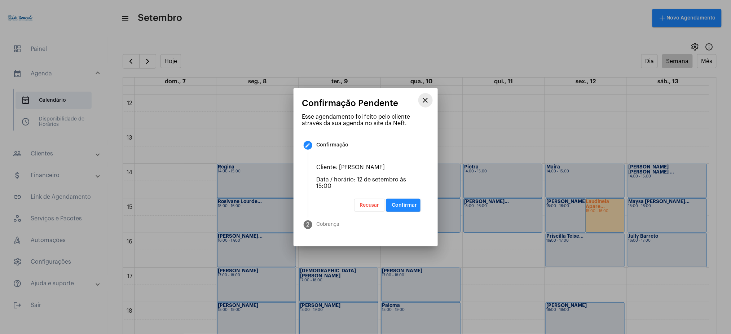
click at [428, 97] on mat-icon "close" at bounding box center [425, 100] width 9 height 9
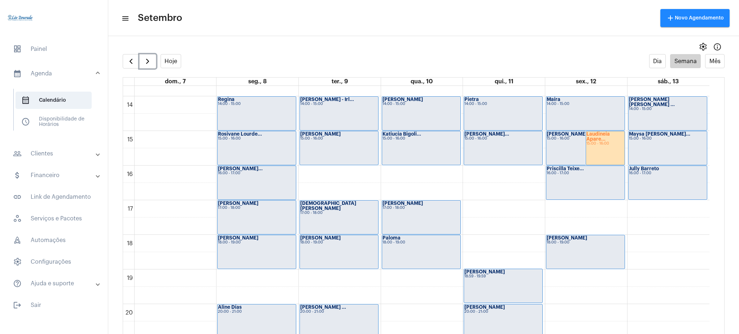
scroll to position [471, 0]
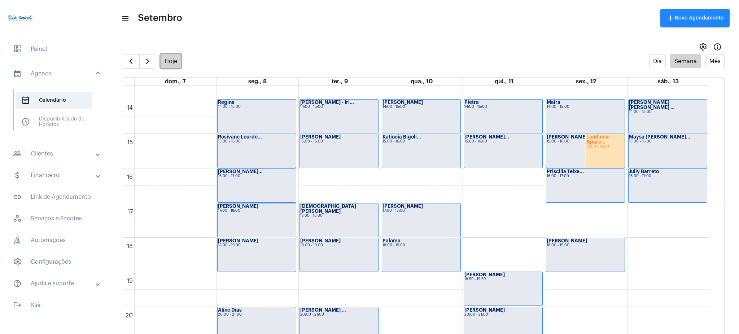
click at [169, 58] on button "Hoje" at bounding box center [171, 61] width 21 height 14
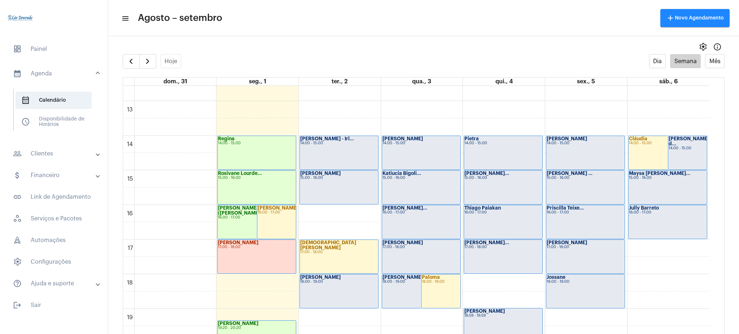
scroll to position [432, 0]
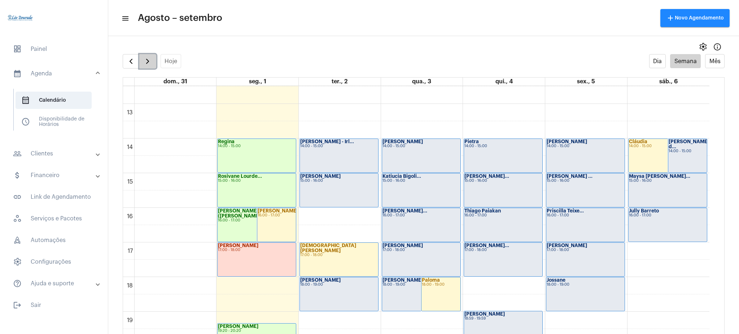
click at [151, 57] on span "button" at bounding box center [147, 61] width 9 height 9
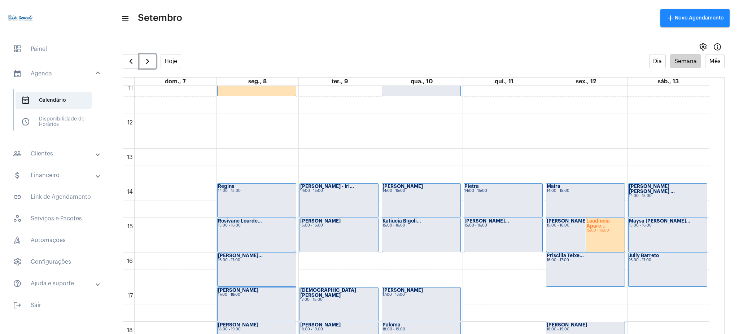
scroll to position [420, 0]
